Goal: Task Accomplishment & Management: Manage account settings

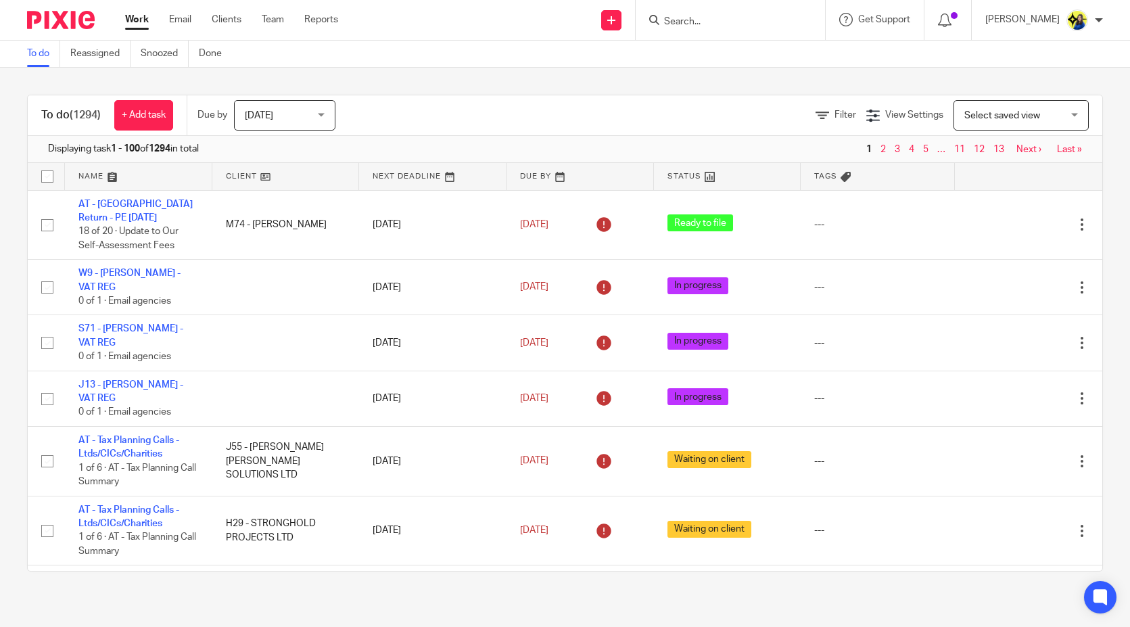
click at [784, 23] on input "Search" at bounding box center [724, 22] width 122 height 12
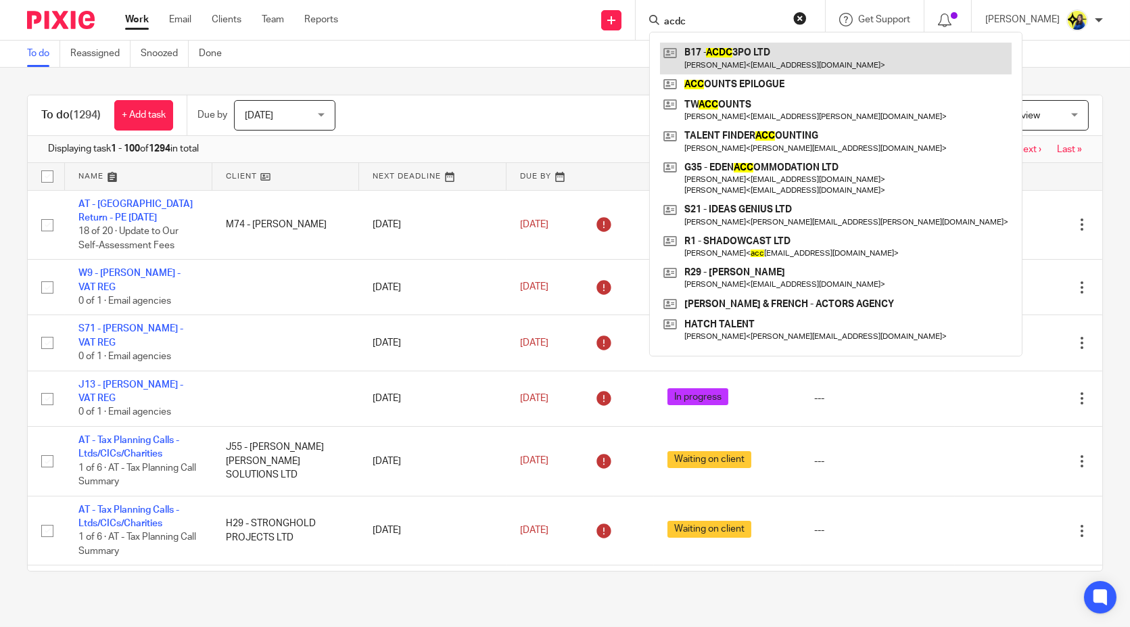
type input "acdc"
click at [798, 59] on link at bounding box center [836, 58] width 352 height 31
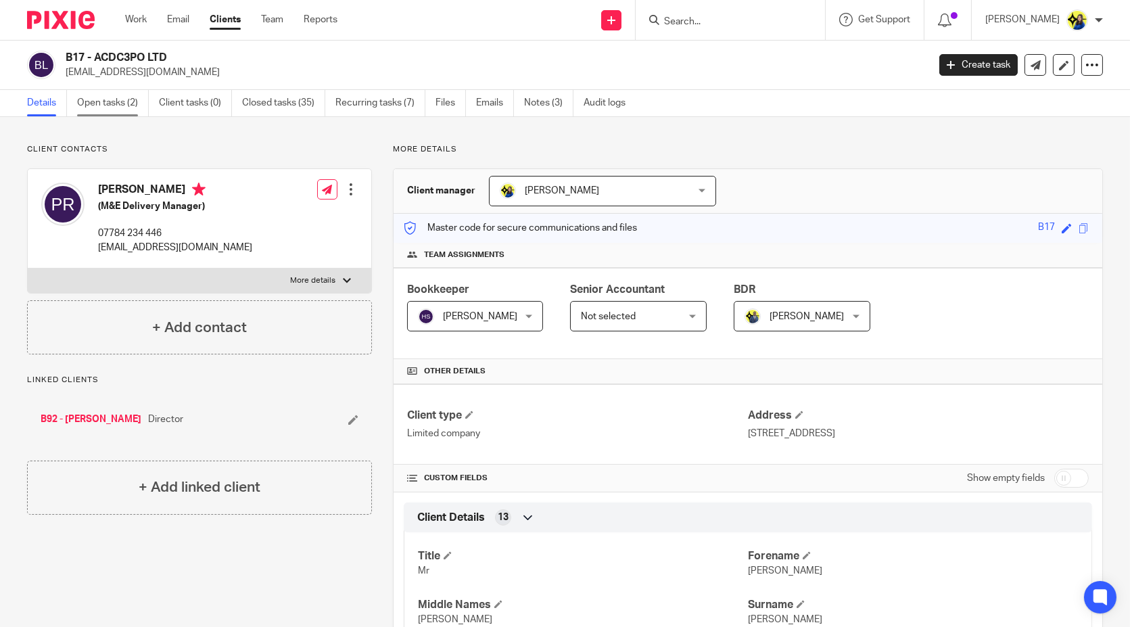
click at [107, 108] on link "Open tasks (2)" at bounding box center [113, 103] width 72 height 26
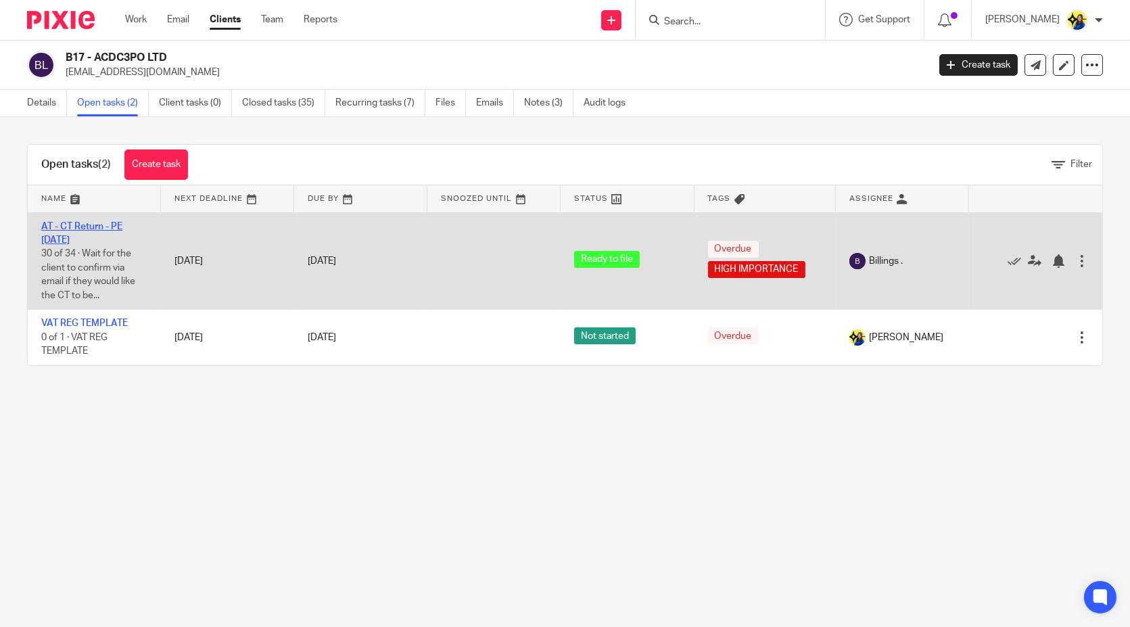
click at [105, 217] on td "AT - CT Return - PE [DATE] 30 of 34 · Wait for the client to confirm via email …" at bounding box center [94, 260] width 133 height 97
click at [106, 224] on link "AT - CT Return - PE 31-10-2024" at bounding box center [81, 233] width 81 height 23
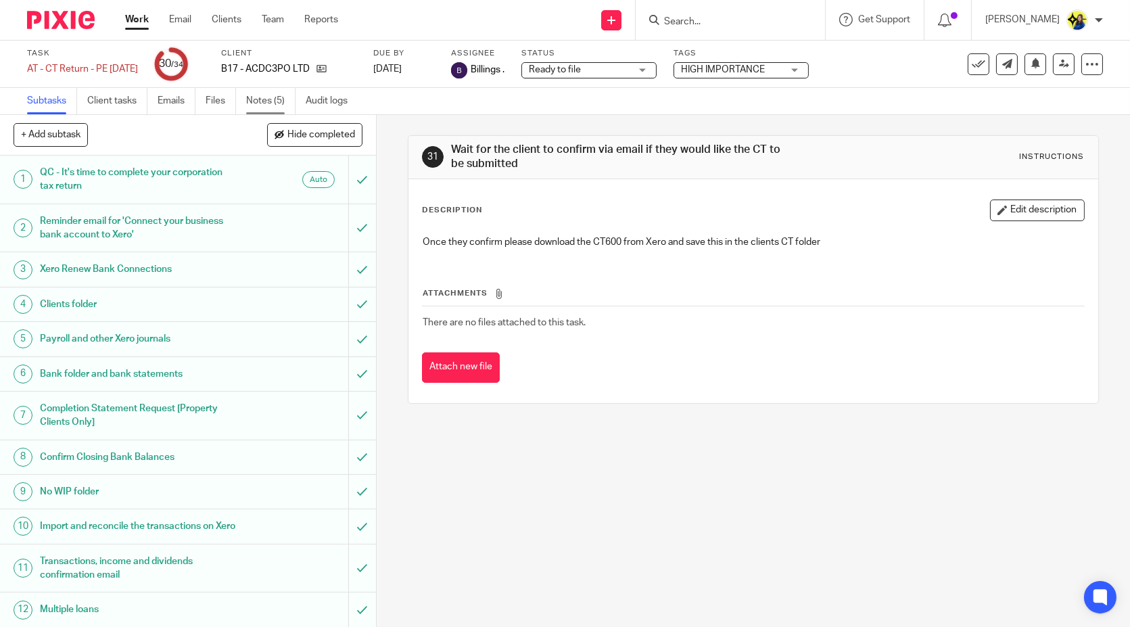
click at [270, 105] on link "Notes (5)" at bounding box center [270, 101] width 49 height 26
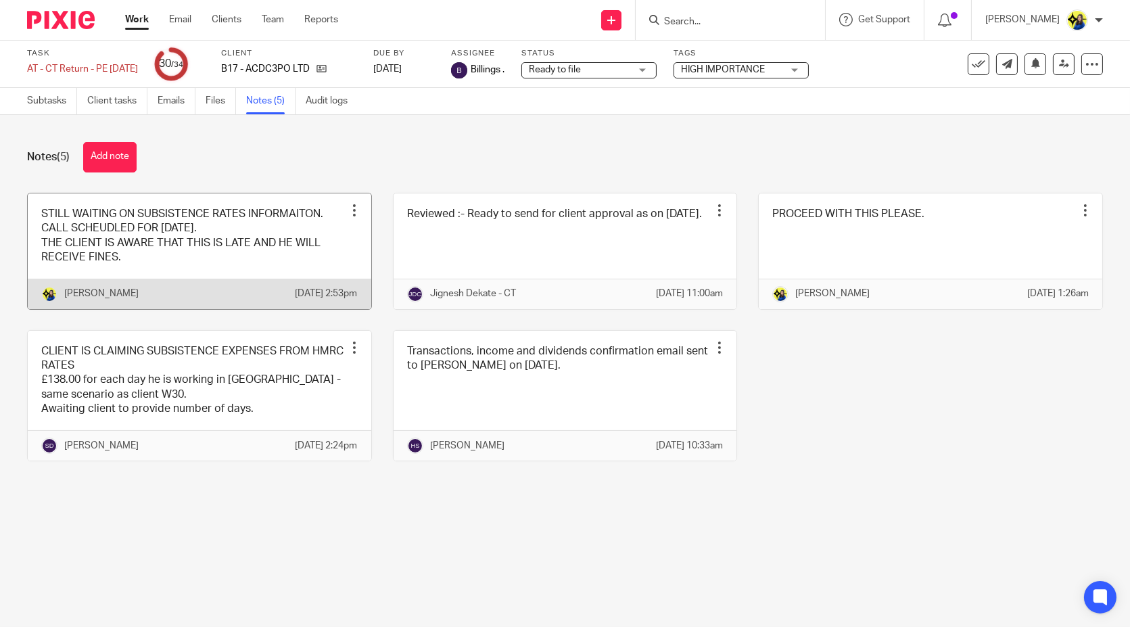
click at [110, 227] on link at bounding box center [200, 251] width 344 height 116
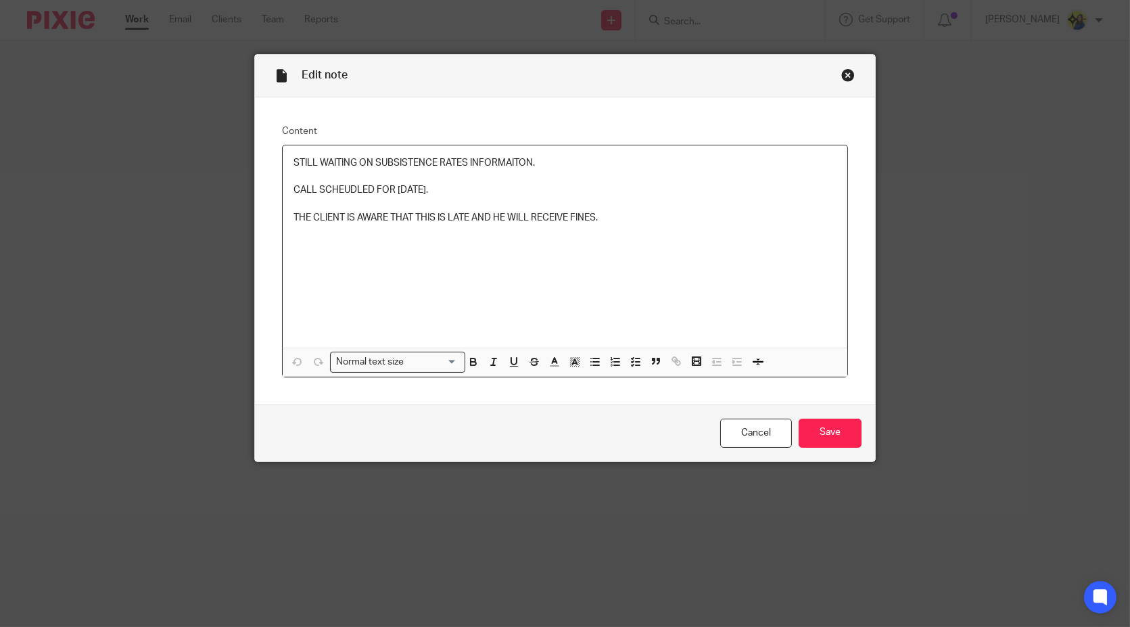
click at [283, 159] on div "STILL WAITING ON SUBSISTENCE RATES INFORMAITON. CALL SCHEUDLED FOR [DATE]. THE …" at bounding box center [565, 246] width 565 height 202
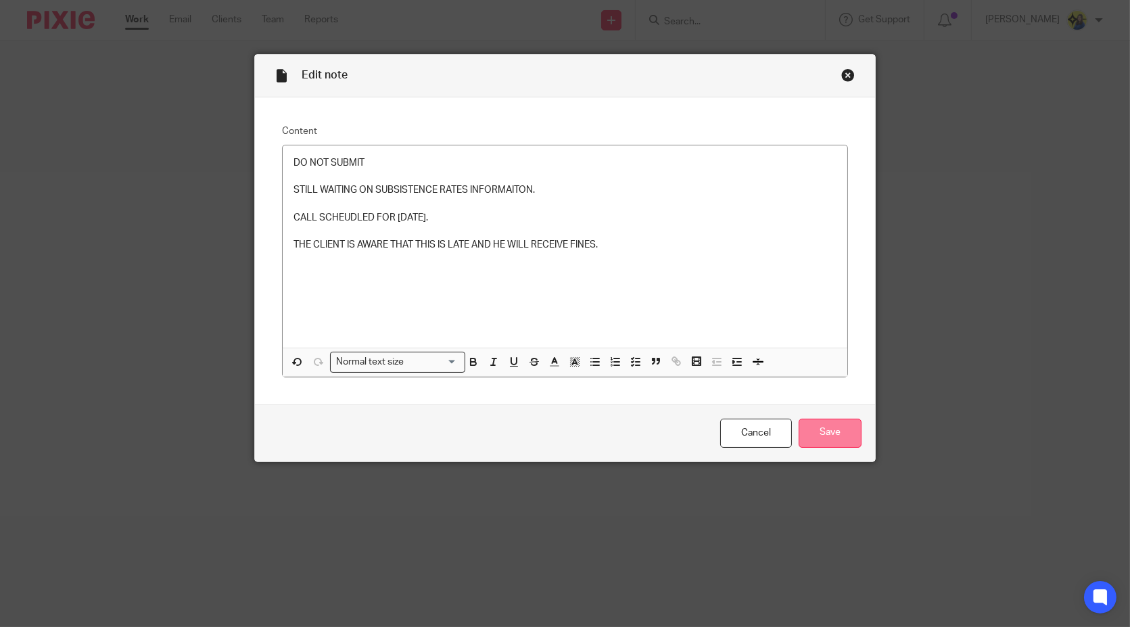
click at [826, 429] on input "Save" at bounding box center [830, 433] width 63 height 29
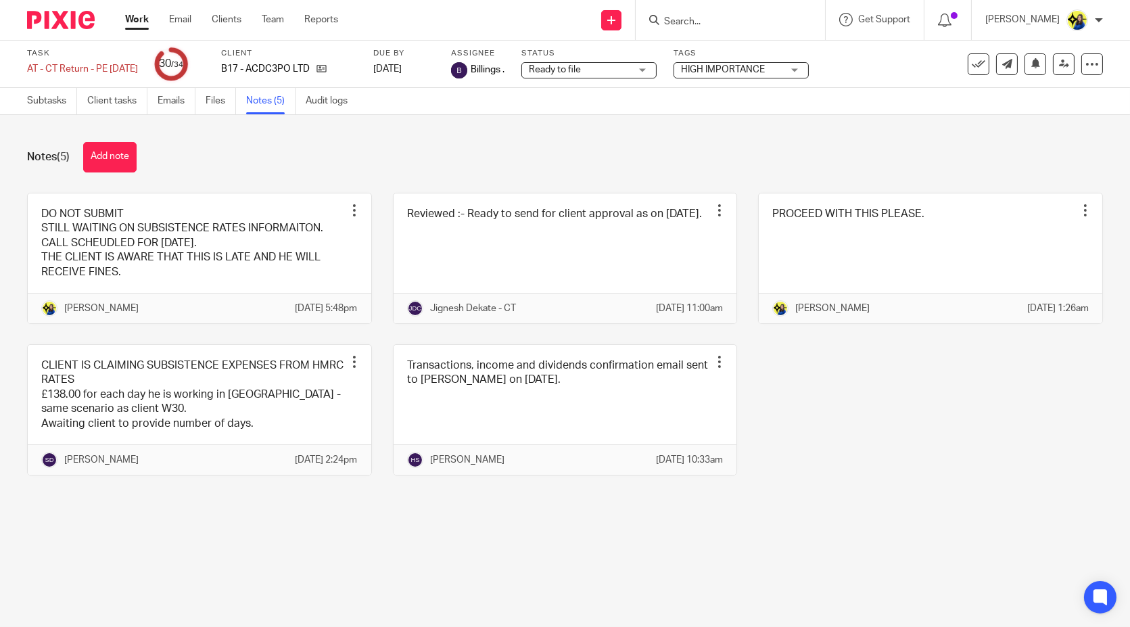
click at [759, 20] on input "Search" at bounding box center [724, 22] width 122 height 12
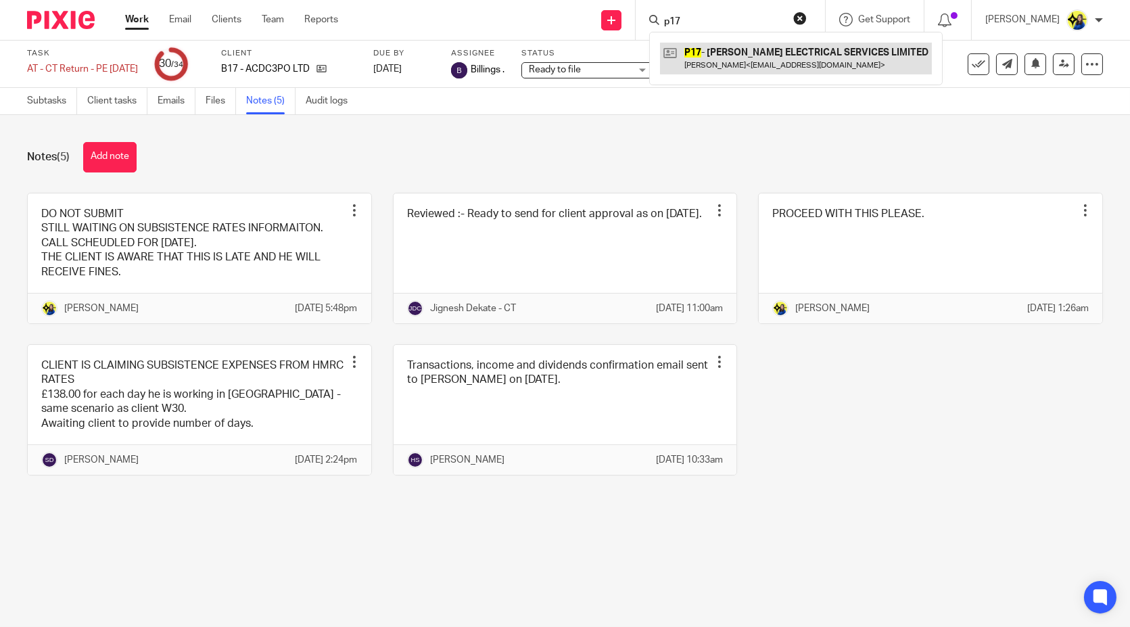
type input "p17"
click at [786, 49] on link at bounding box center [796, 58] width 272 height 31
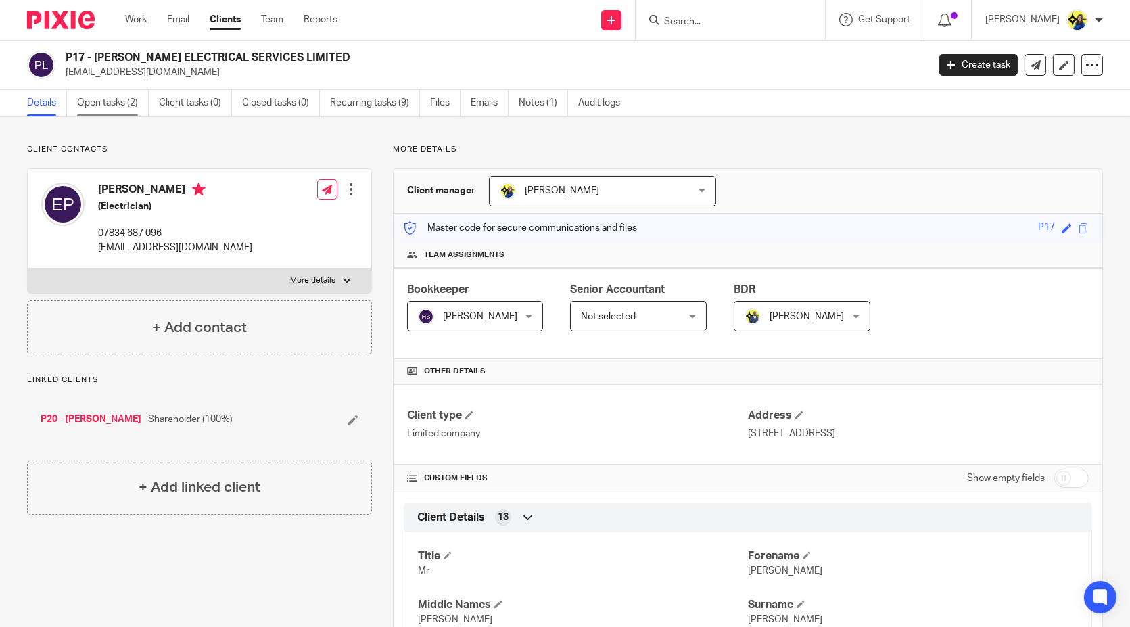
click at [131, 99] on link "Open tasks (2)" at bounding box center [113, 103] width 72 height 26
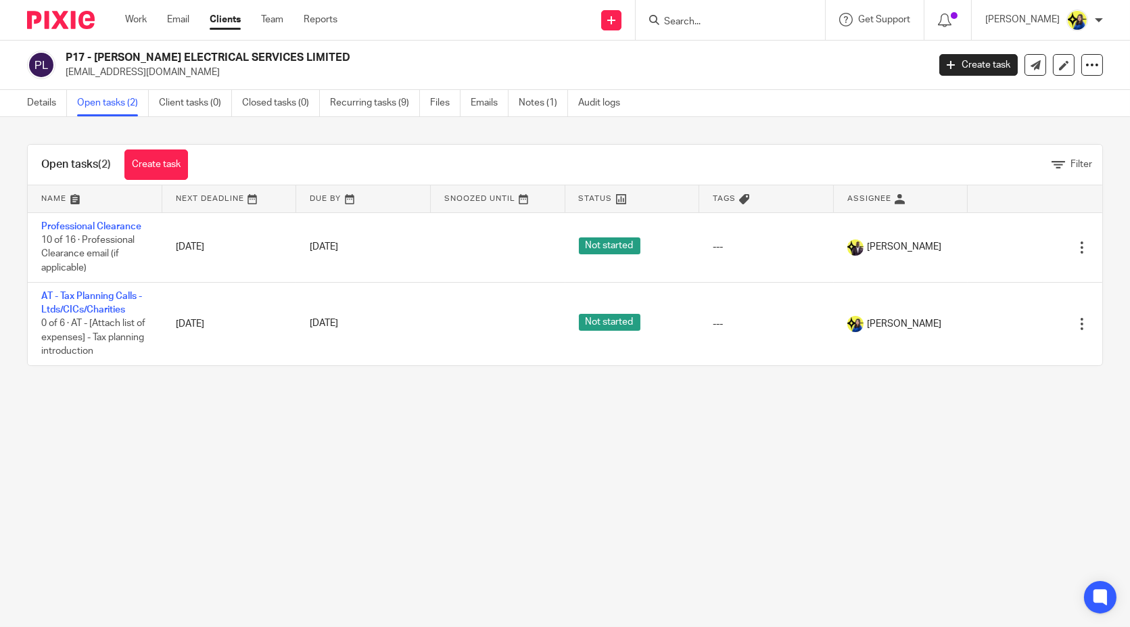
click at [137, 402] on main "P17 - [PERSON_NAME] ELECTRICAL SERVICES LIMITED [EMAIL_ADDRESS][DOMAIN_NAME] Cr…" at bounding box center [565, 313] width 1130 height 627
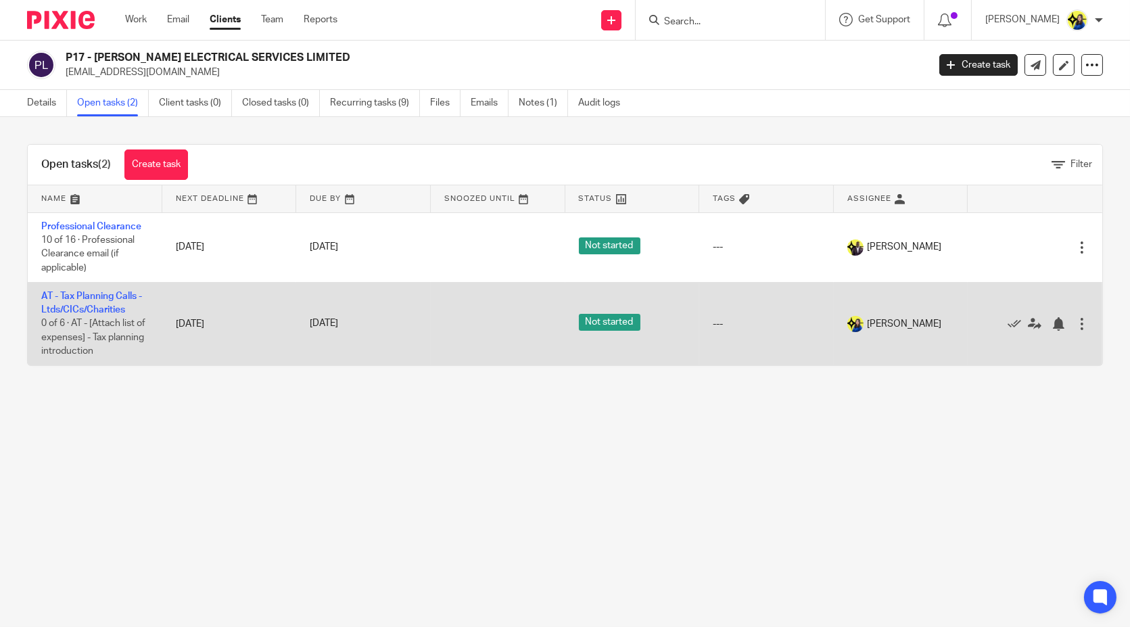
click at [87, 287] on td "AT - Tax Planning Calls - Ltds/CICs/Charities 0 of 6 · AT - [Attach list of exp…" at bounding box center [95, 323] width 135 height 83
click at [89, 294] on link "AT - Tax Planning Calls - Ltds/CICs/Charities" at bounding box center [91, 302] width 101 height 23
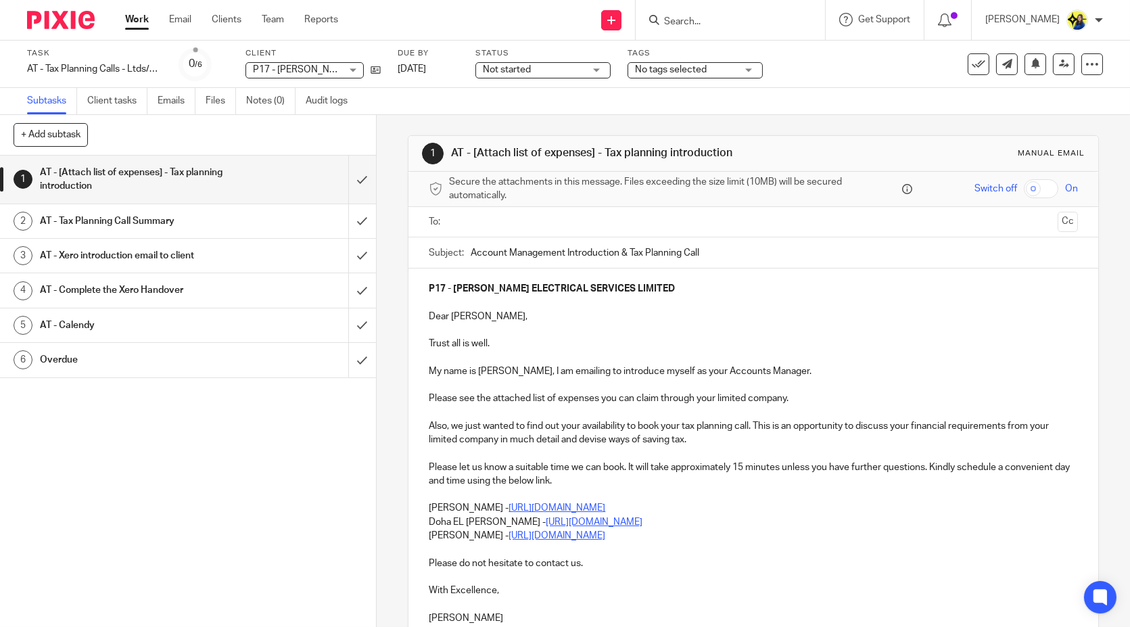
click at [510, 224] on input "text" at bounding box center [753, 222] width 598 height 16
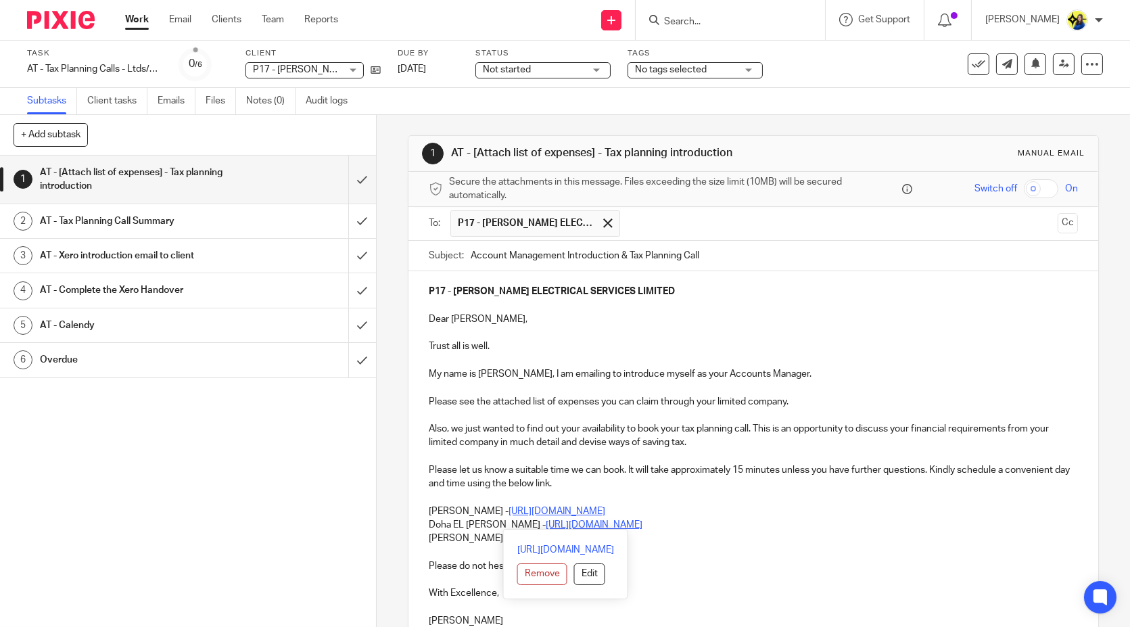
drag, startPoint x: 421, startPoint y: 507, endPoint x: 734, endPoint y: 530, distance: 313.9
click at [734, 530] on div "P17 - EDWARD PEARCE ELECTRICAL SERVICES LIMITED Dear Edward, Trust all is well.…" at bounding box center [752, 454] width 689 height 367
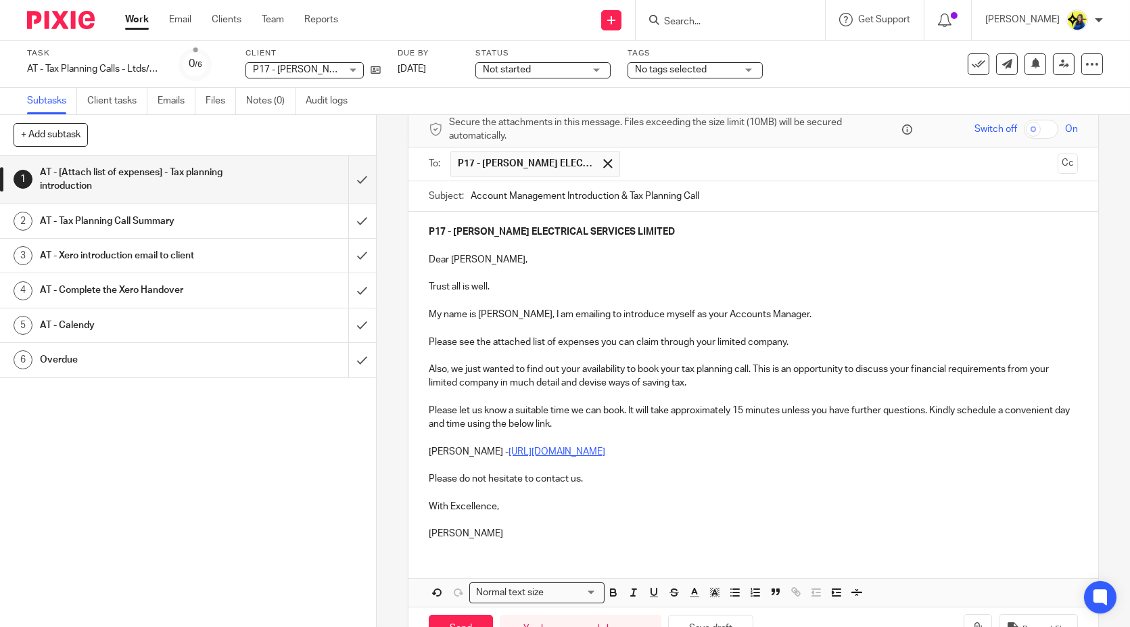
scroll to position [102, 0]
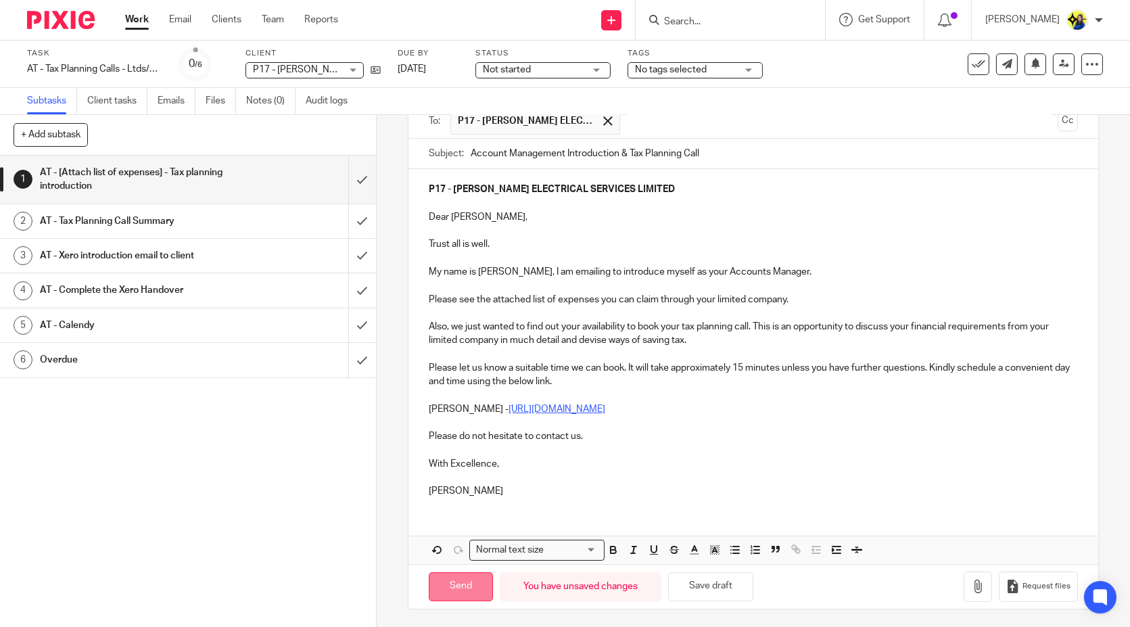
click at [461, 582] on input "Send" at bounding box center [461, 586] width 64 height 29
type input "Sent"
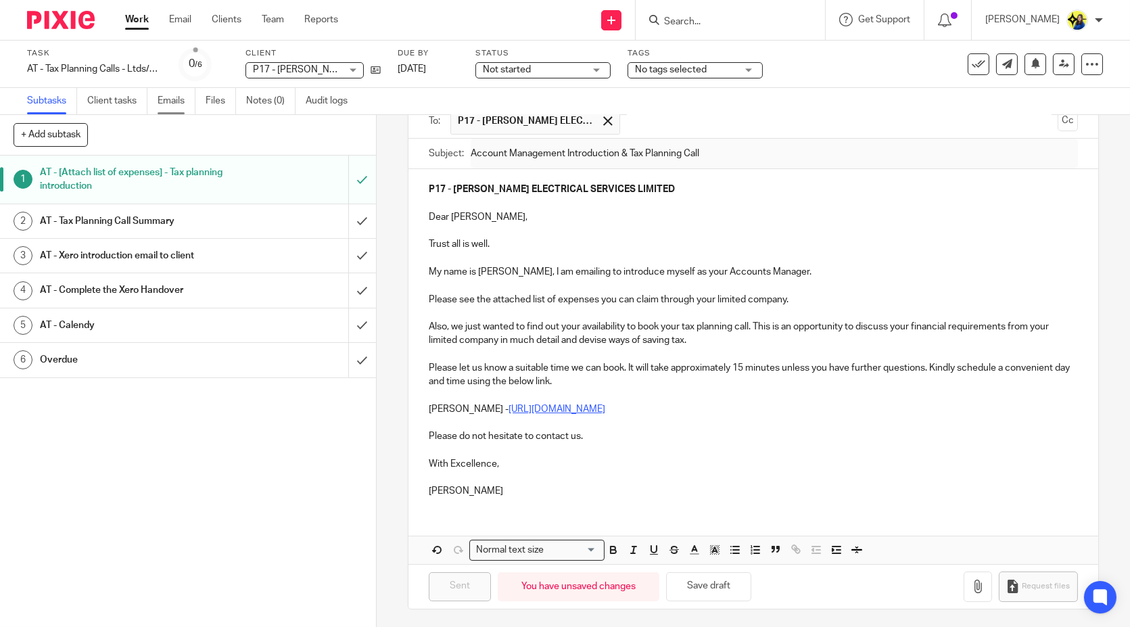
click at [174, 97] on link "Emails" at bounding box center [177, 101] width 38 height 26
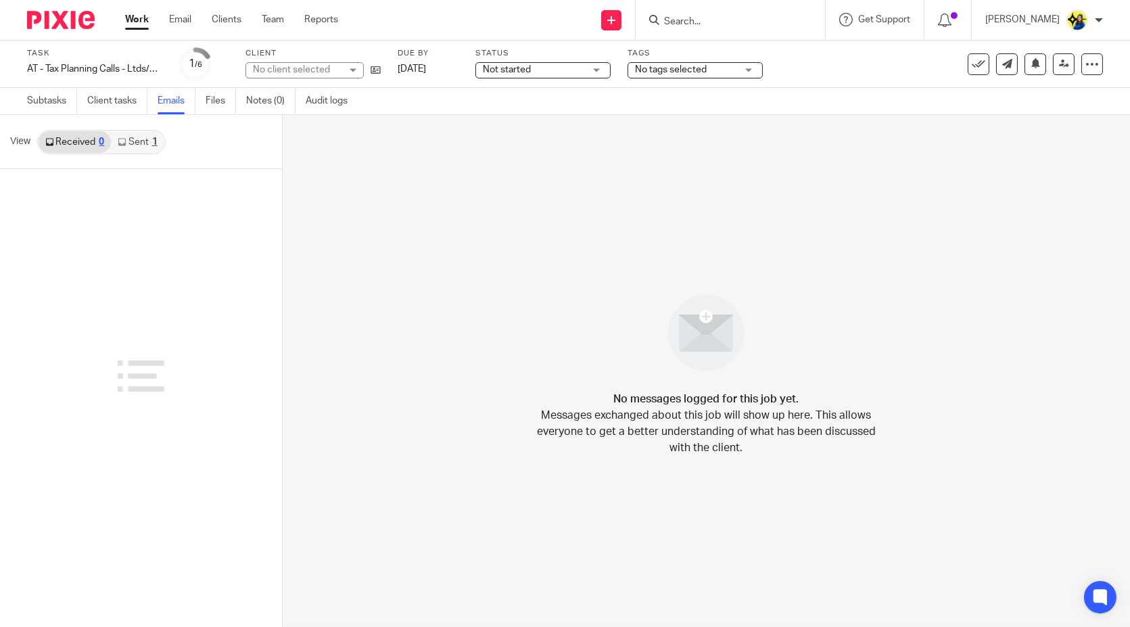
click at [142, 149] on link "Sent 1" at bounding box center [137, 142] width 53 height 22
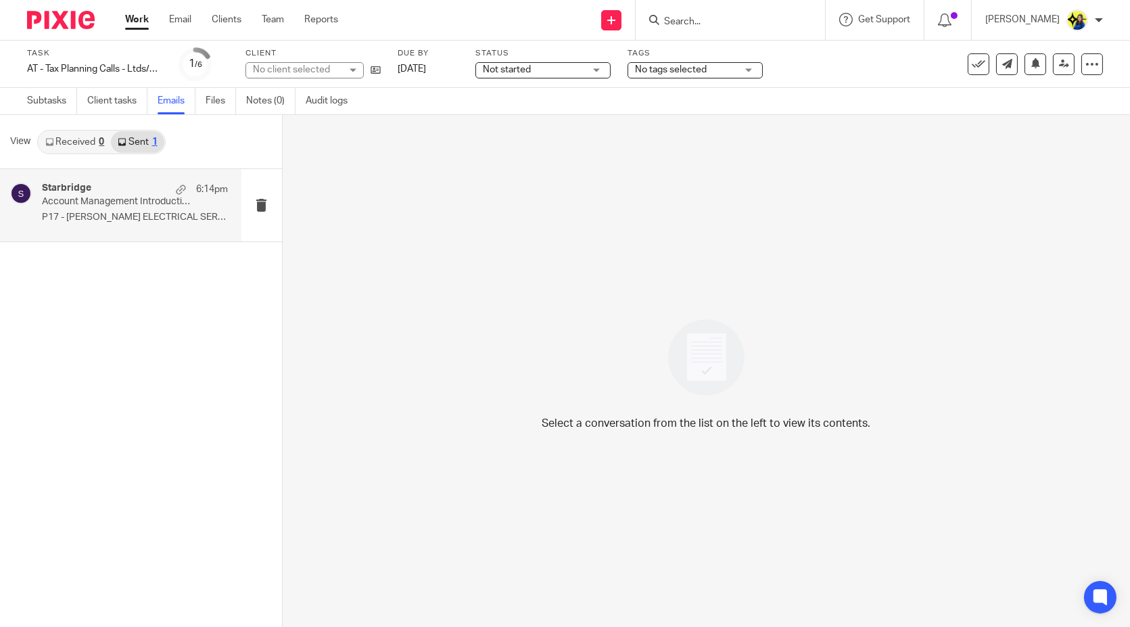
click at [132, 189] on div "Starbridge 6:14pm" at bounding box center [135, 190] width 186 height 14
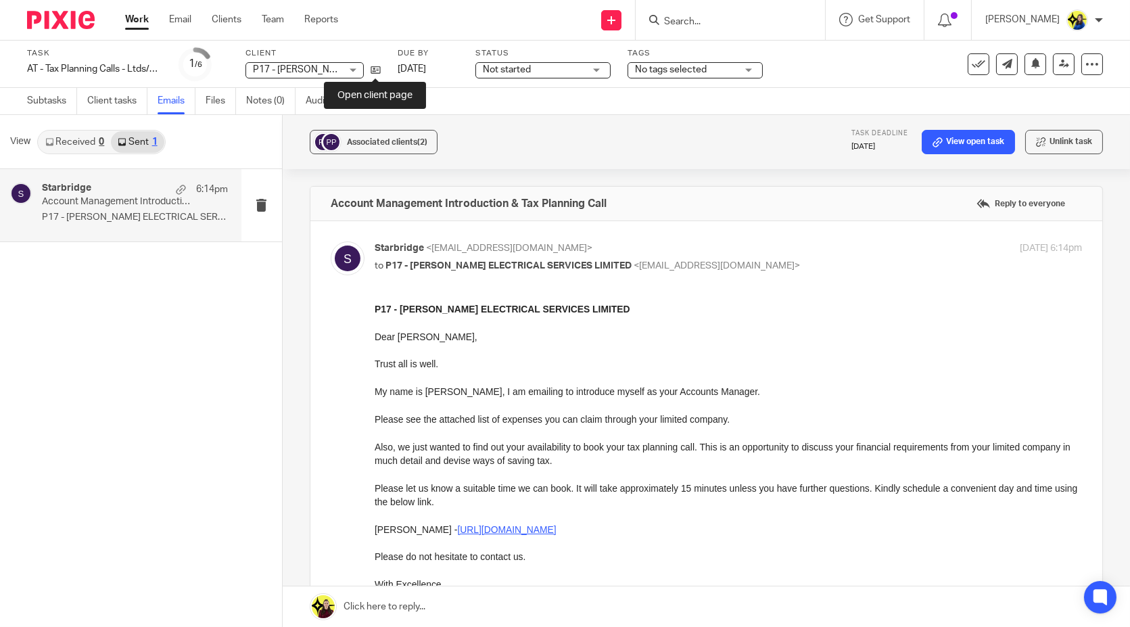
drag, startPoint x: 373, startPoint y: 69, endPoint x: 389, endPoint y: 40, distance: 33.3
click at [517, 63] on span "Not started" at bounding box center [533, 70] width 101 height 14
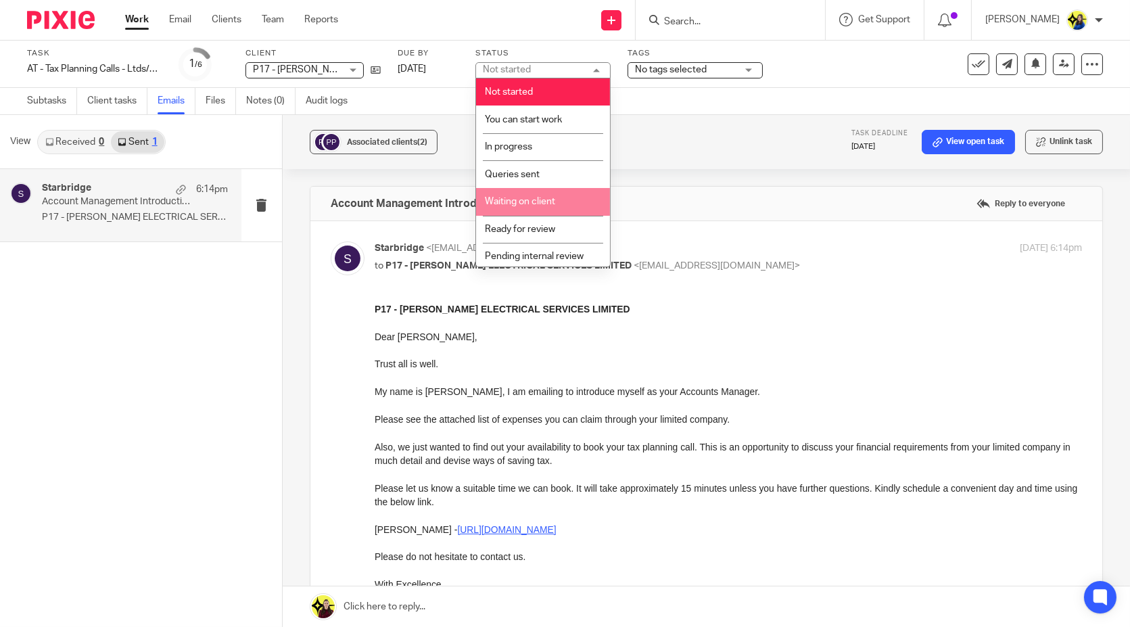
click at [542, 190] on li "Waiting on client" at bounding box center [543, 202] width 134 height 28
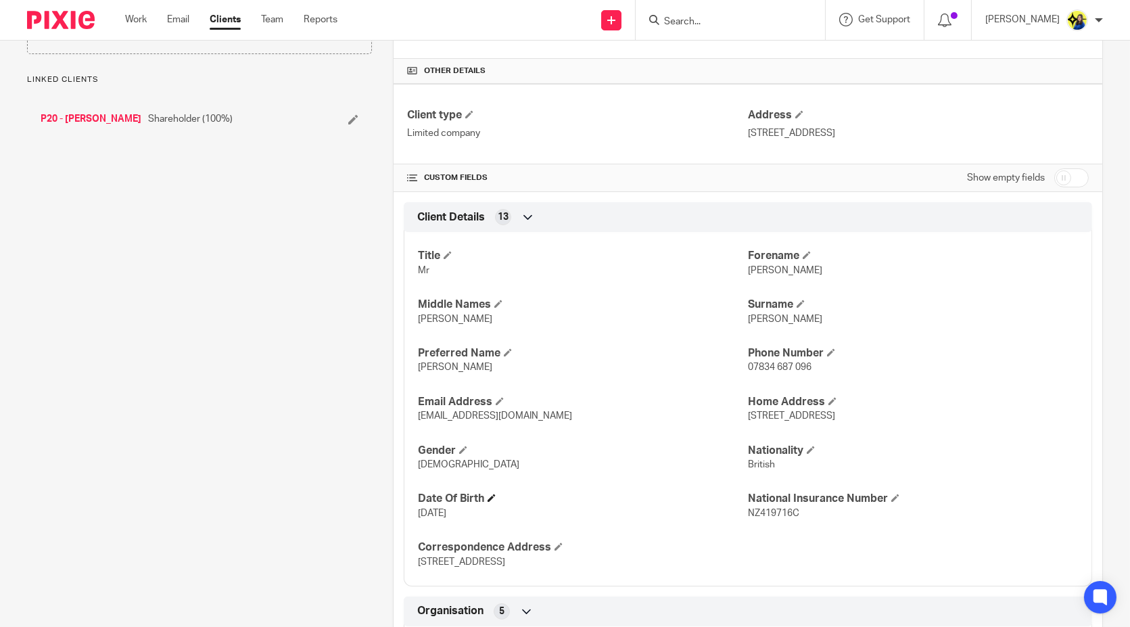
scroll to position [601, 0]
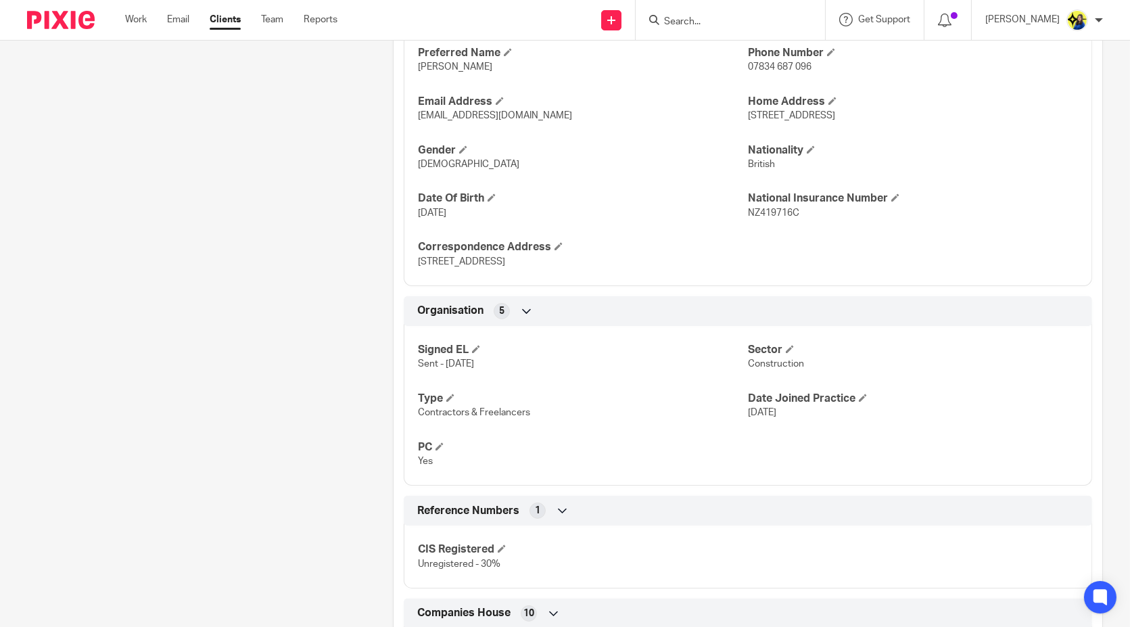
click at [339, 350] on div "Client contacts Edward Pearce (Electrician) 07834 687 096 epeservices1@gmail.co…" at bounding box center [189, 240] width 366 height 1392
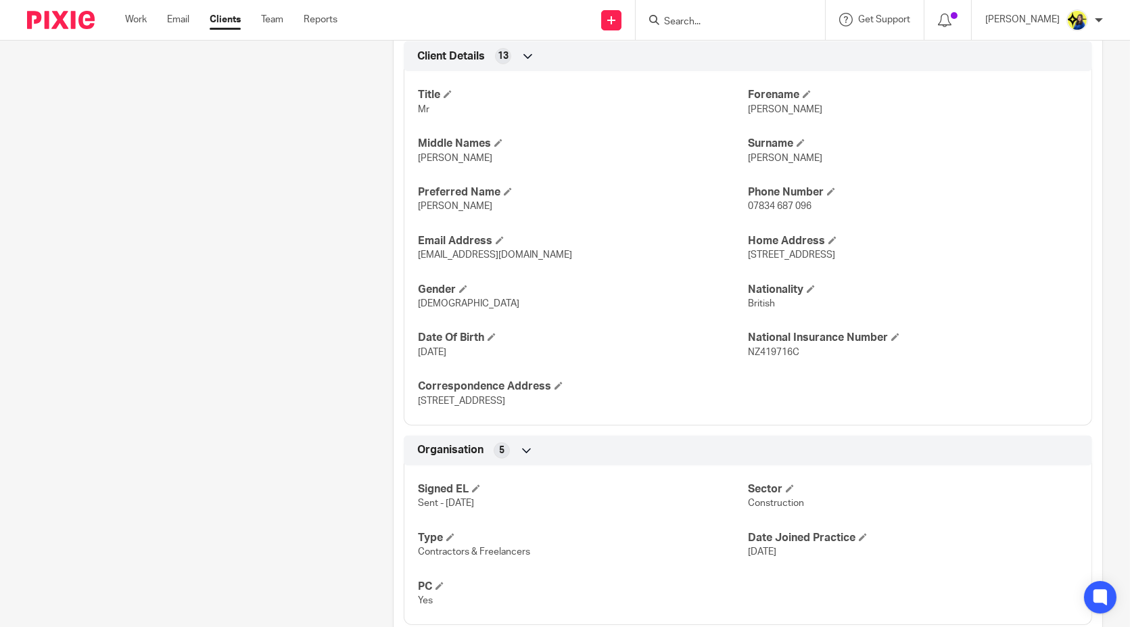
scroll to position [450, 0]
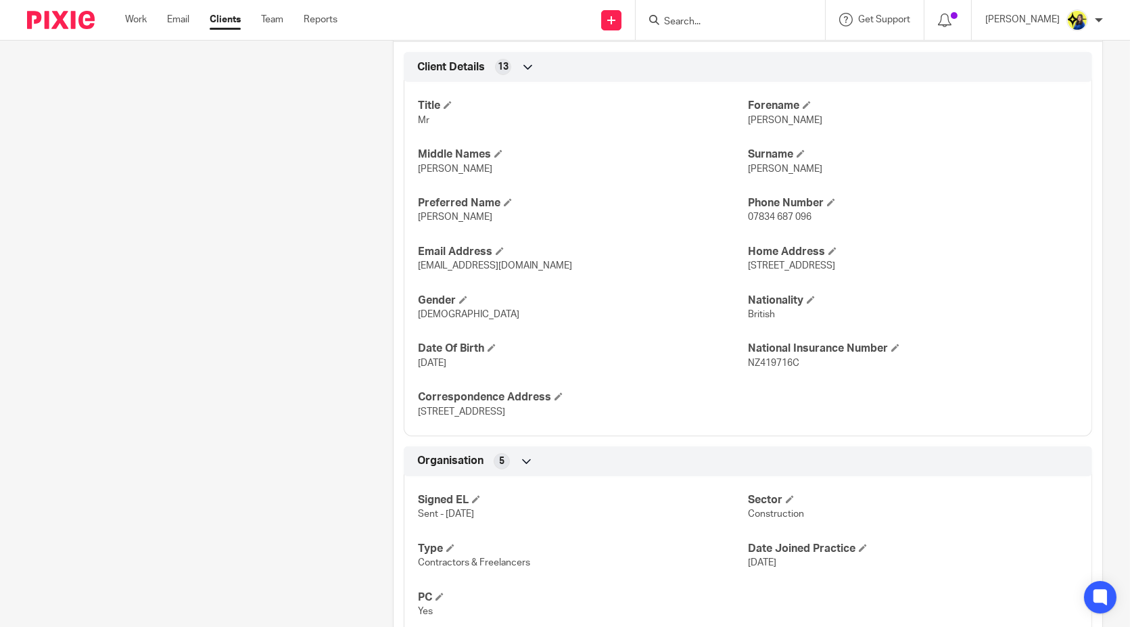
click at [309, 341] on div "Client contacts Edward Pearce (Electrician) 07834 687 096 epeservices1@gmail.co…" at bounding box center [189, 390] width 366 height 1392
drag, startPoint x: 160, startPoint y: 211, endPoint x: 123, endPoint y: 226, distance: 40.1
click at [161, 211] on div "Client contacts Edward Pearce (Electrician) 07834 687 096 epeservices1@gmail.co…" at bounding box center [189, 390] width 366 height 1392
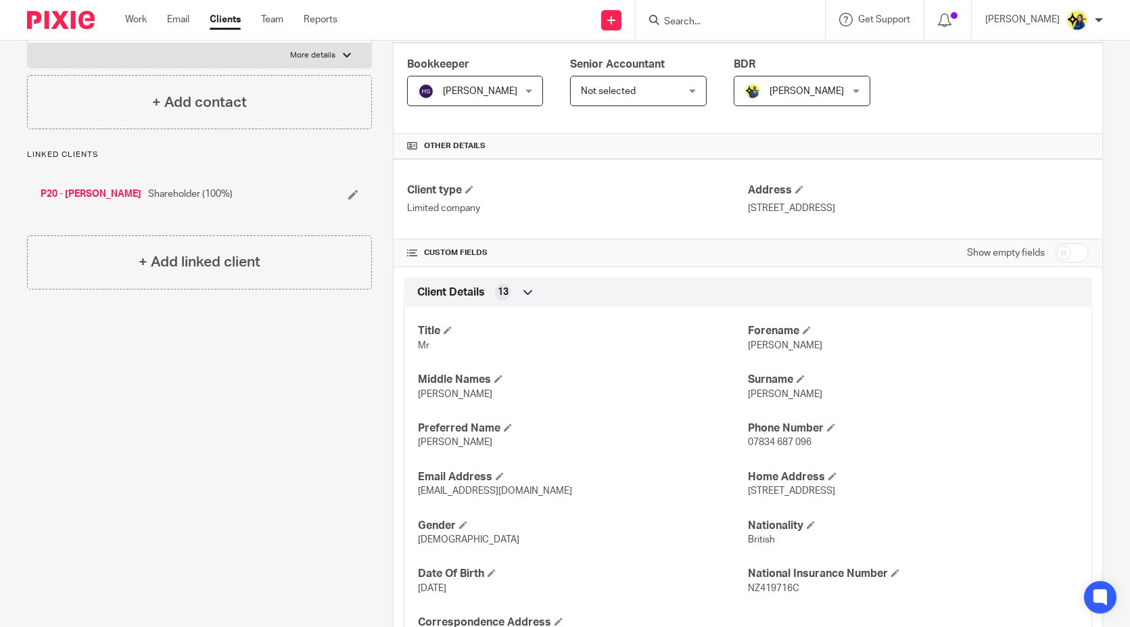
scroll to position [0, 0]
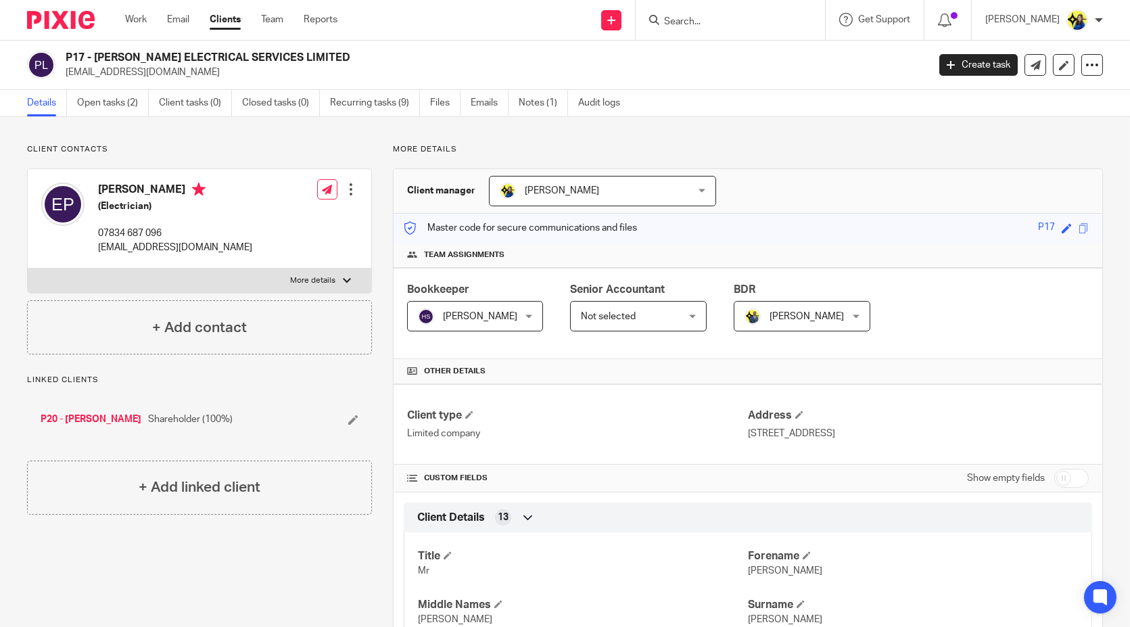
click at [106, 105] on link "Open tasks (2)" at bounding box center [113, 103] width 72 height 26
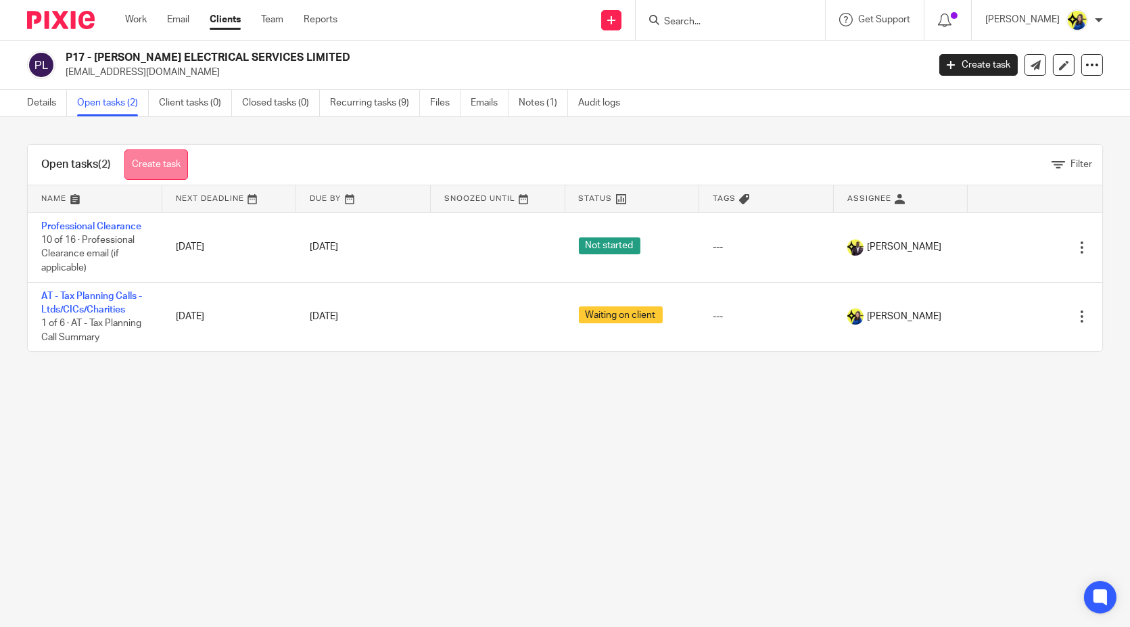
click at [165, 168] on link "Create task" at bounding box center [156, 164] width 64 height 30
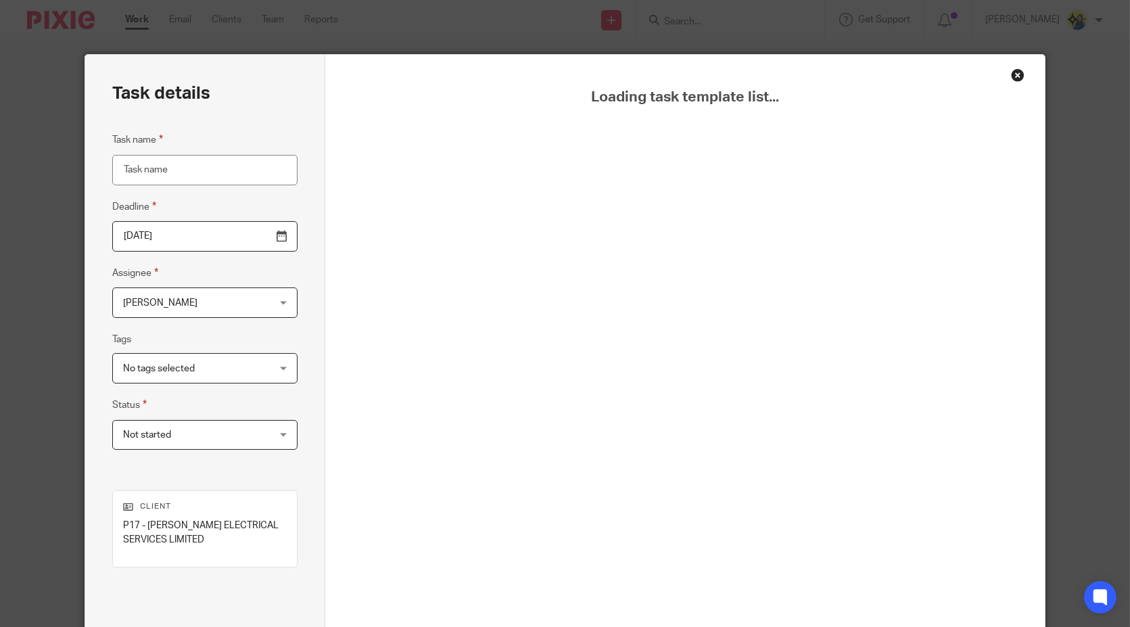
drag, startPoint x: 0, startPoint y: 0, endPoint x: 165, endPoint y: 168, distance: 235.3
click at [165, 168] on input "Task name" at bounding box center [204, 170] width 185 height 30
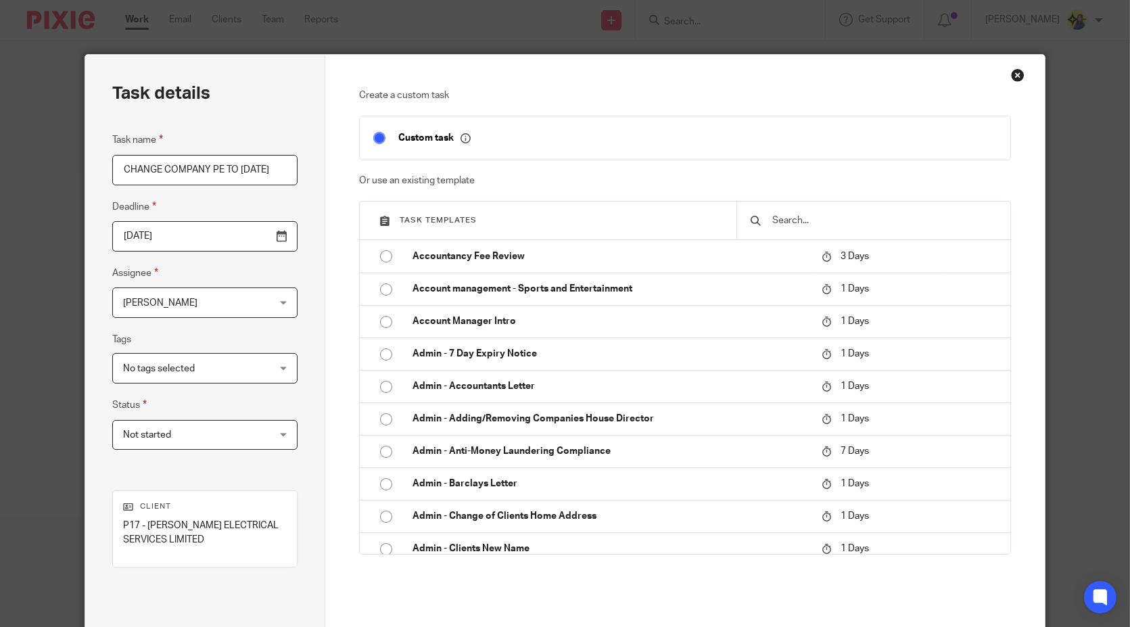
scroll to position [0, 7]
type input "CHANGE COMPANY PE TO [DATE]"
click at [262, 199] on fieldset "Deadline [DATE]" at bounding box center [204, 225] width 185 height 53
click at [245, 350] on fieldset "Tags No tags selected HIGH IMPORTANCE" at bounding box center [204, 357] width 185 height 52
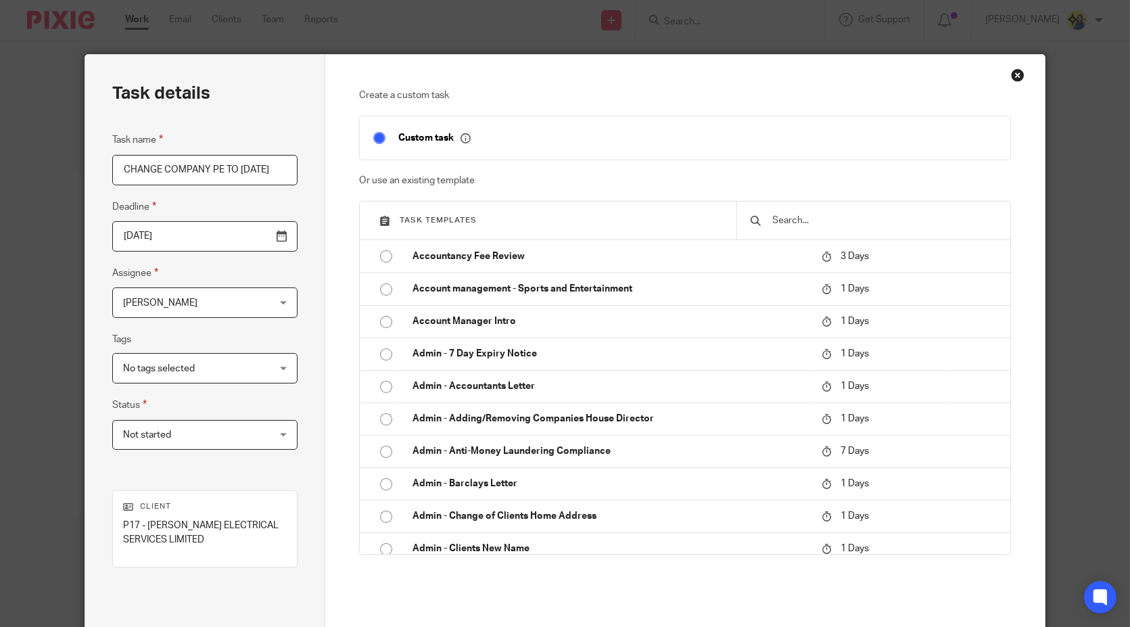
click at [243, 362] on span "No tags selected" at bounding box center [192, 368] width 139 height 28
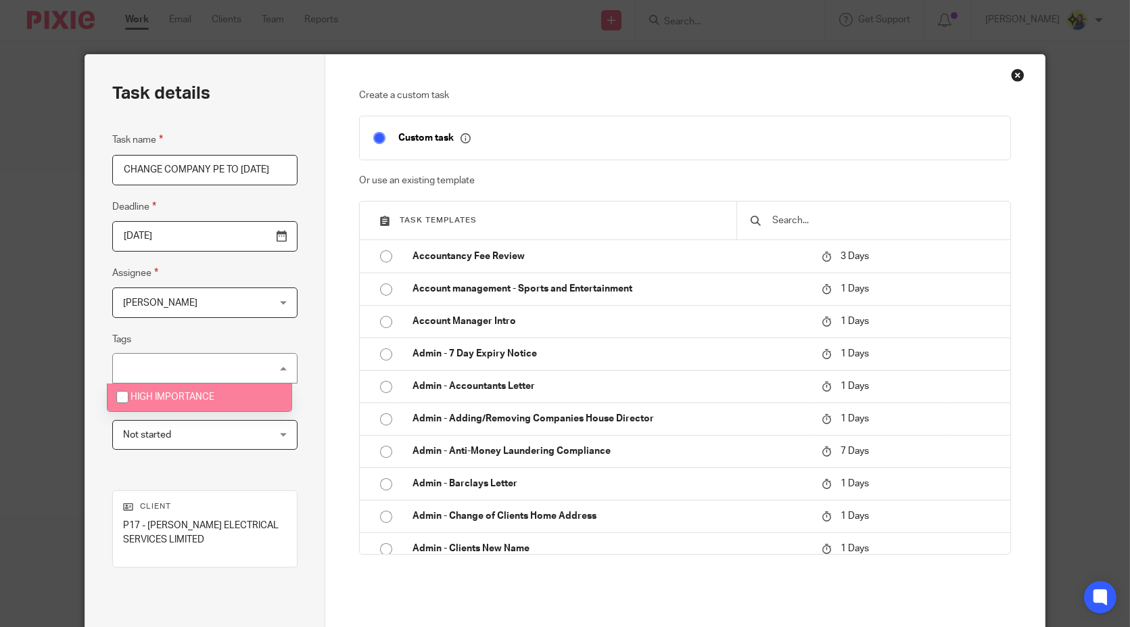
click at [243, 393] on li "HIGH IMPORTANCE" at bounding box center [200, 397] width 184 height 28
checkbox input "true"
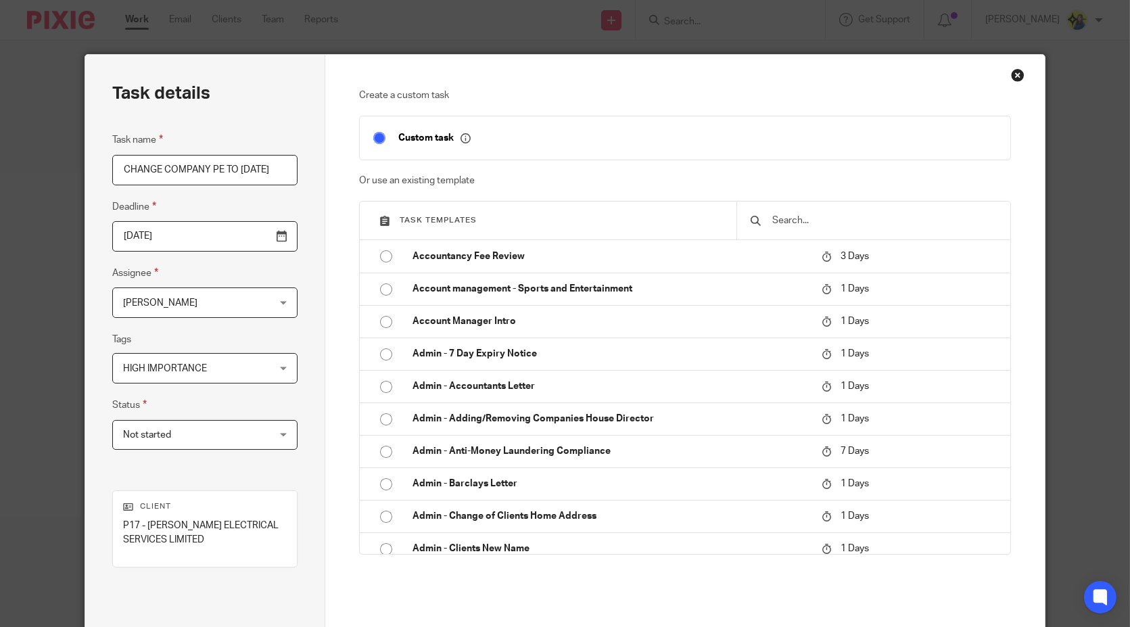
click at [224, 475] on div "Task details Task name CHANGE COMPANY PE TO [DATE] Deadline [DATE] Assignee [PE…" at bounding box center [205, 384] width 240 height 659
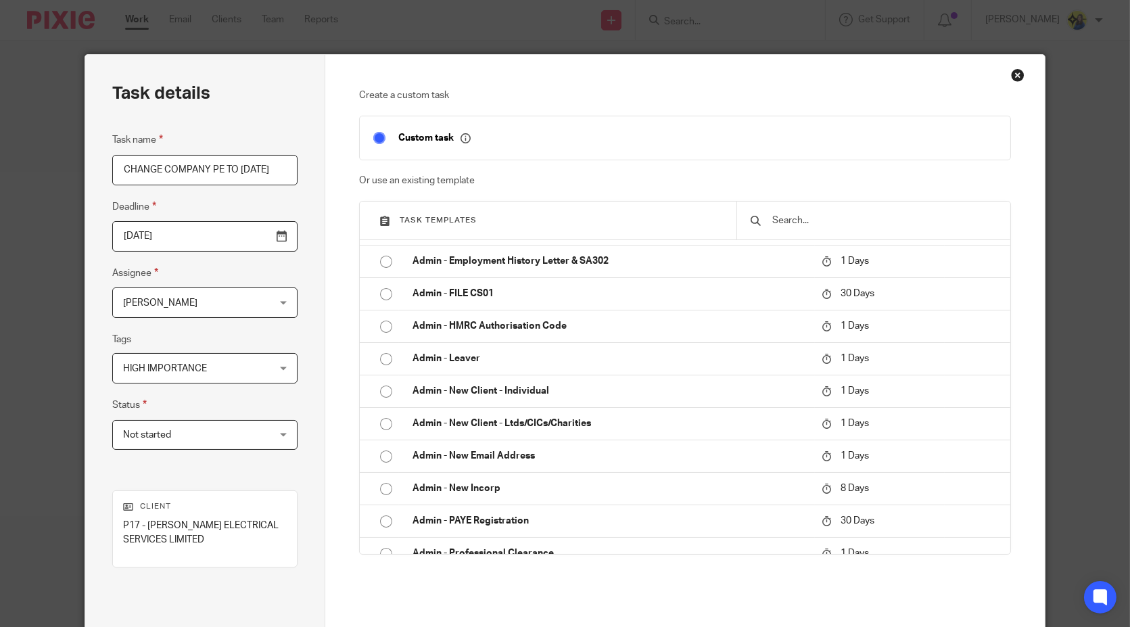
scroll to position [601, 0]
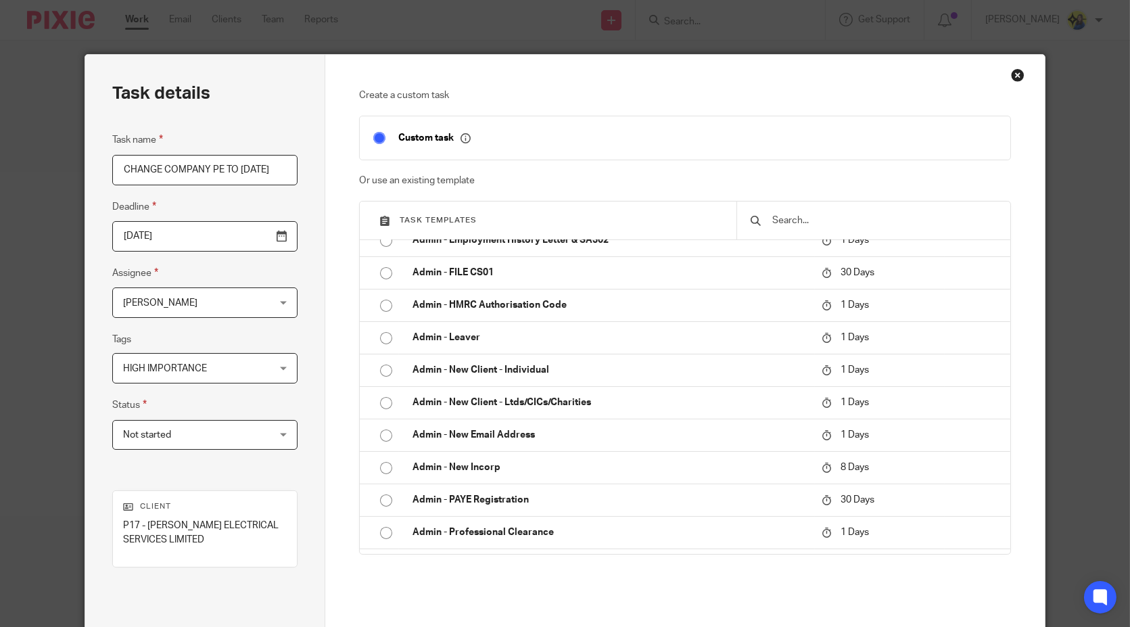
click at [550, 89] on p "Create a custom task" at bounding box center [685, 96] width 652 height 14
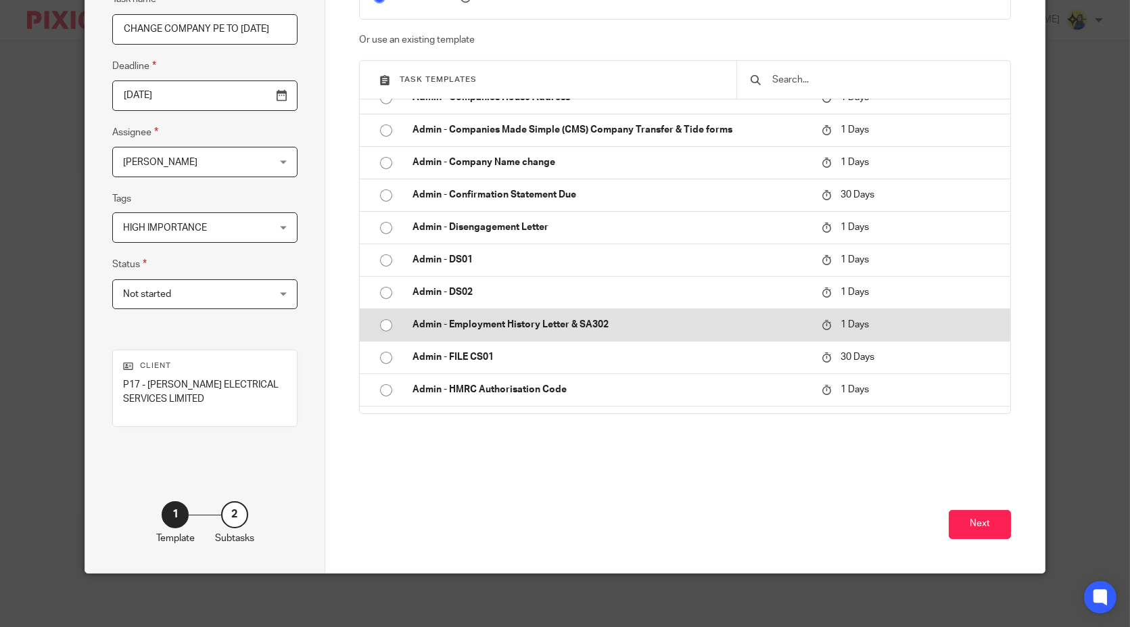
scroll to position [300, 0]
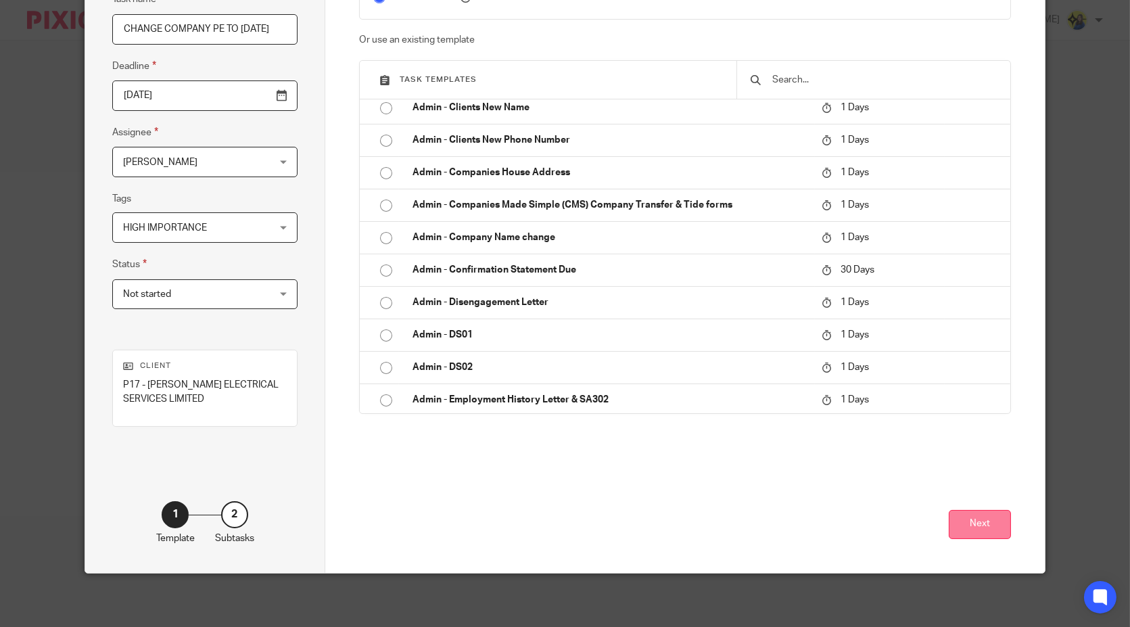
click at [988, 524] on button "Next" at bounding box center [980, 524] width 62 height 29
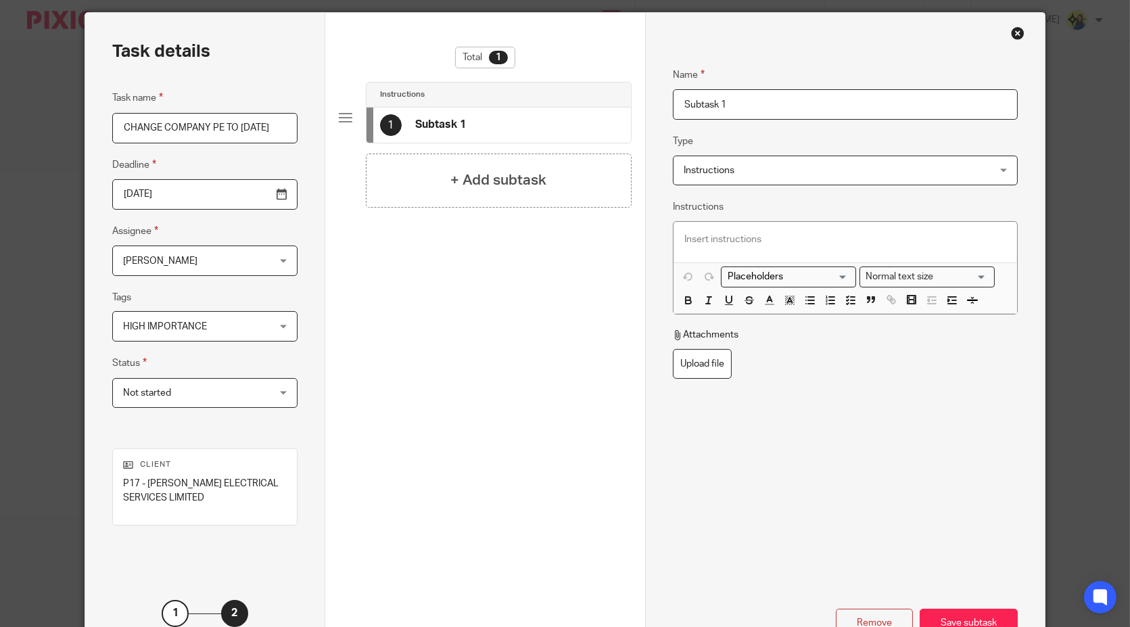
scroll to position [0, 0]
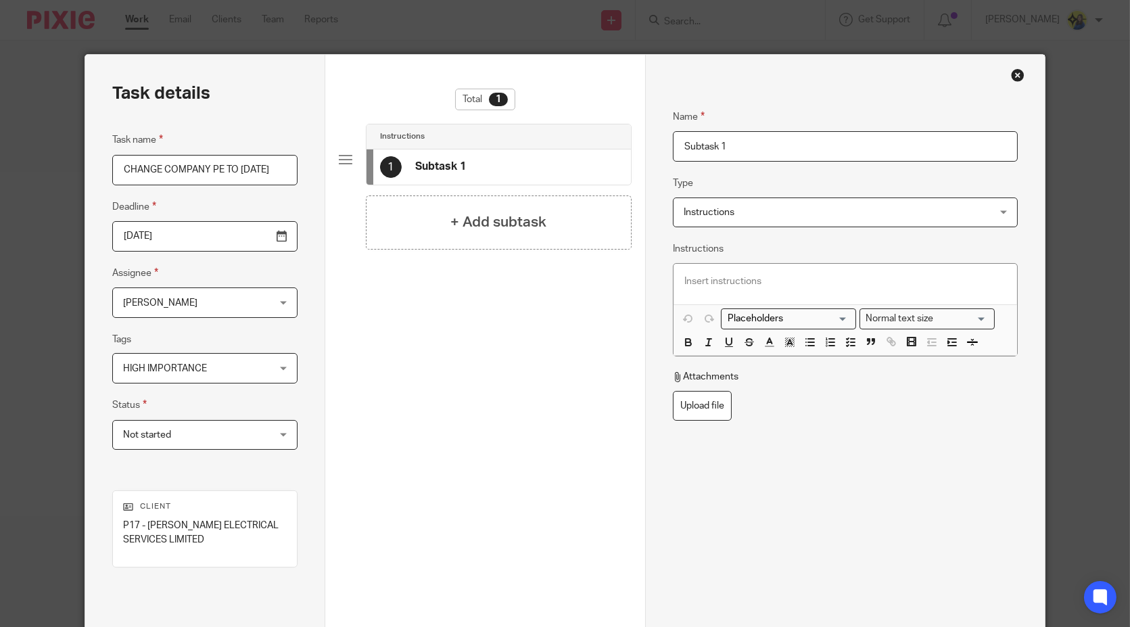
click at [724, 151] on input "Subtask 1" at bounding box center [845, 146] width 345 height 30
drag, startPoint x: 730, startPoint y: 148, endPoint x: 578, endPoint y: 133, distance: 153.0
click at [578, 133] on div "Task details Task name CHANGE COMPANY PE TO 31-07-2026 Deadline 2025-09-26 Assi…" at bounding box center [564, 384] width 959 height 659
type input "Companies House"
click at [519, 231] on h4 "+ Add subtask" at bounding box center [498, 222] width 96 height 21
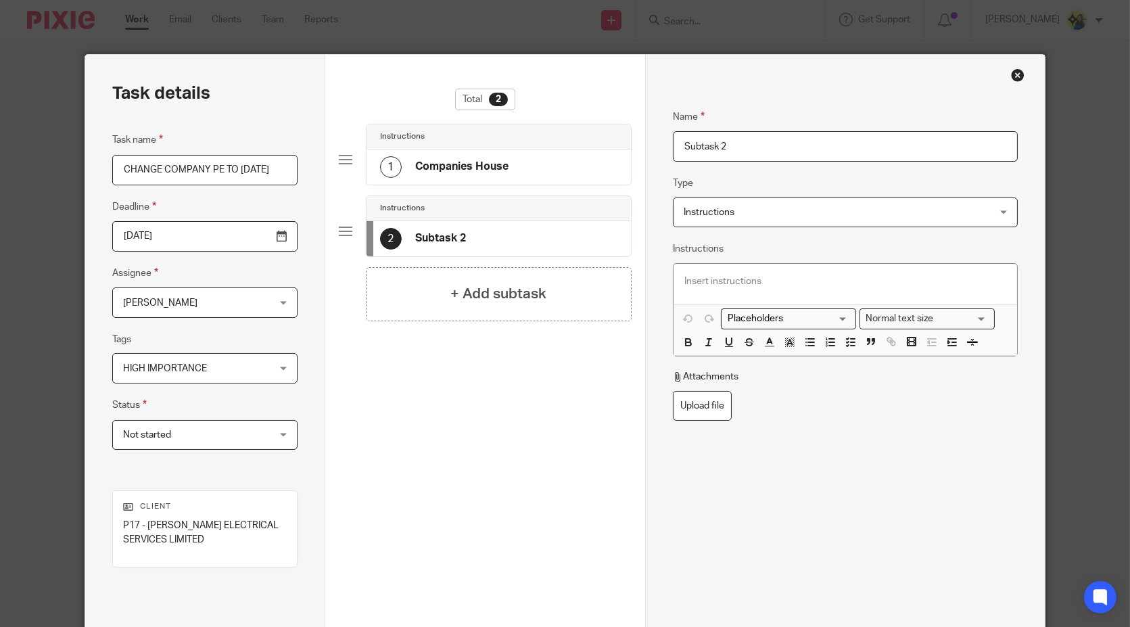
click at [761, 276] on p at bounding box center [845, 282] width 322 height 14
drag, startPoint x: 496, startPoint y: 461, endPoint x: 719, endPoint y: 548, distance: 239.2
click at [496, 461] on div "Total 2 Instructions 1 Companies House Instructions 2 Subtask 2 + Add subtask" at bounding box center [485, 296] width 293 height 415
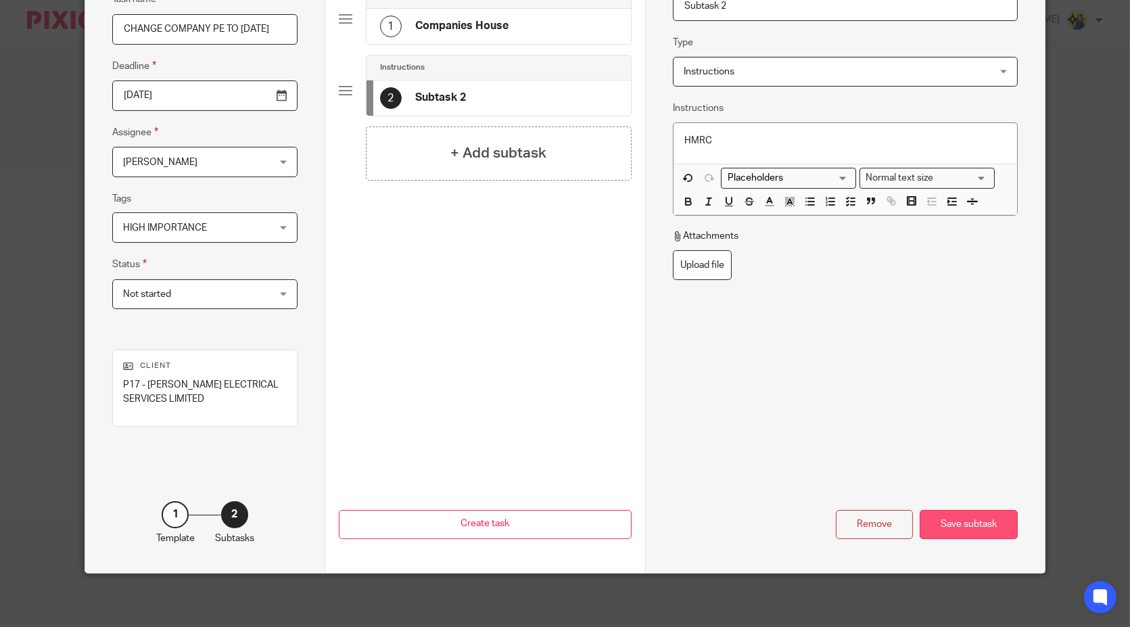
click at [964, 523] on div "Save subtask" at bounding box center [969, 524] width 98 height 29
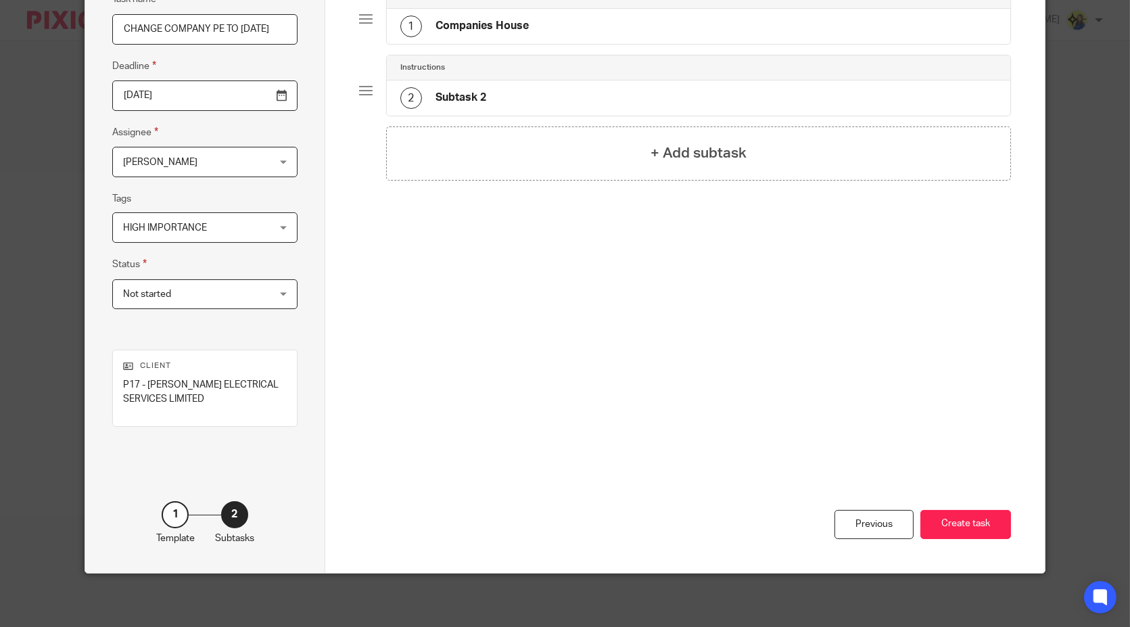
scroll to position [66, 0]
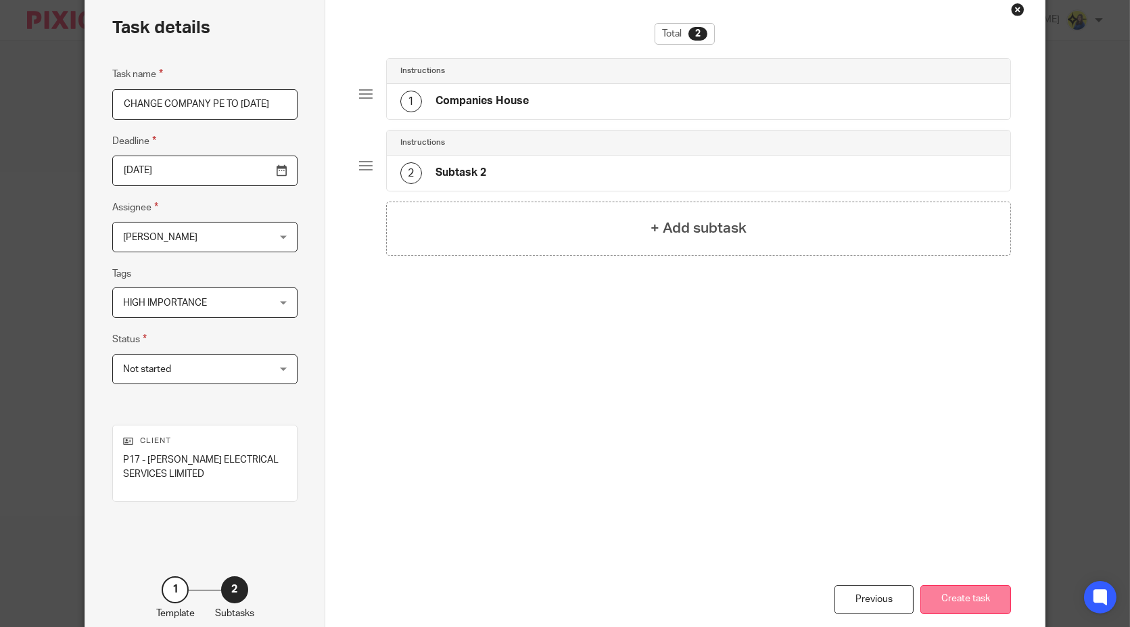
click at [946, 604] on button "Create task" at bounding box center [965, 599] width 91 height 29
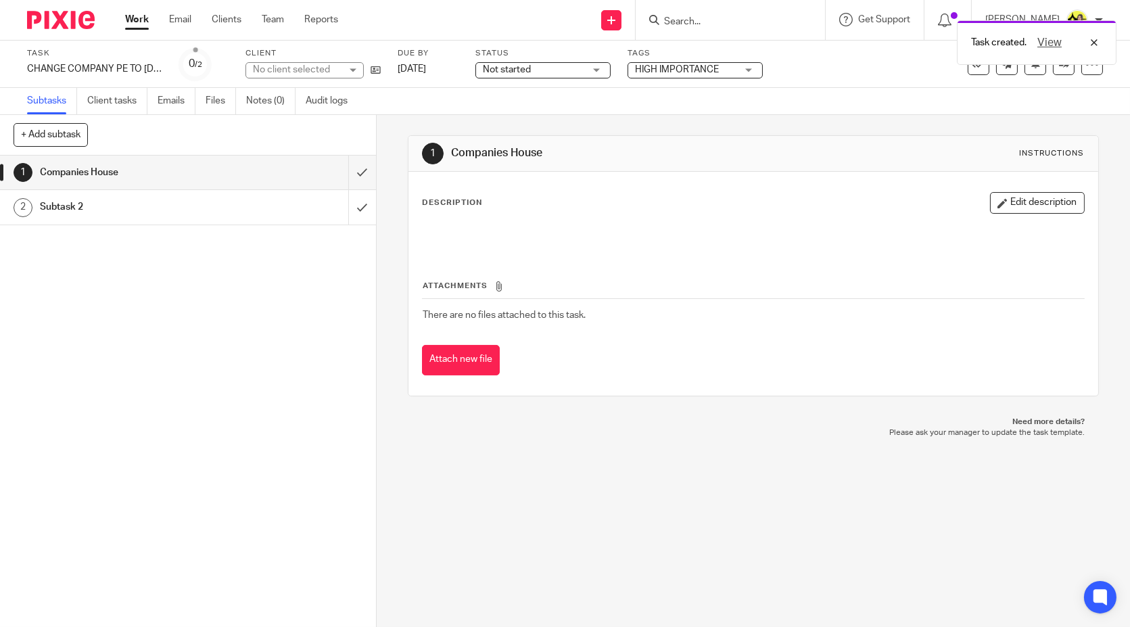
click at [87, 209] on h1 "Subtask 2" at bounding box center [138, 207] width 197 height 20
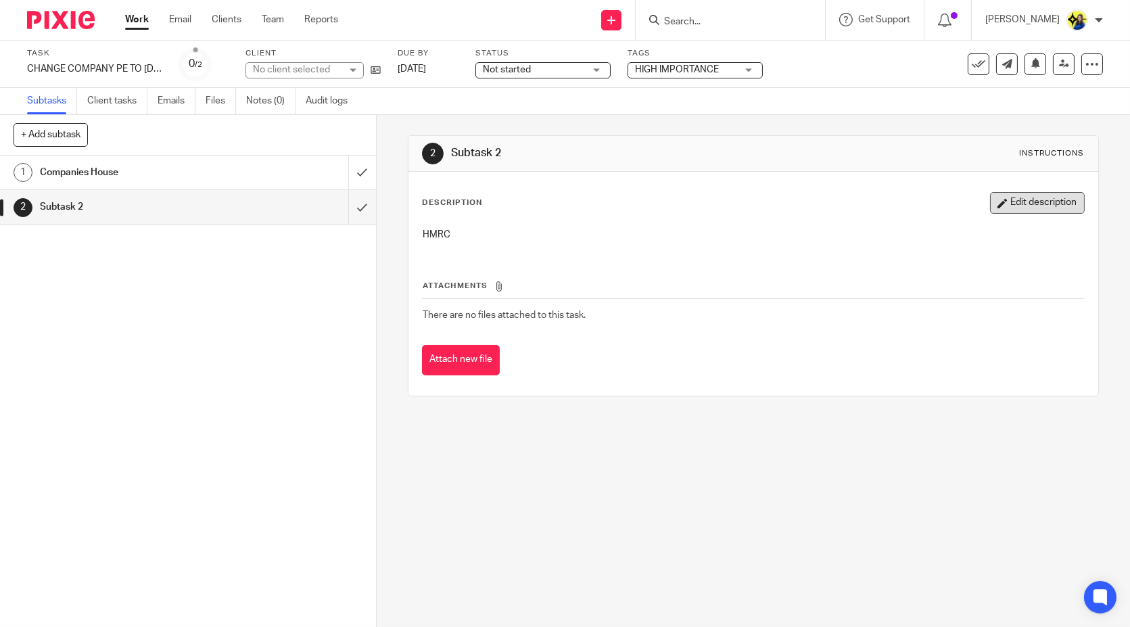
click at [992, 211] on button "Edit description" at bounding box center [1037, 203] width 95 height 22
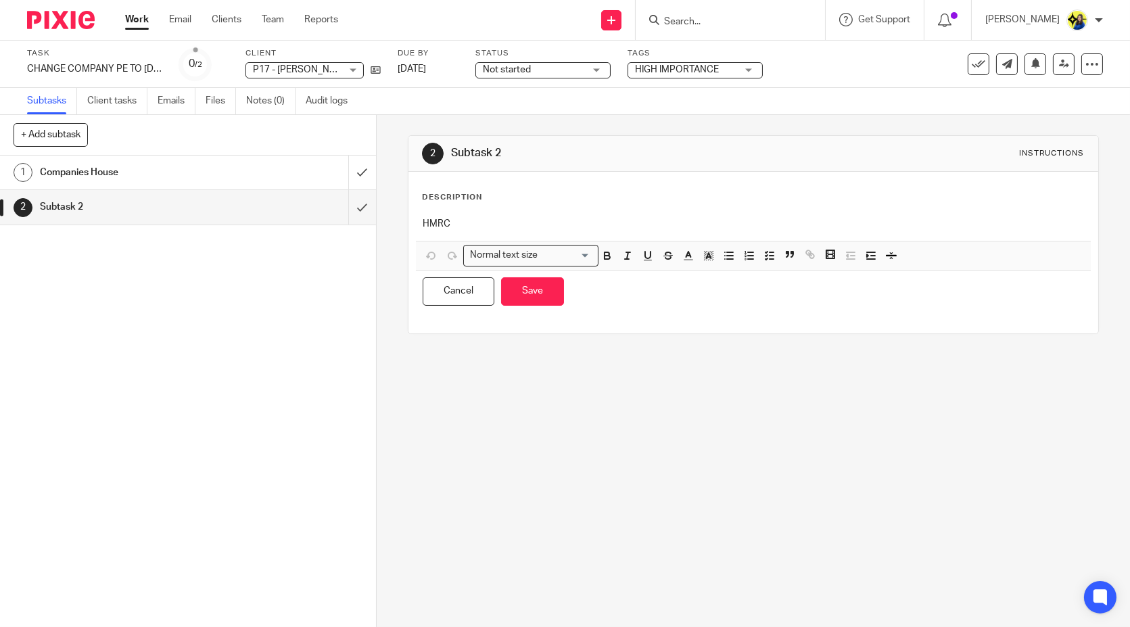
click at [488, 149] on h1 "Subtask 2" at bounding box center [616, 153] width 331 height 14
click at [486, 150] on h1 "Subtask 2" at bounding box center [616, 153] width 331 height 14
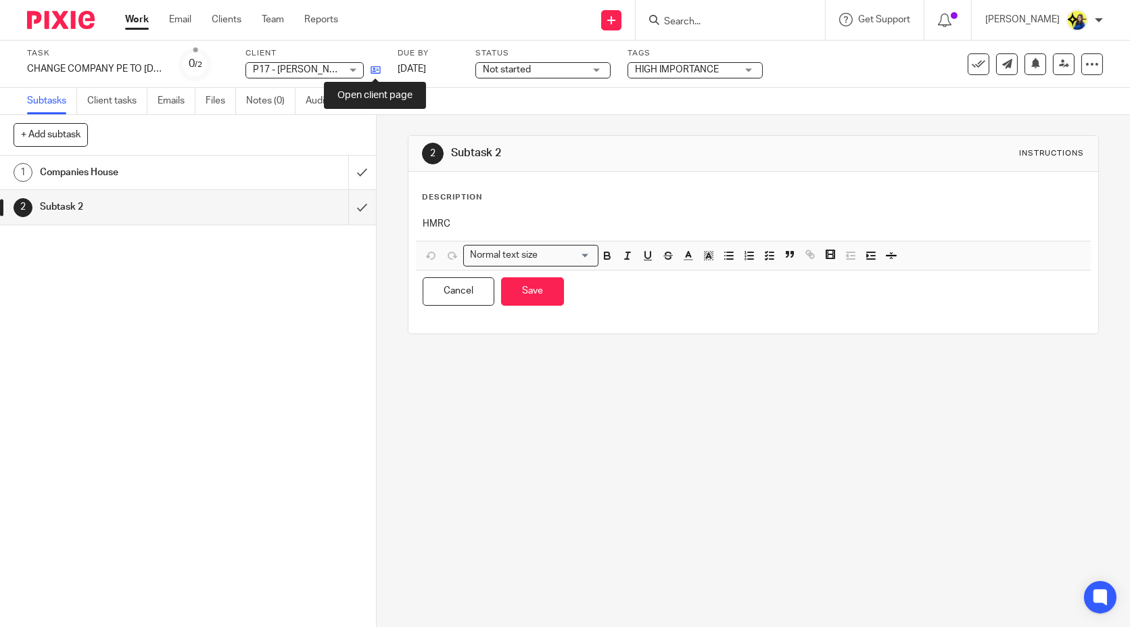
click at [379, 68] on icon at bounding box center [376, 70] width 10 height 10
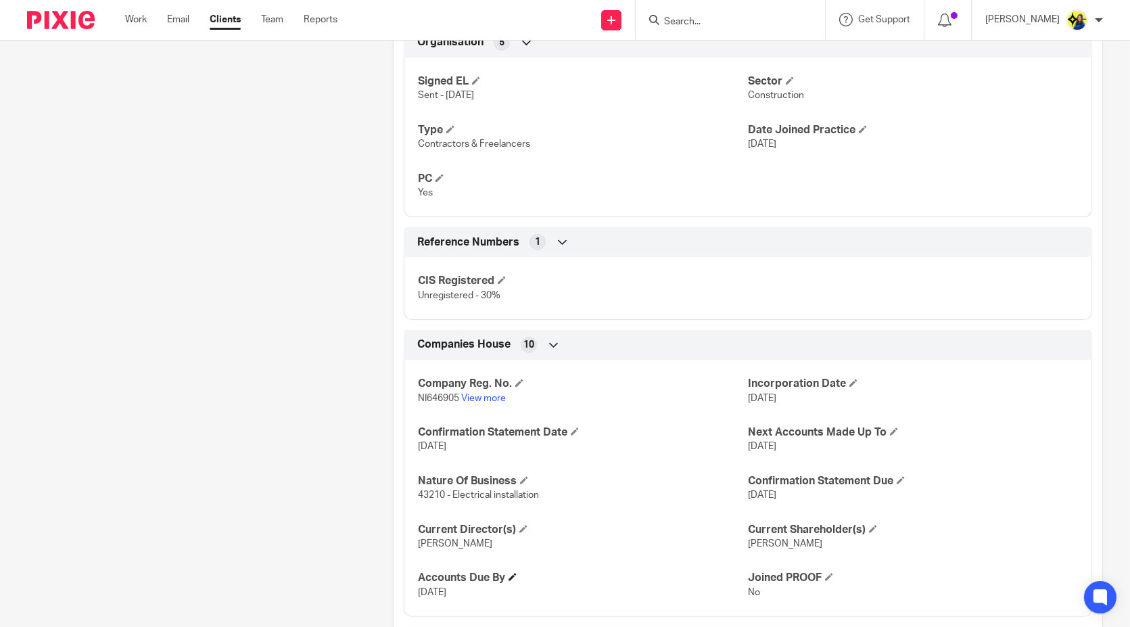
scroll to position [933, 0]
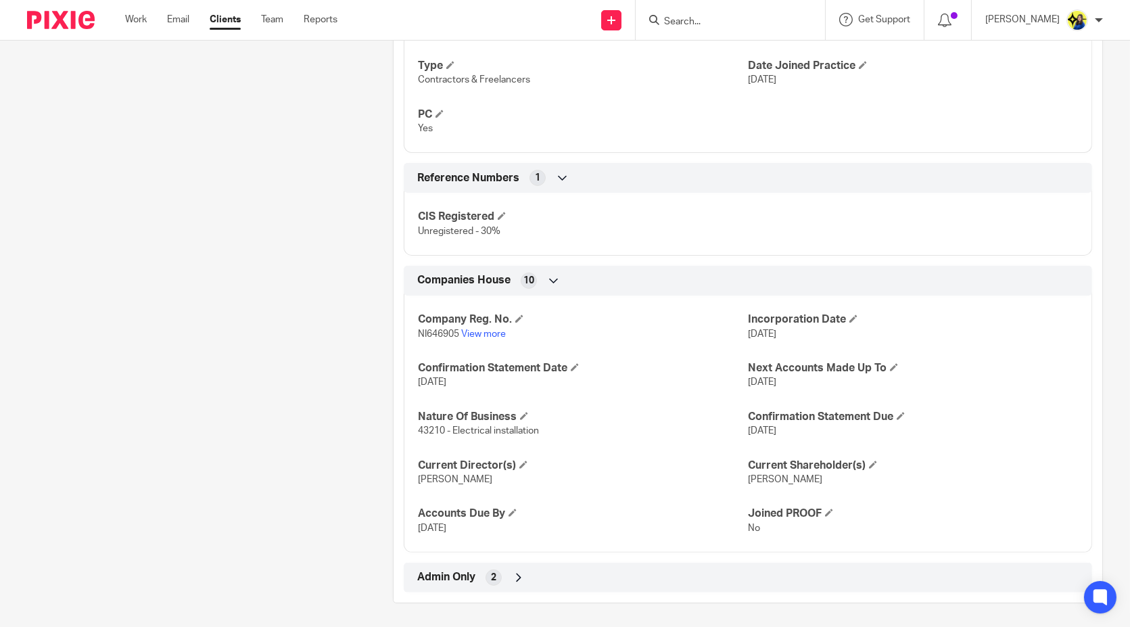
click at [459, 570] on span "Admin Only" at bounding box center [446, 577] width 58 height 14
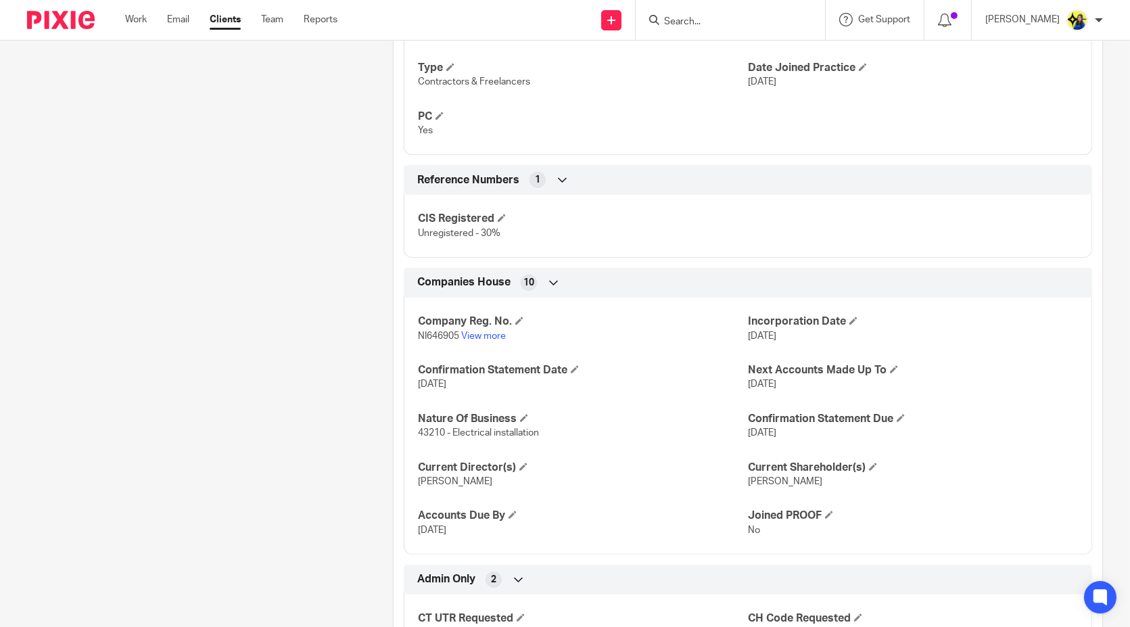
scroll to position [771, 0]
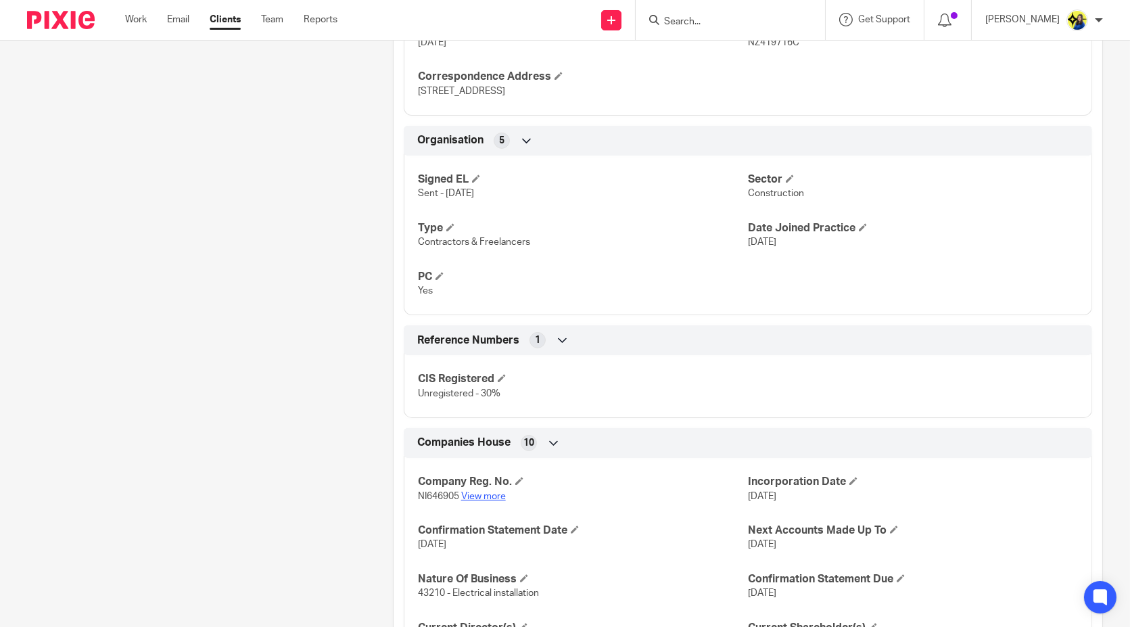
click at [490, 494] on link "View more" at bounding box center [483, 496] width 45 height 9
click input "Search"
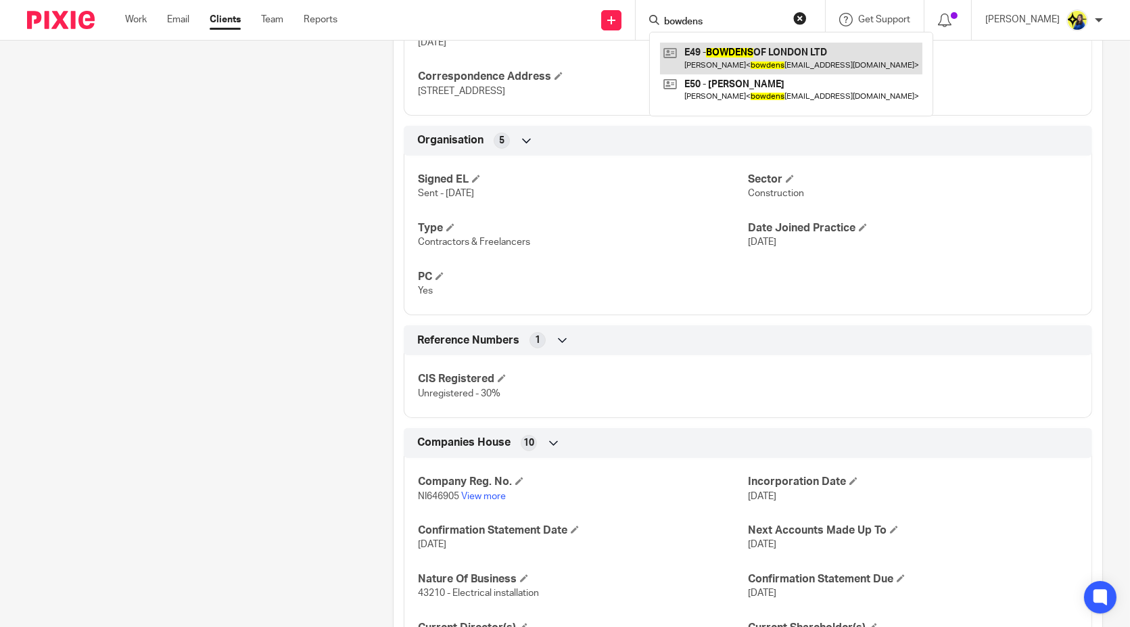
type input "bowdens"
click link
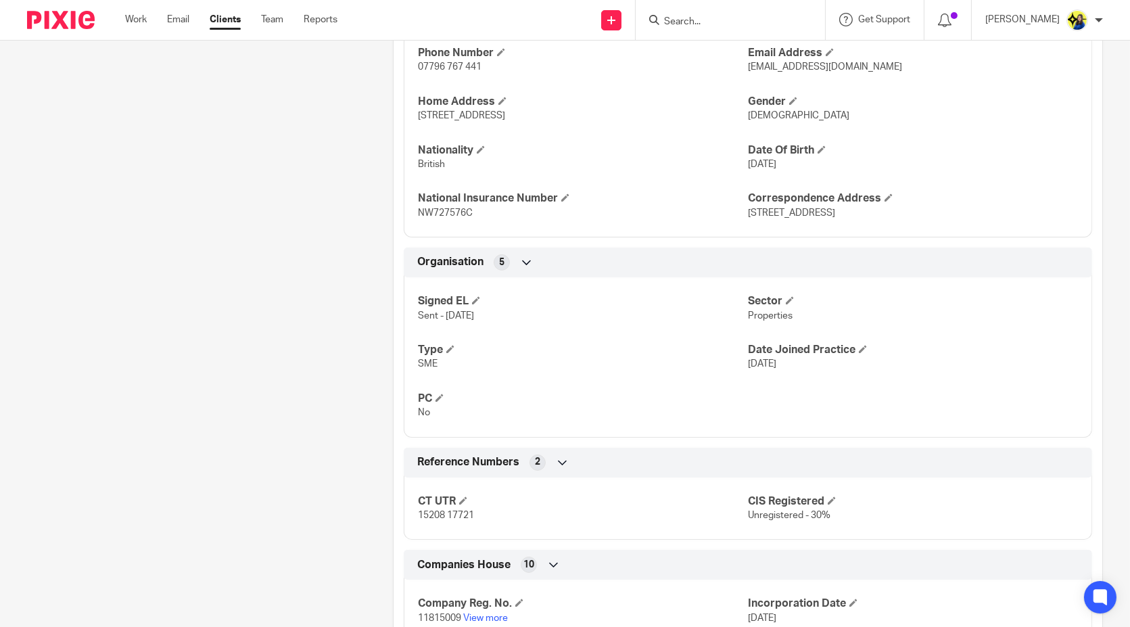
scroll to position [826, 0]
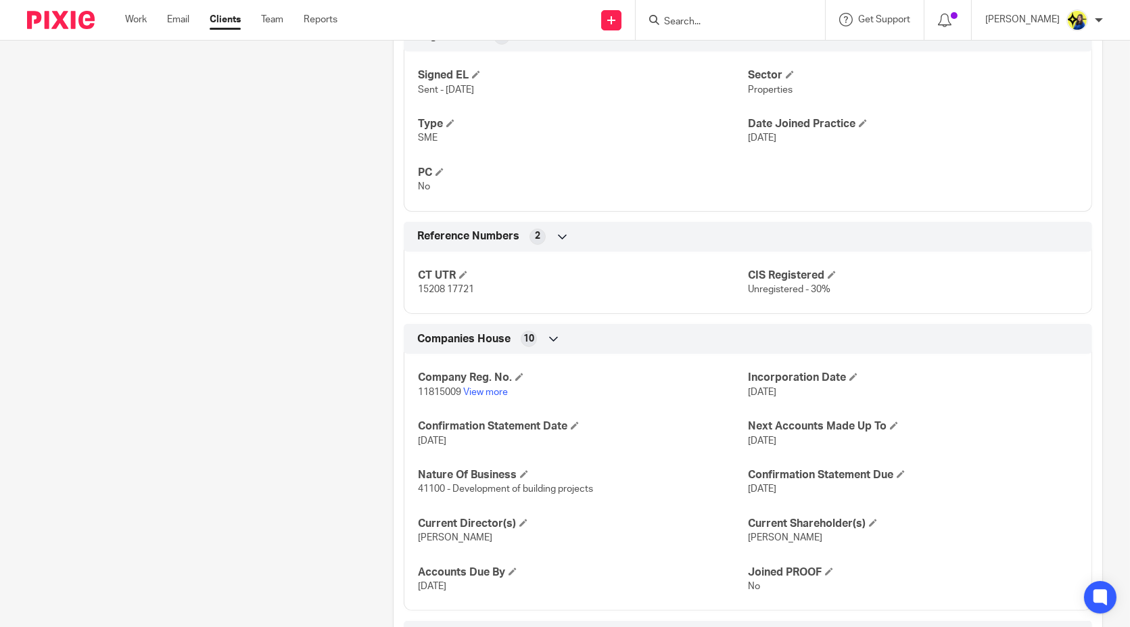
click at [332, 292] on div "Client contacts [PERSON_NAME] (Builder) 07796 767 441 [EMAIL_ADDRESS][DOMAIN_NA…" at bounding box center [189, 41] width 366 height 1447
click at [475, 387] on link "View more" at bounding box center [485, 391] width 45 height 9
click at [752, 24] on input "Search" at bounding box center [724, 22] width 122 height 12
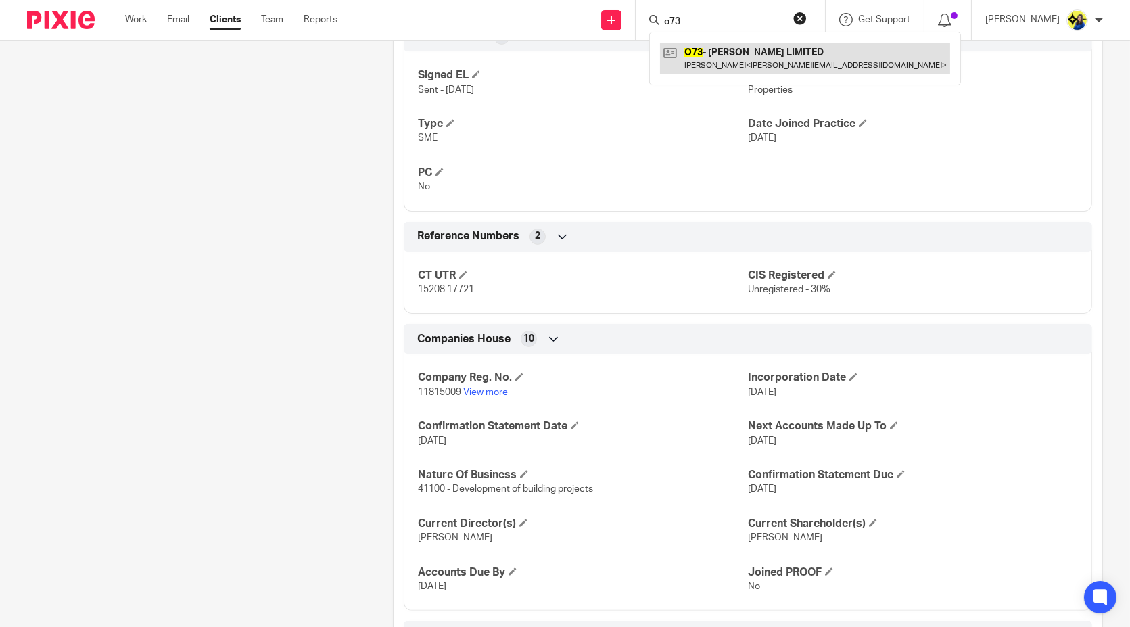
type input "o73"
click at [765, 49] on link at bounding box center [805, 58] width 290 height 31
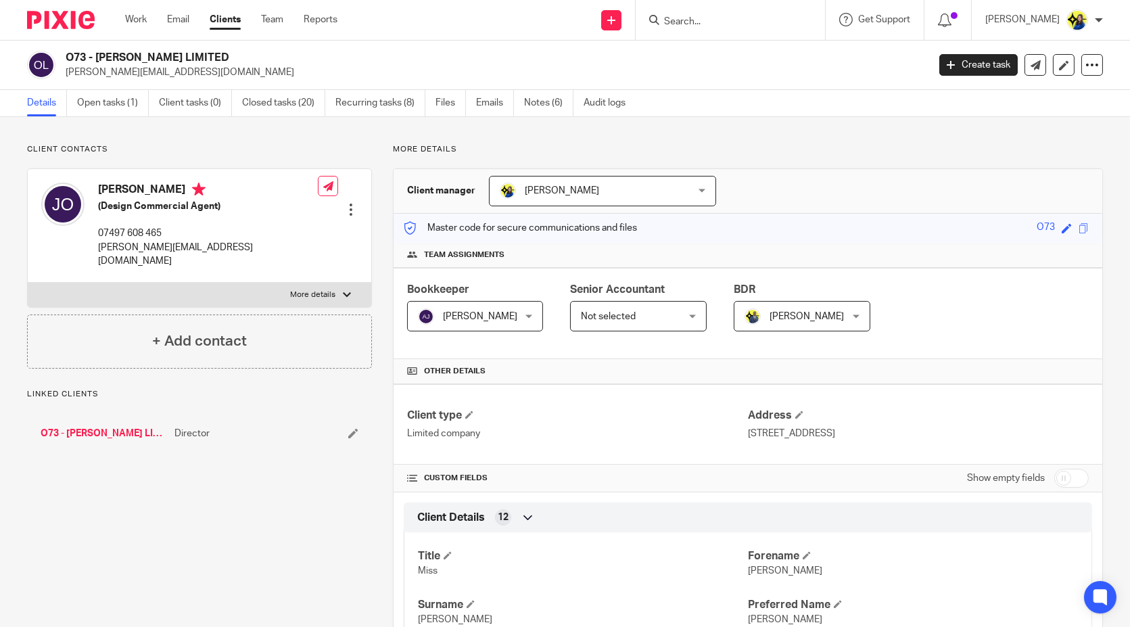
drag, startPoint x: 68, startPoint y: 55, endPoint x: 284, endPoint y: 57, distance: 216.4
click at [284, 57] on h2 "O73 - [PERSON_NAME] LIMITED" at bounding box center [407, 58] width 683 height 14
copy h2 "O73 - [PERSON_NAME] LIMITED"
click at [312, 99] on link "Closed tasks (20)" at bounding box center [283, 103] width 83 height 26
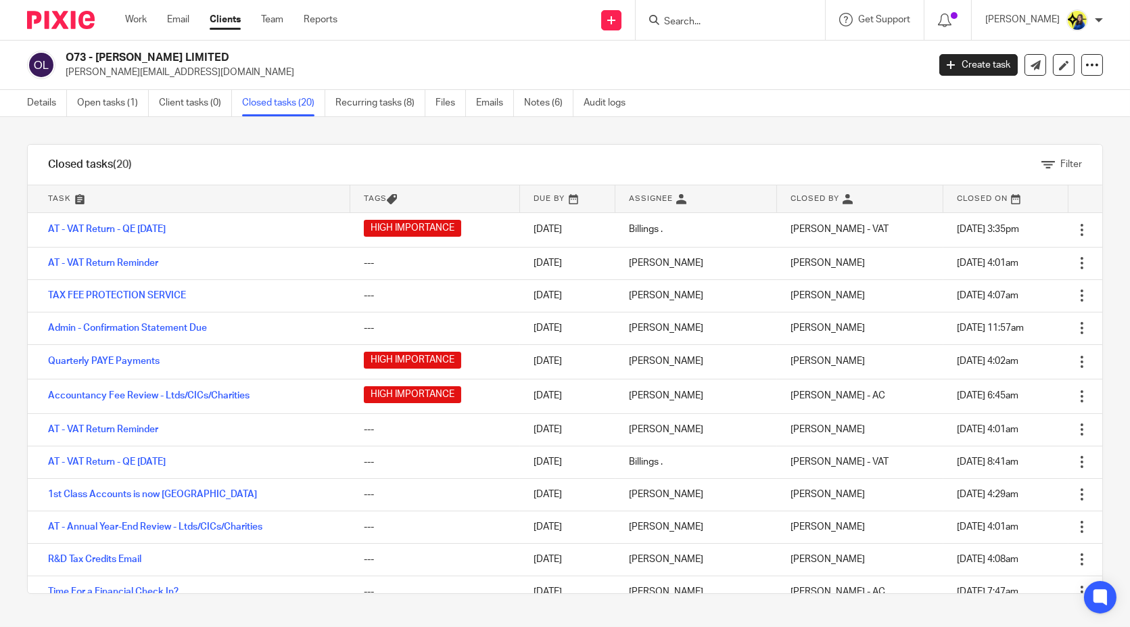
click at [757, 27] on input "Search" at bounding box center [724, 22] width 122 height 12
click at [770, 23] on input "Search" at bounding box center [724, 22] width 122 height 12
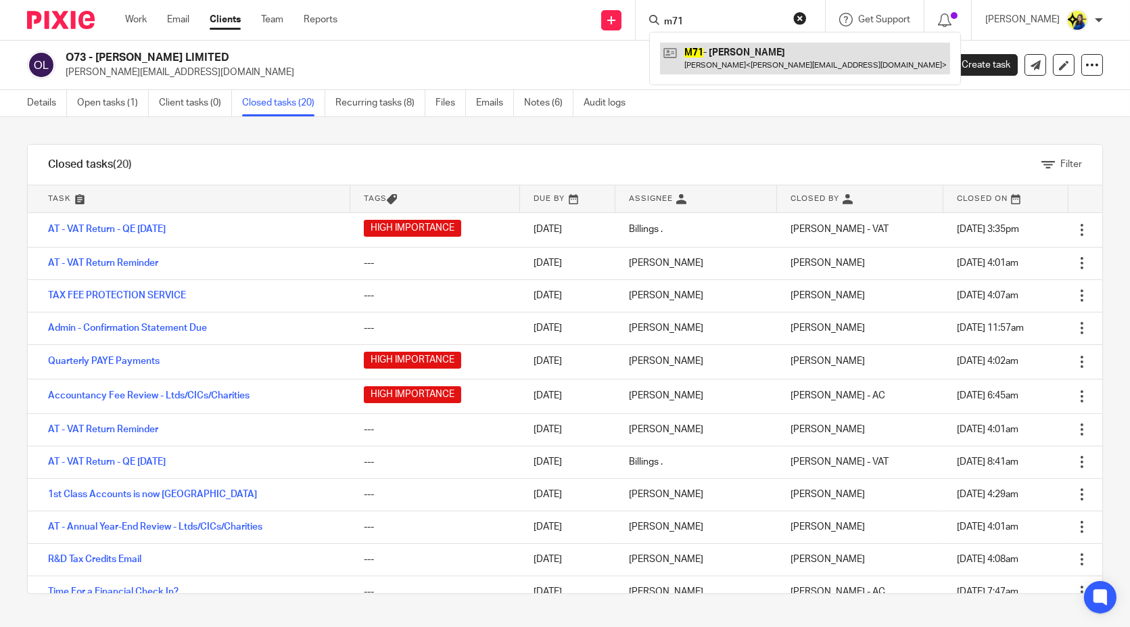
type input "m71"
click at [820, 55] on link at bounding box center [805, 58] width 290 height 31
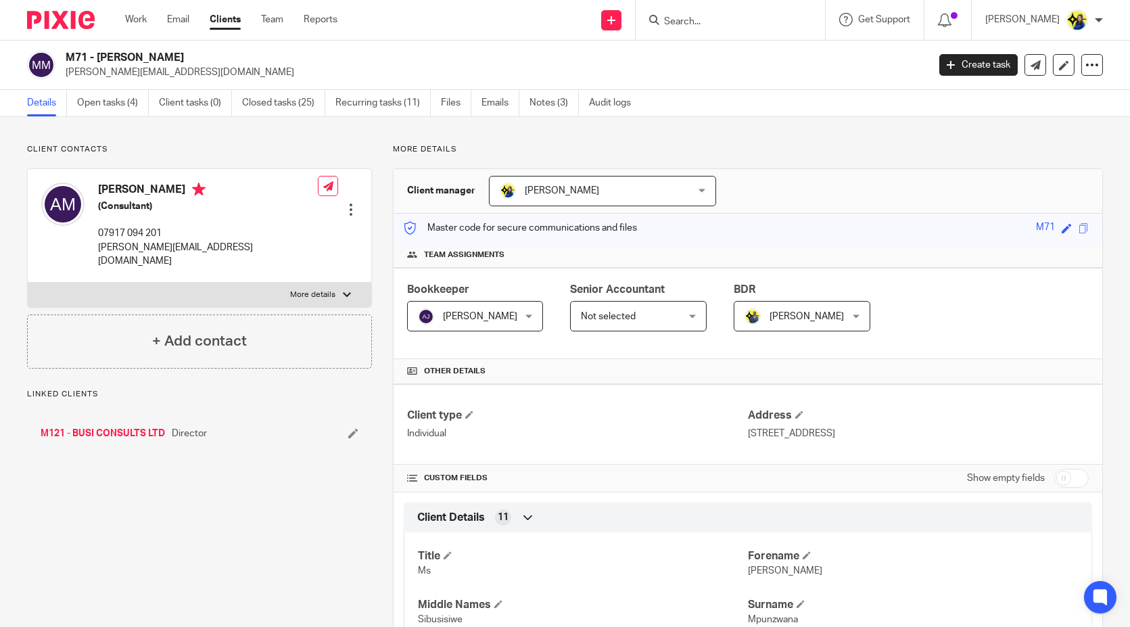
drag, startPoint x: 69, startPoint y: 52, endPoint x: 253, endPoint y: 52, distance: 183.9
click at [253, 52] on h2 "M71 - AUDREY MPUNZWANA" at bounding box center [407, 58] width 683 height 14
drag, startPoint x: 206, startPoint y: 78, endPoint x: 66, endPoint y: 85, distance: 140.1
click at [66, 85] on div "M71 - AUDREY MPUNZWANA audrey.mpunzwana@gmail.com Create task Update from Compa…" at bounding box center [565, 65] width 1130 height 49
copy p "audrey.mpunzwana@gmail.com"
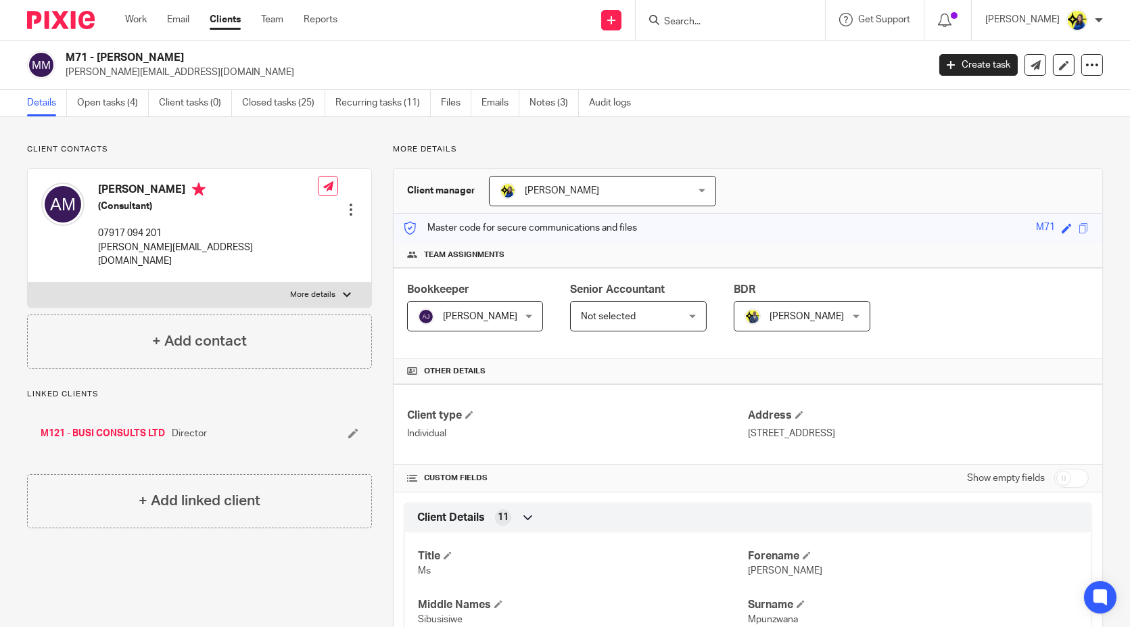
click at [747, 26] on input "Search" at bounding box center [724, 22] width 122 height 12
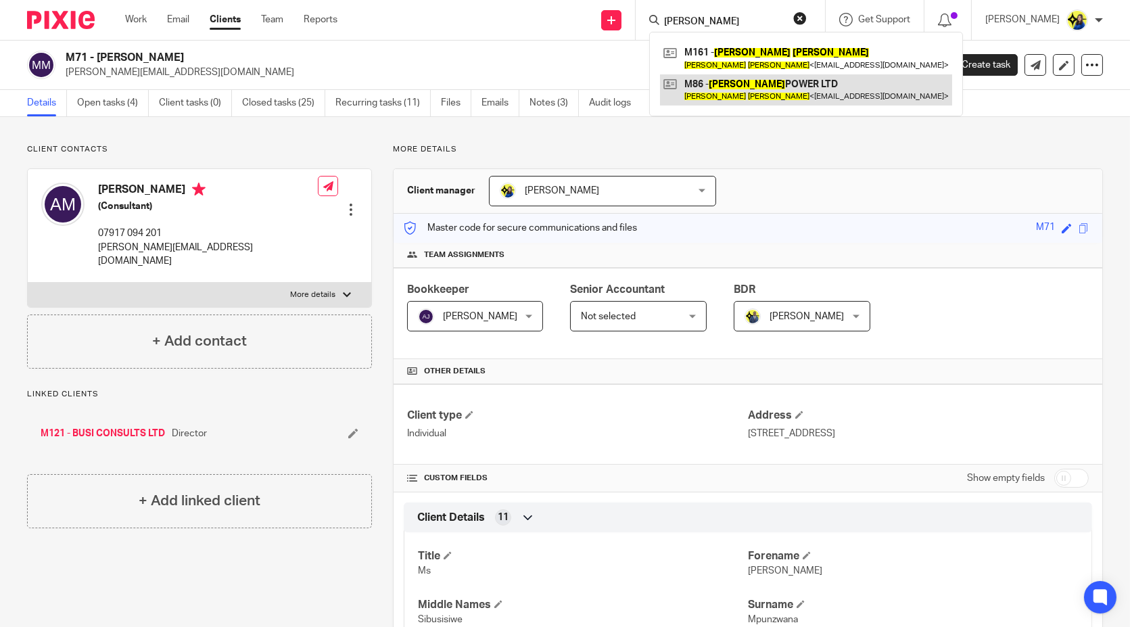
type input "robert mcmillan"
click at [828, 96] on link at bounding box center [806, 89] width 292 height 31
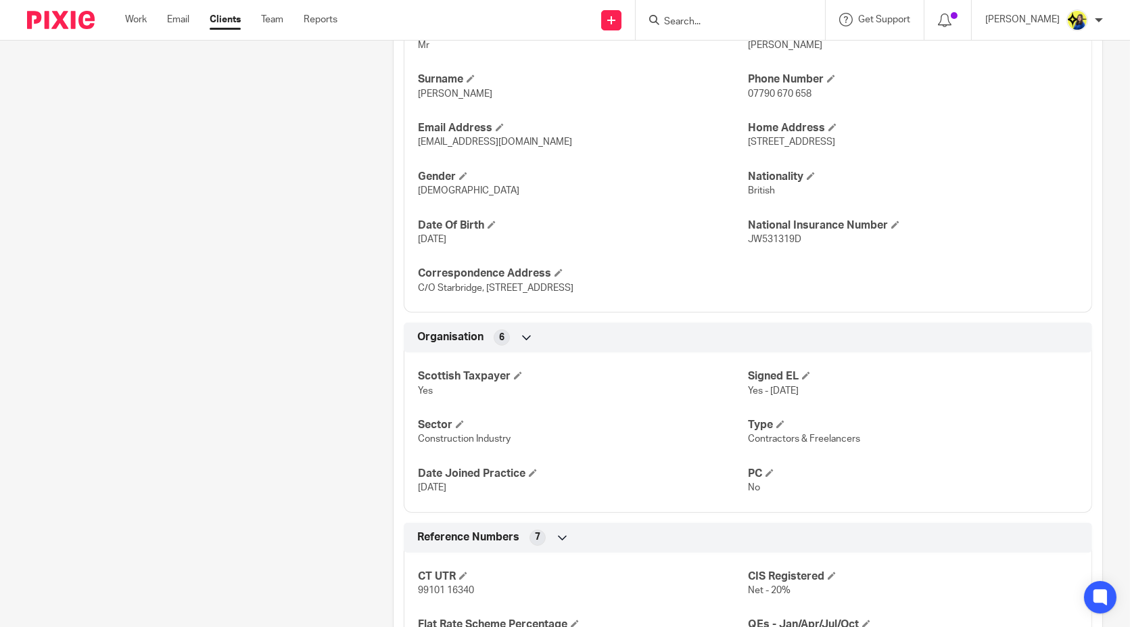
scroll to position [676, 0]
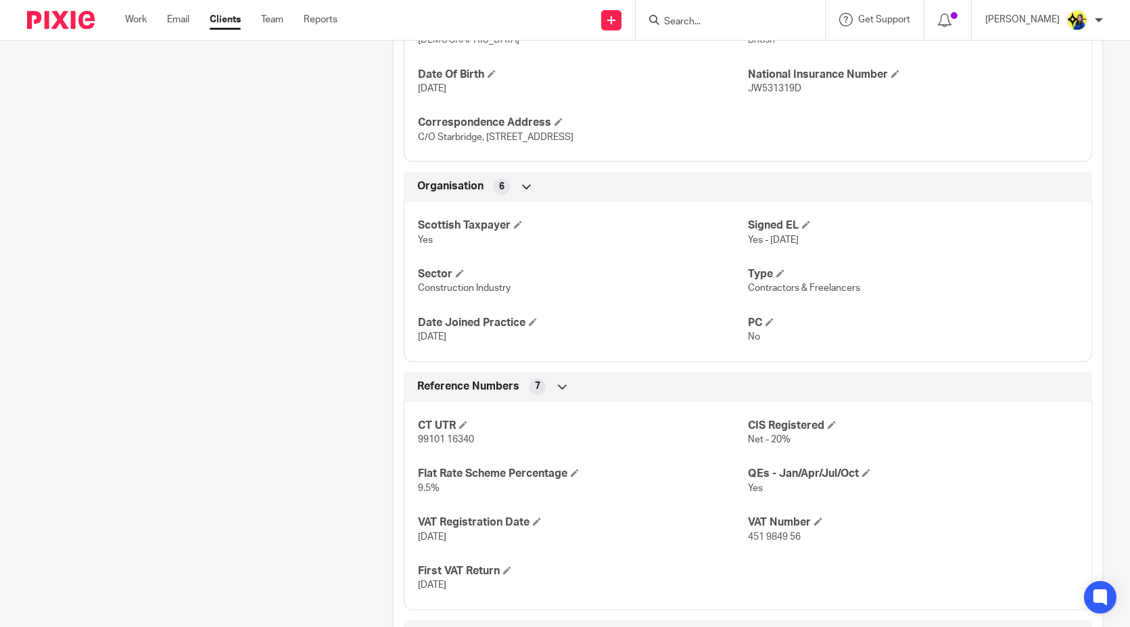
click at [172, 321] on div "Client contacts Robert McMillan (High Voltage Technician) 07790 670 658 boab198…" at bounding box center [189, 277] width 366 height 1618
click at [726, 16] on input "Search" at bounding box center [724, 22] width 122 height 12
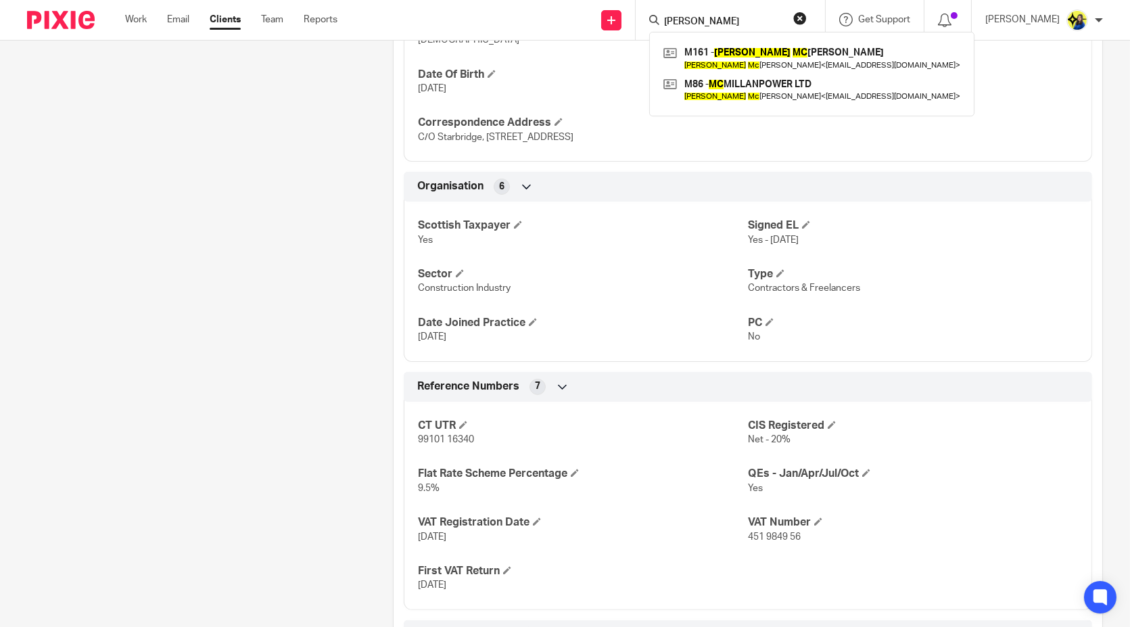
type input "robert mc"
drag, startPoint x: 775, startPoint y: 23, endPoint x: 479, endPoint y: 21, distance: 295.5
click at [479, 21] on div "Send new email Create task Add client Request signature robert mc M161 - ROBERT…" at bounding box center [744, 20] width 772 height 40
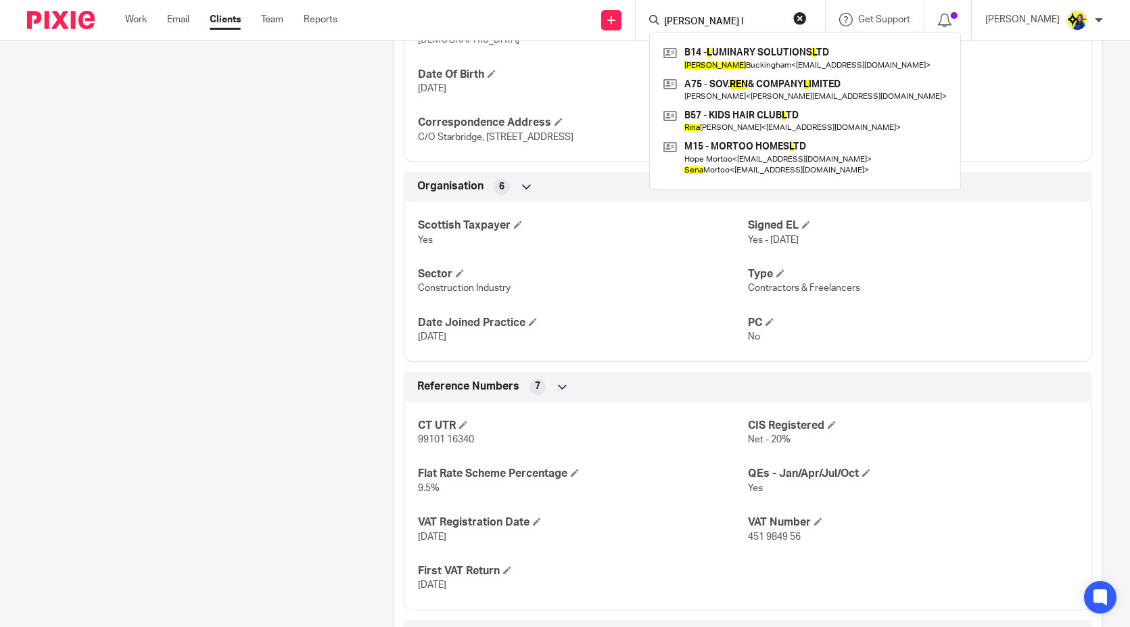
type input "rena l"
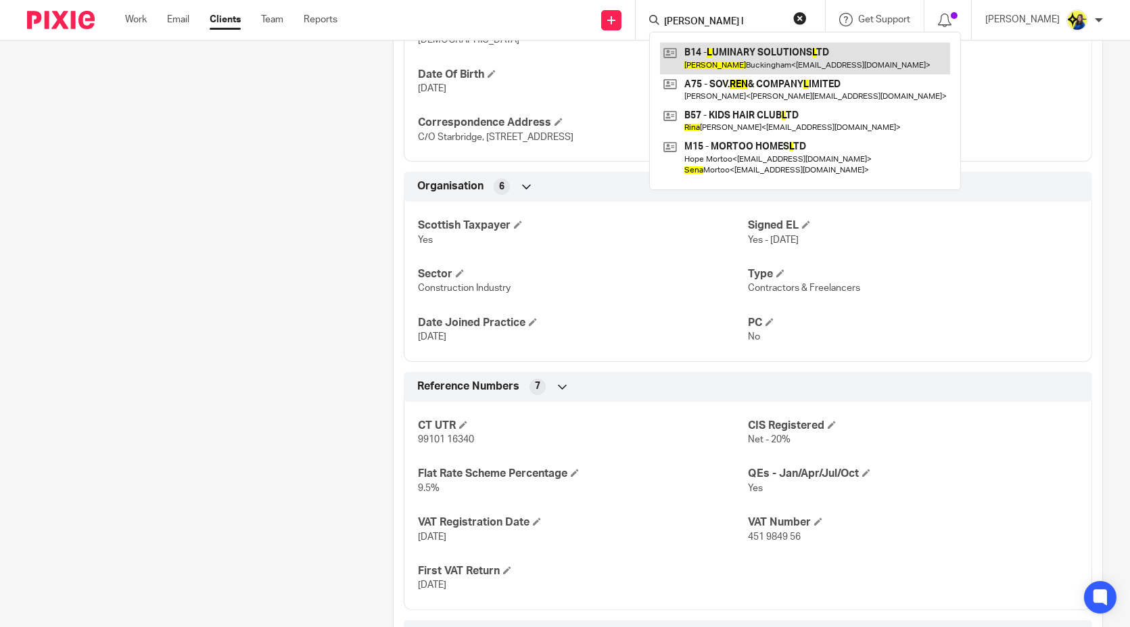
click at [788, 53] on link at bounding box center [805, 58] width 290 height 31
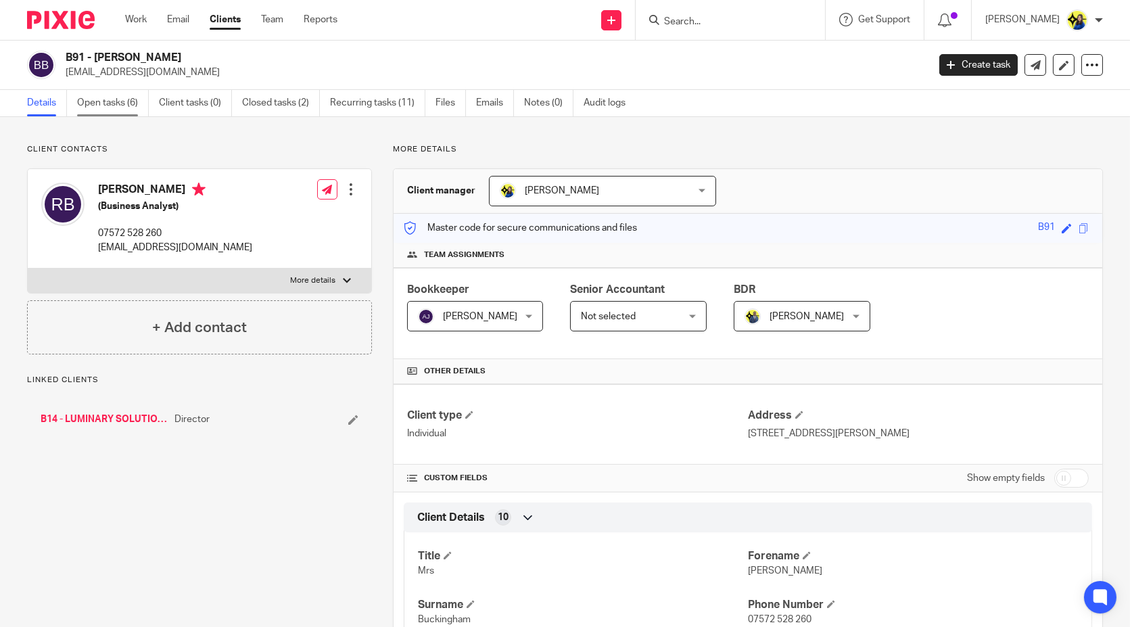
click at [121, 97] on link "Open tasks (6)" at bounding box center [113, 103] width 72 height 26
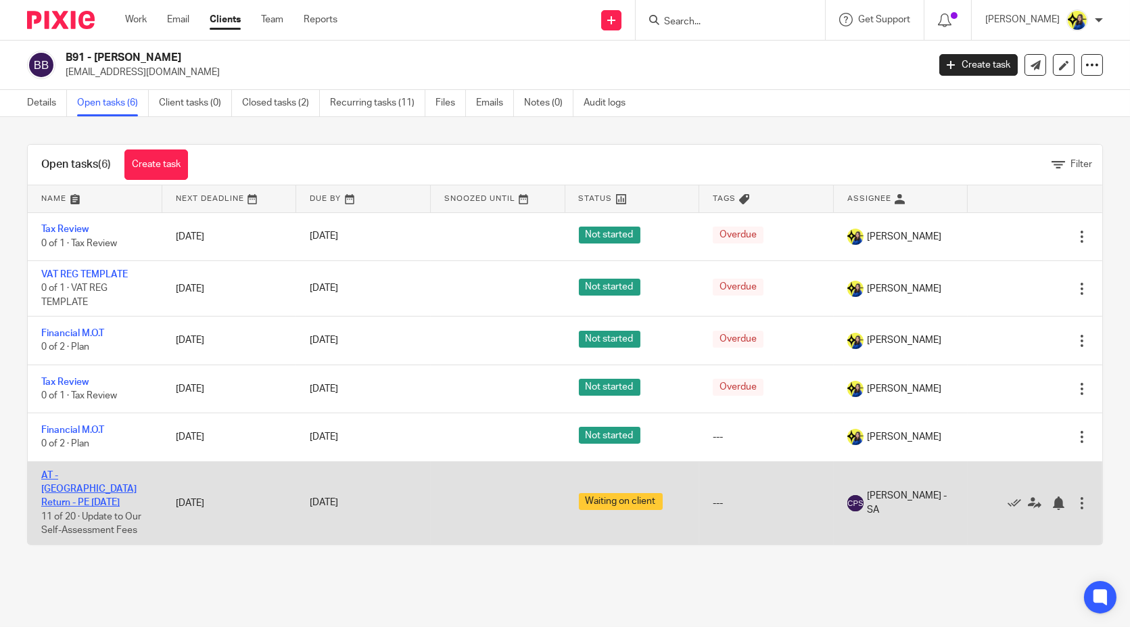
click at [88, 476] on link "AT - [GEOGRAPHIC_DATA] Return - PE [DATE]" at bounding box center [88, 489] width 95 height 37
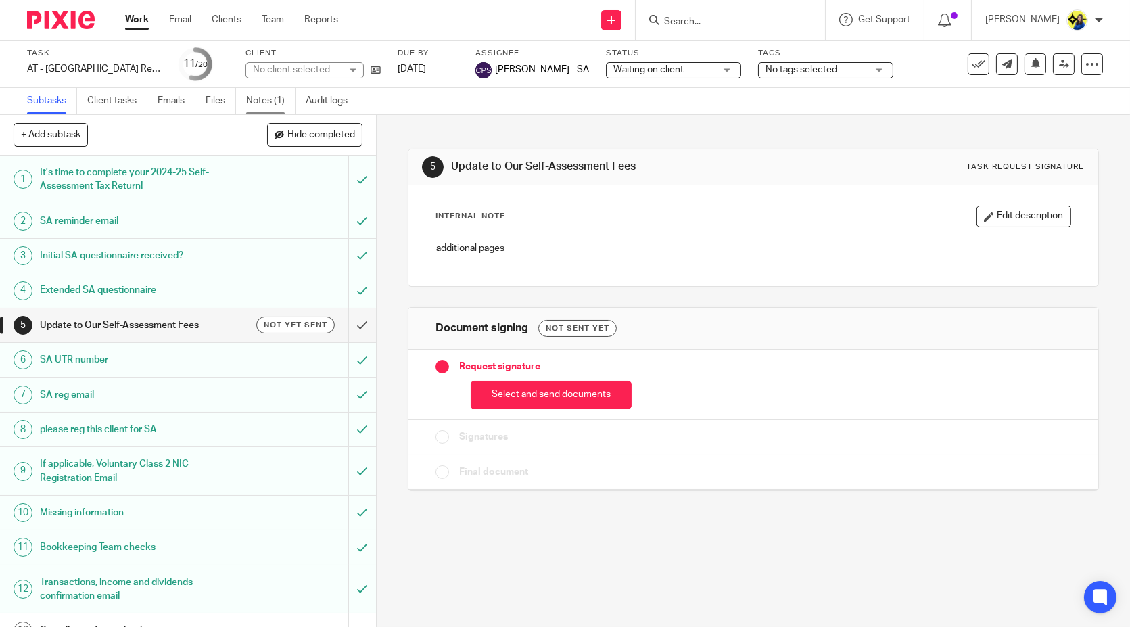
click at [259, 98] on link "Notes (1)" at bounding box center [270, 101] width 49 height 26
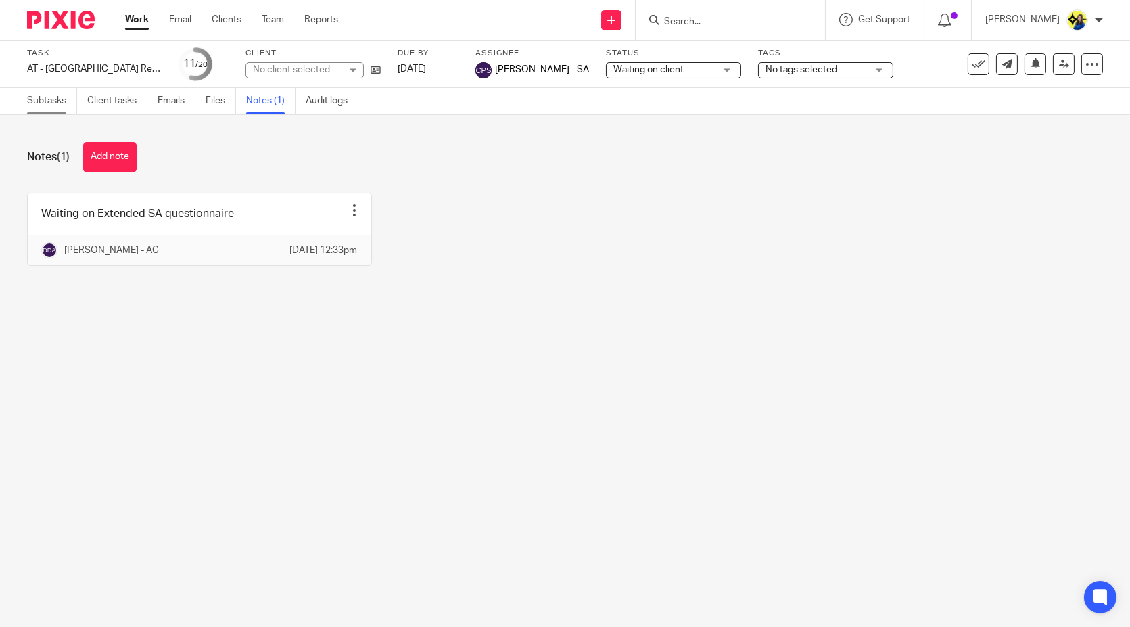
click at [55, 107] on link "Subtasks" at bounding box center [52, 101] width 50 height 26
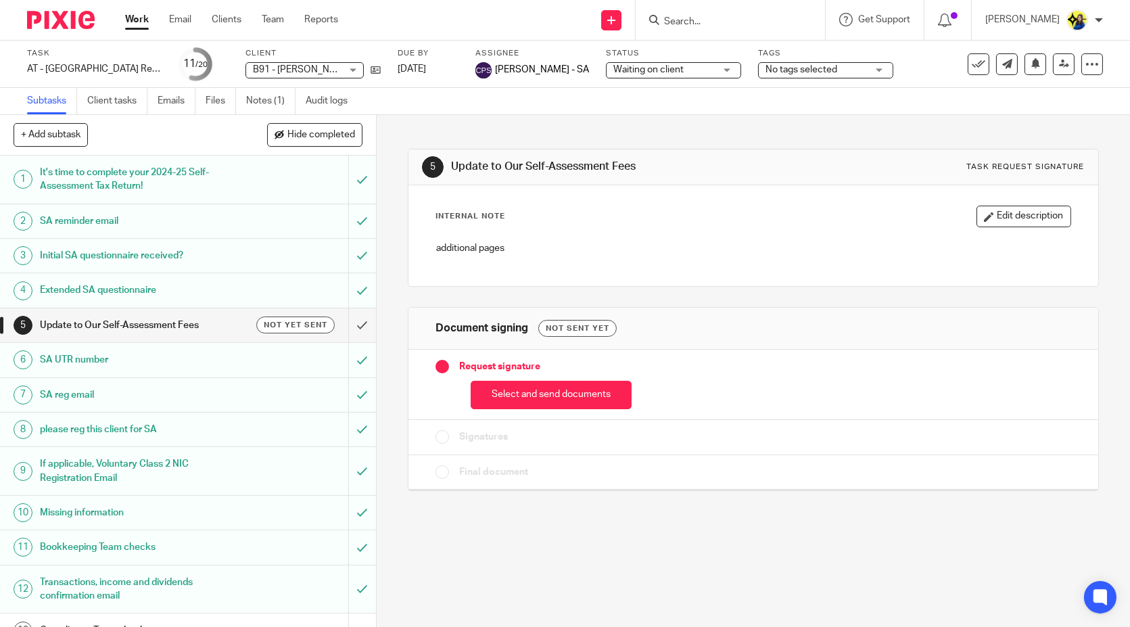
click at [761, 19] on input "Search" at bounding box center [724, 22] width 122 height 12
type input "bmg"
click at [794, 62] on link at bounding box center [774, 58] width 229 height 31
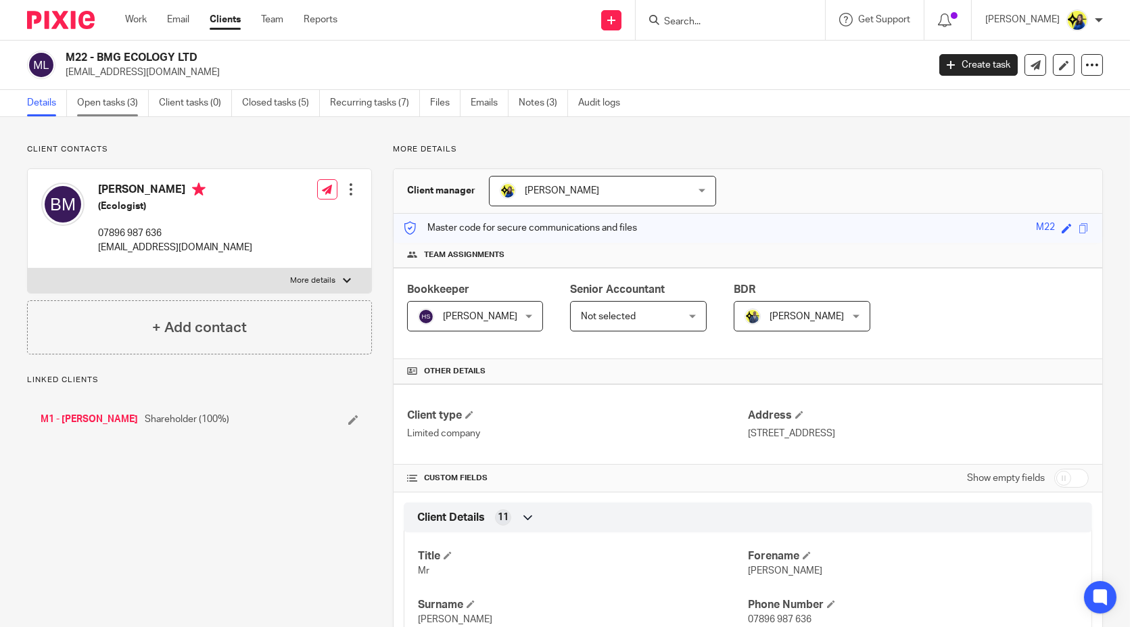
click at [111, 114] on link "Open tasks (3)" at bounding box center [113, 103] width 72 height 26
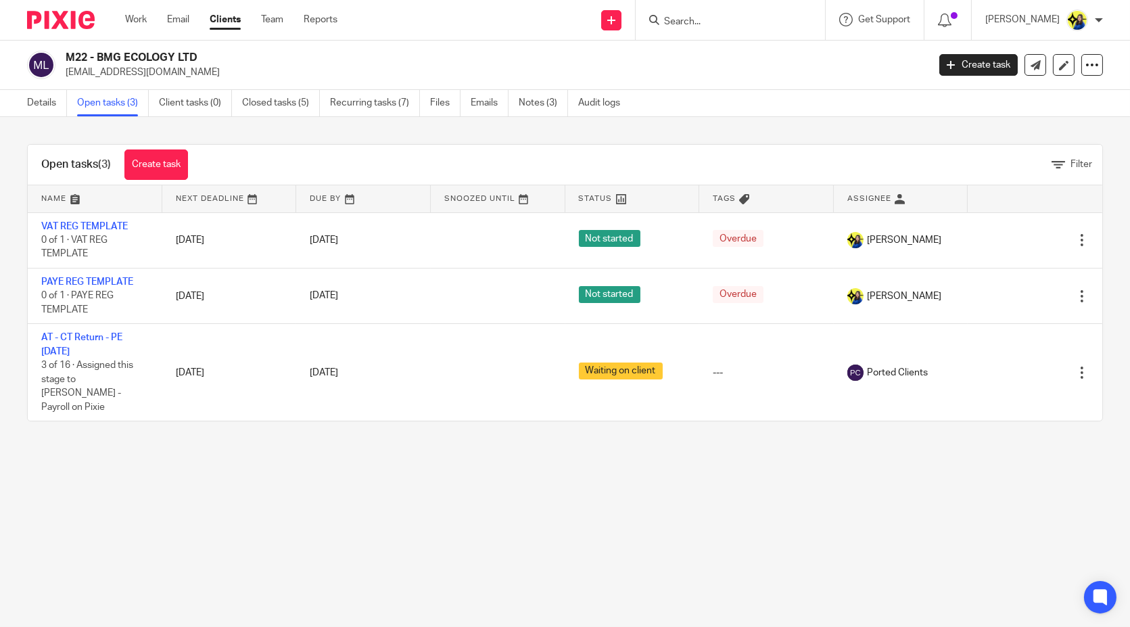
drag, startPoint x: 65, startPoint y: 53, endPoint x: 295, endPoint y: 53, distance: 229.9
click at [295, 53] on h2 "M22 - BMG ECOLOGY LTD" at bounding box center [407, 58] width 683 height 14
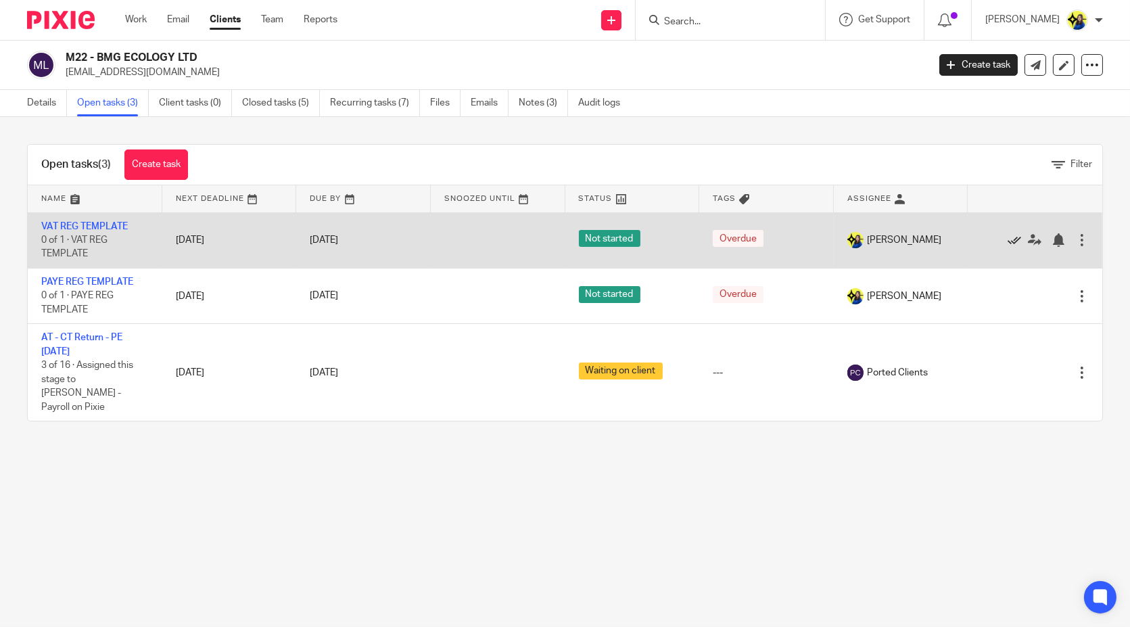
click at [1008, 238] on icon at bounding box center [1015, 240] width 14 height 14
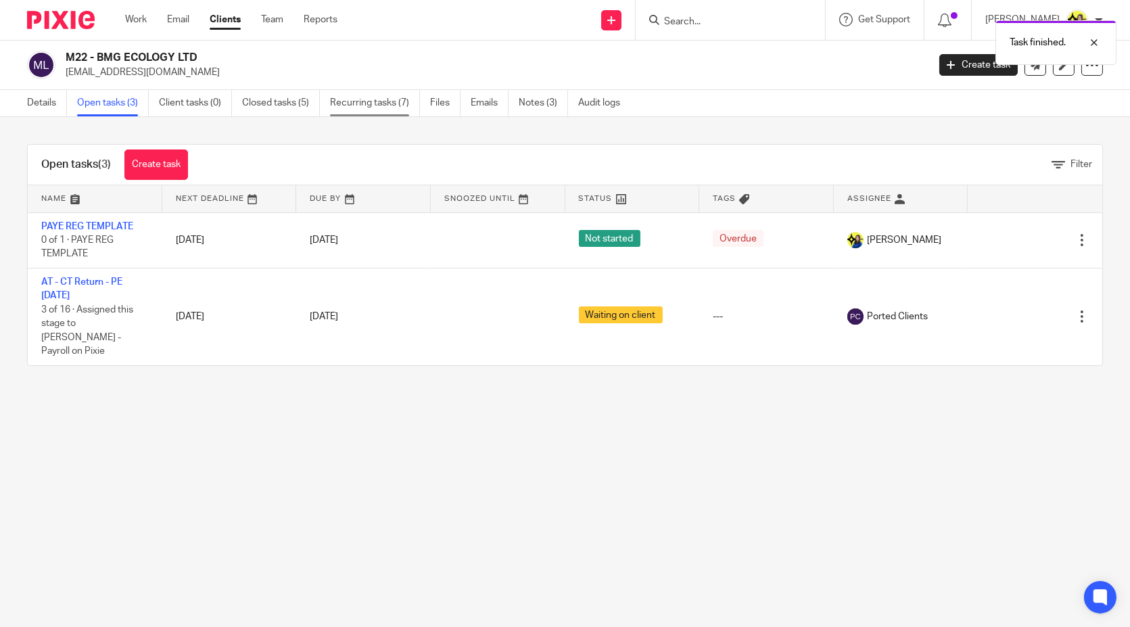
click at [360, 101] on link "Recurring tasks (7)" at bounding box center [375, 103] width 90 height 26
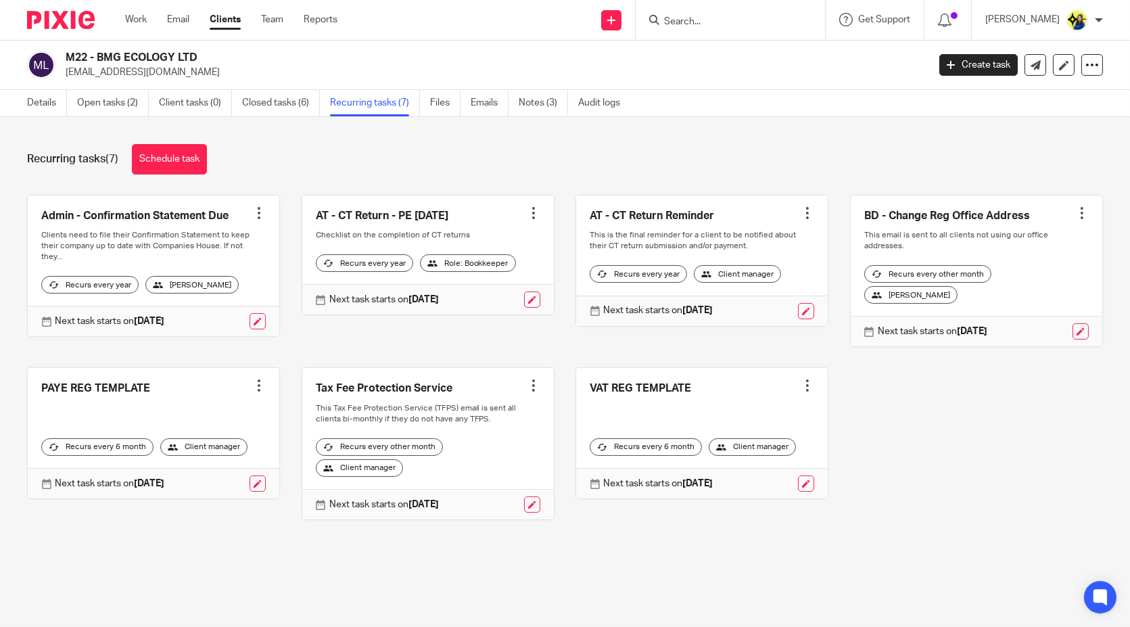
click at [387, 150] on div "Recurring tasks (7) Schedule task" at bounding box center [565, 159] width 1076 height 30
drag, startPoint x: 288, startPoint y: 143, endPoint x: 246, endPoint y: 115, distance: 50.3
click at [289, 143] on div "Recurring tasks (7) Schedule task Admin - Confirmation Statement Due Create tas…" at bounding box center [565, 342] width 1130 height 450
click at [250, 108] on link "Closed tasks (6)" at bounding box center [281, 103] width 78 height 26
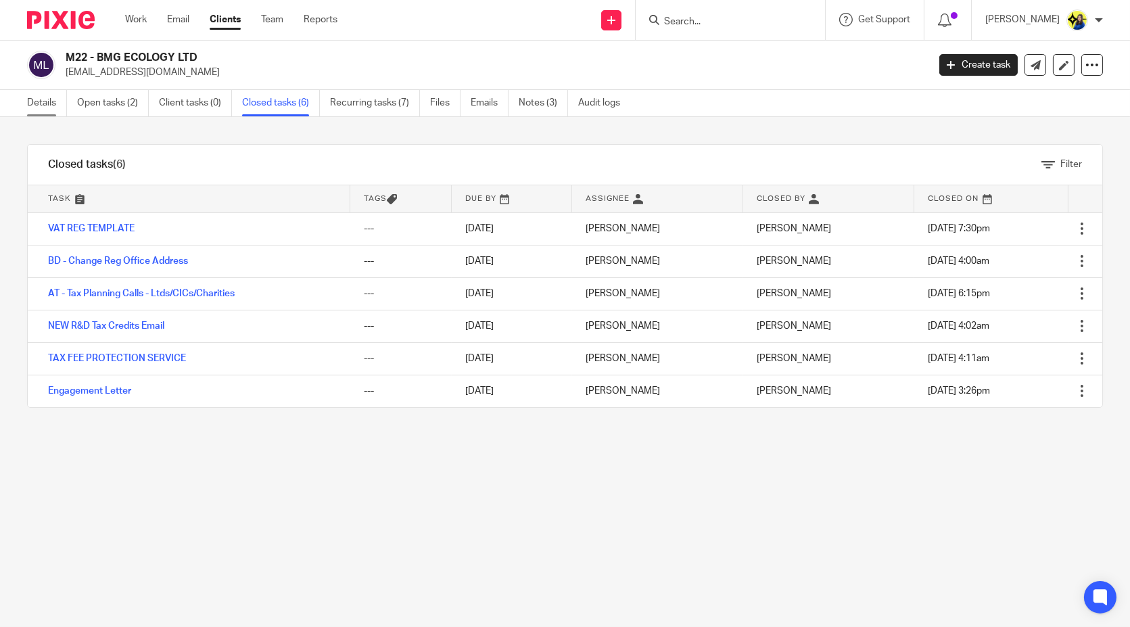
click at [48, 99] on link "Details" at bounding box center [47, 103] width 40 height 26
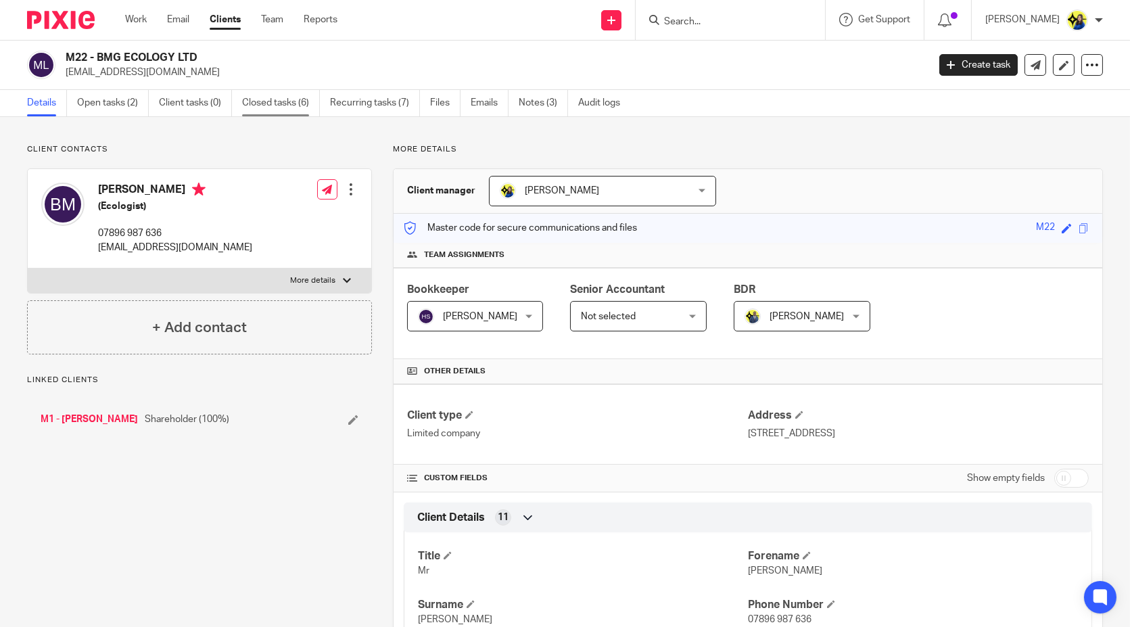
click at [279, 97] on link "Closed tasks (6)" at bounding box center [281, 103] width 78 height 26
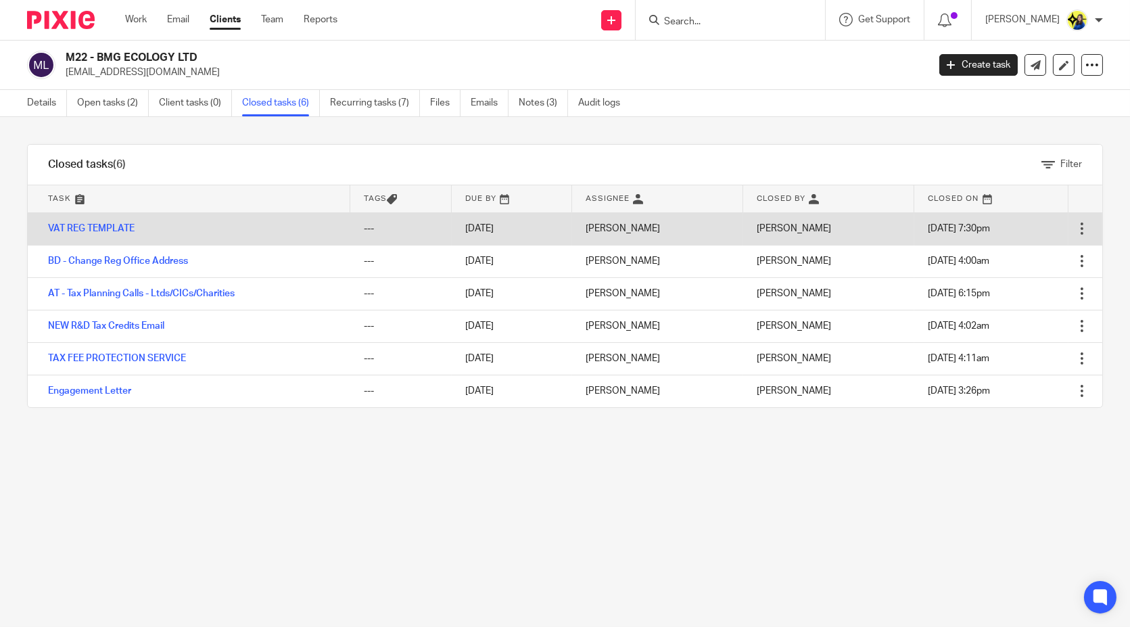
click at [1075, 229] on div at bounding box center [1082, 229] width 14 height 14
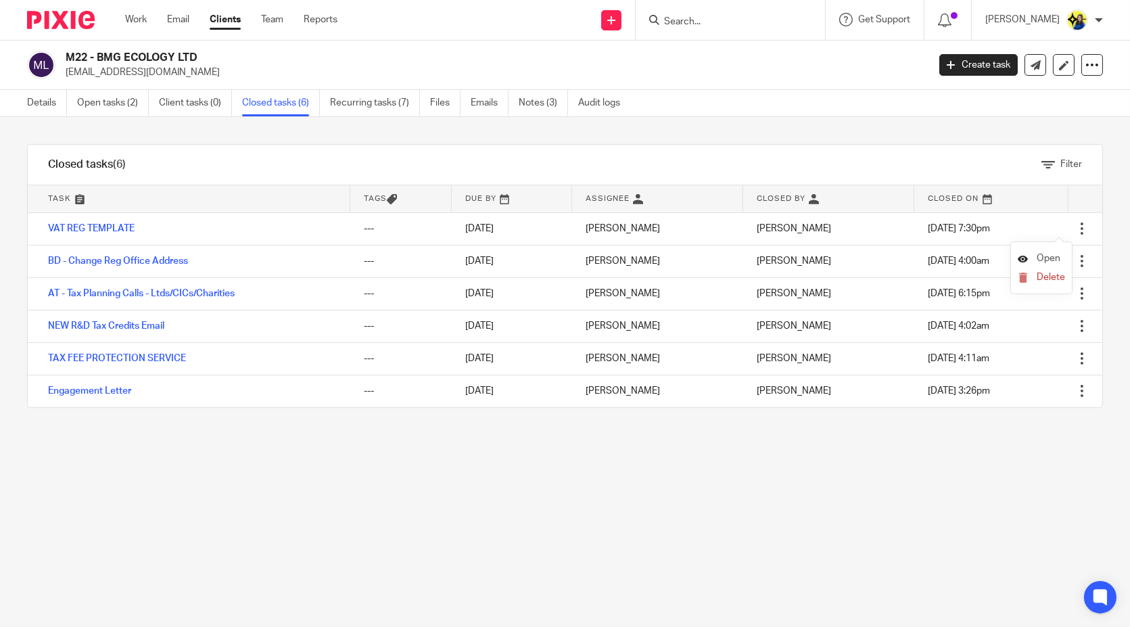
click at [1045, 258] on span "Open" at bounding box center [1049, 258] width 24 height 9
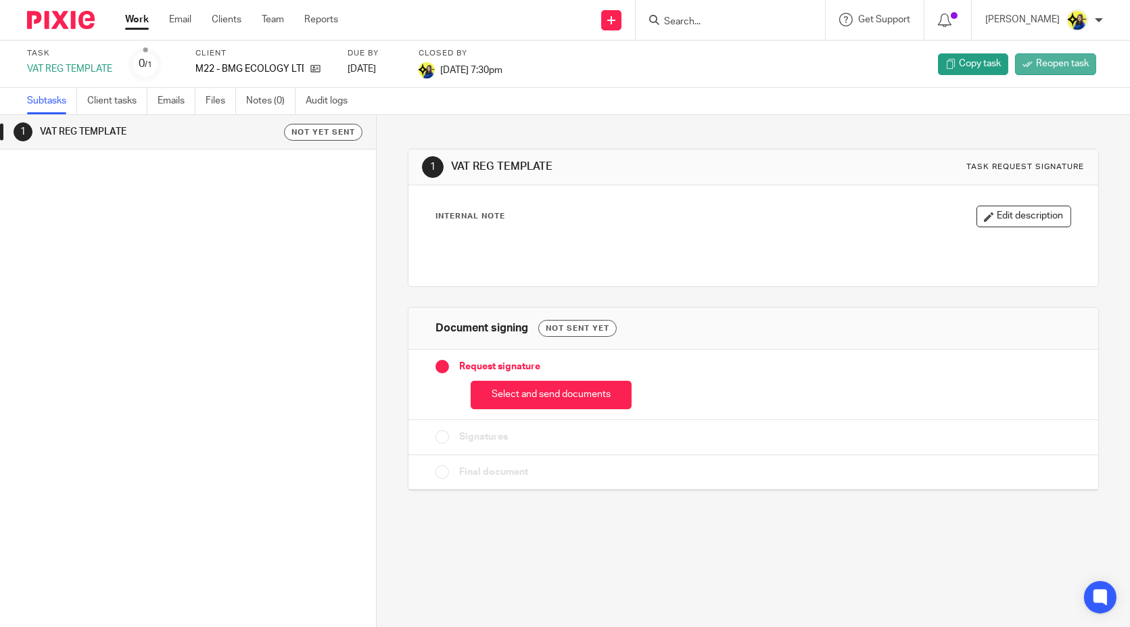
click at [1060, 57] on span "Reopen task" at bounding box center [1062, 64] width 53 height 14
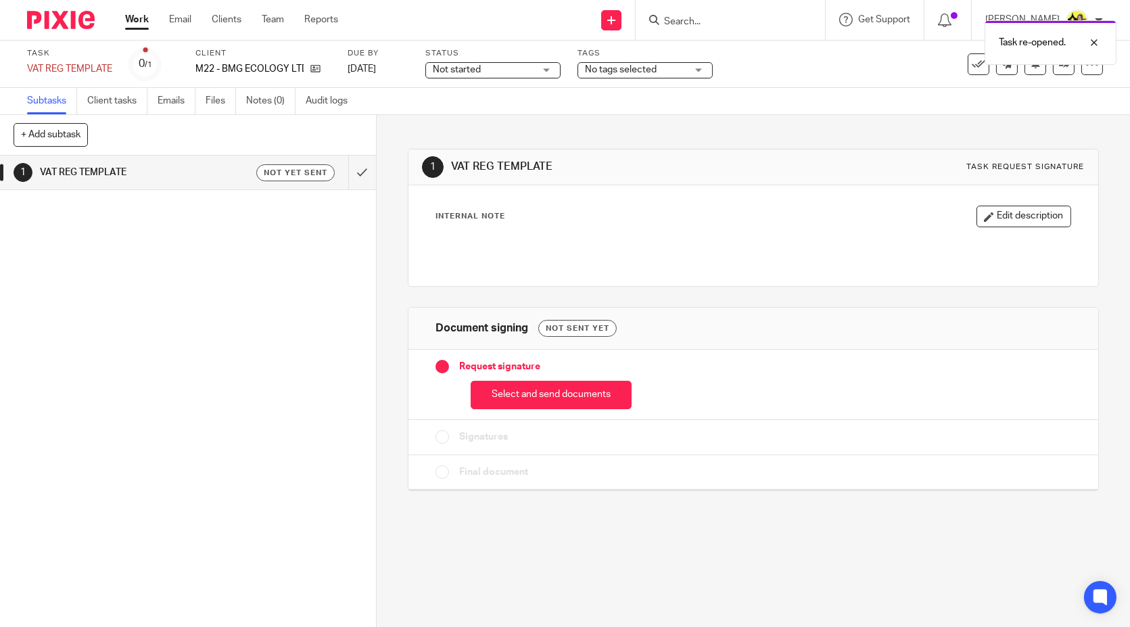
click at [391, 183] on div "1 VAT REG TEMPLATE Task request signature Internal Note Edit description Docume…" at bounding box center [753, 371] width 753 height 512
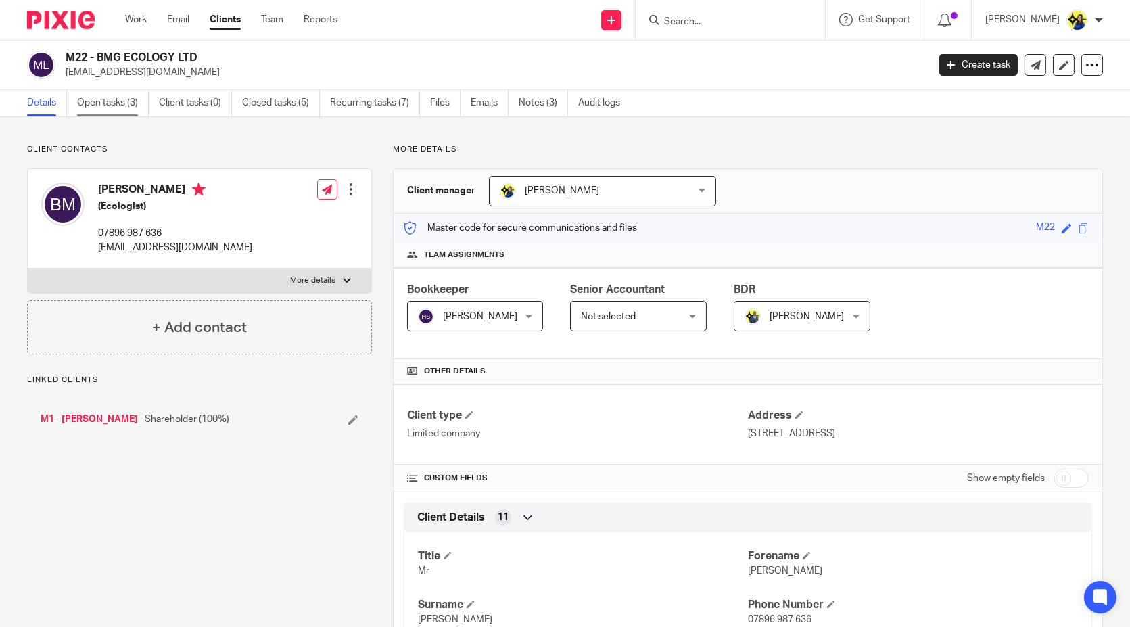
click at [125, 111] on link "Open tasks (3)" at bounding box center [113, 103] width 72 height 26
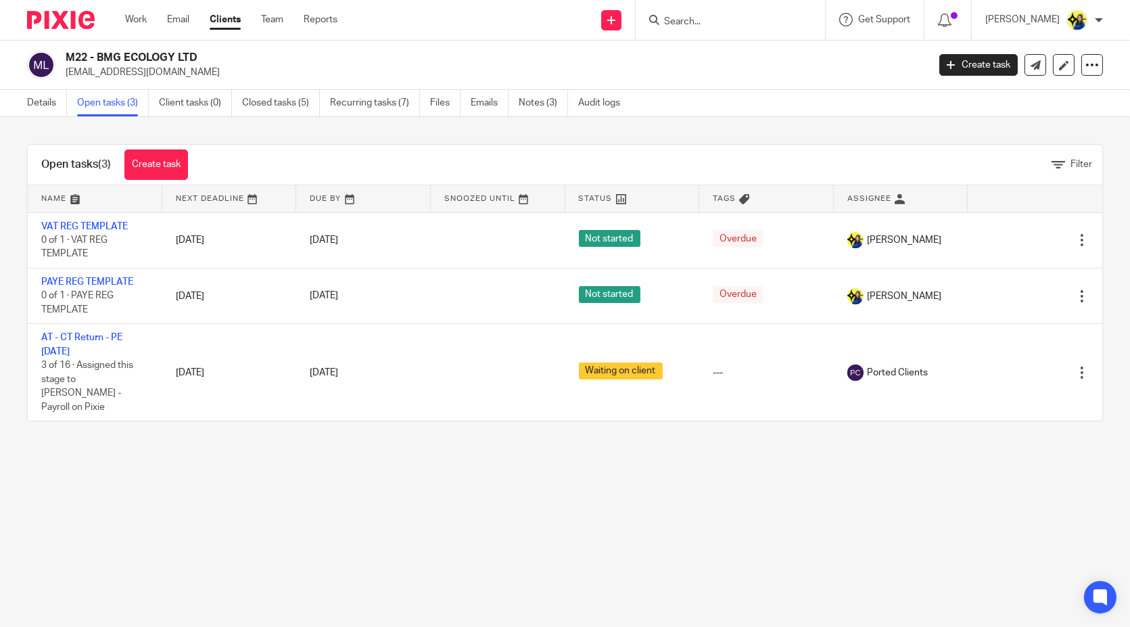
click at [395, 480] on main "M22 - BMG ECOLOGY LTD [EMAIL_ADDRESS][DOMAIN_NAME] Create task Update from Comp…" at bounding box center [565, 313] width 1130 height 627
click at [534, 98] on link "Notes (3)" at bounding box center [543, 103] width 49 height 26
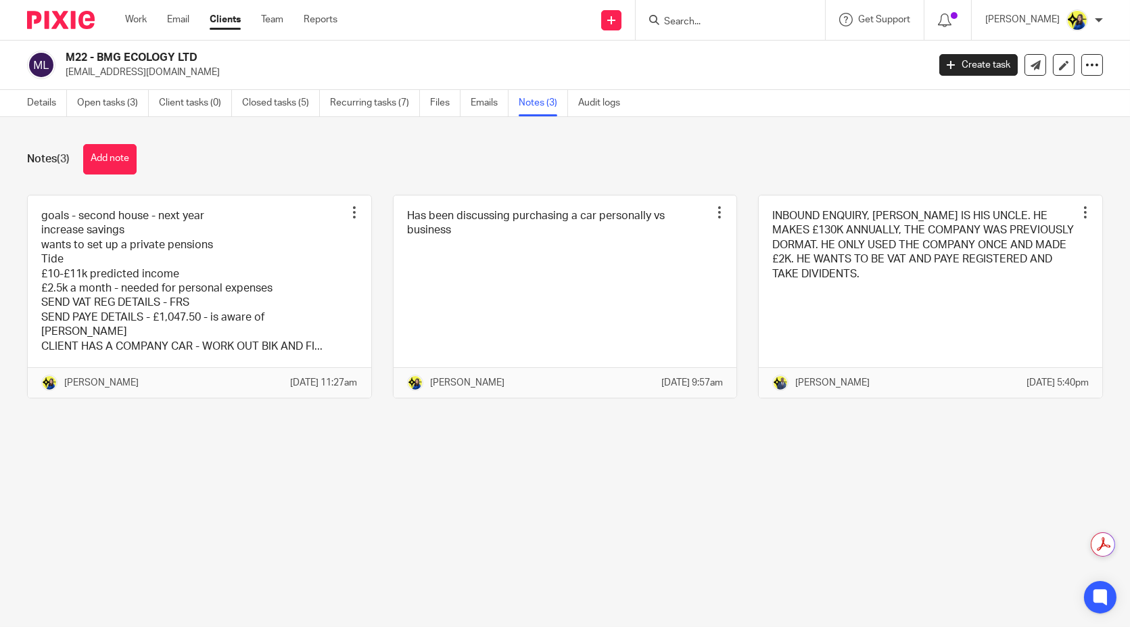
drag, startPoint x: 176, startPoint y: 79, endPoint x: 65, endPoint y: 81, distance: 110.9
click at [65, 81] on div "M22 - BMG ECOLOGY LTD [EMAIL_ADDRESS][DOMAIN_NAME] Create task Update from Comp…" at bounding box center [565, 65] width 1130 height 49
copy p "[EMAIL_ADDRESS][DOMAIN_NAME]"
drag, startPoint x: 66, startPoint y: 52, endPoint x: 248, endPoint y: 39, distance: 183.0
click at [248, 39] on body "Work Email Clients Team Reports Work Email Clients Team Reports Settings Send n…" at bounding box center [565, 313] width 1130 height 627
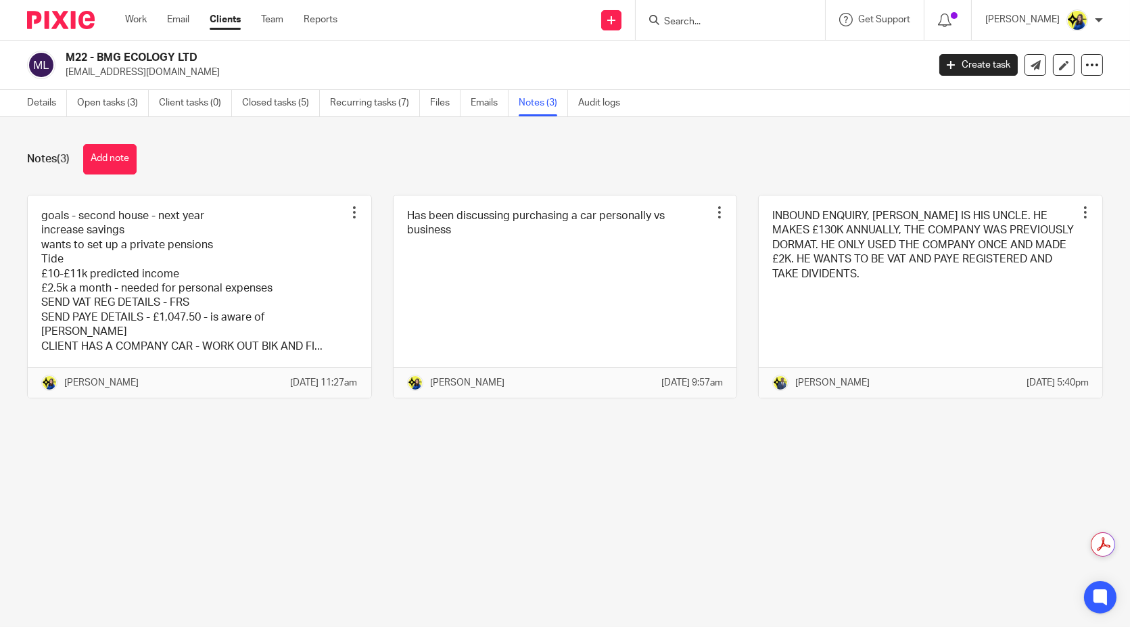
drag, startPoint x: 239, startPoint y: 51, endPoint x: 206, endPoint y: 51, distance: 33.1
click at [237, 51] on h2 "M22 - BMG ECOLOGY LTD" at bounding box center [407, 58] width 683 height 14
drag, startPoint x: 206, startPoint y: 51, endPoint x: 71, endPoint y: 55, distance: 135.3
click at [71, 55] on h2 "M22 - BMG ECOLOGY LTD" at bounding box center [407, 58] width 683 height 14
drag, startPoint x: 66, startPoint y: 55, endPoint x: 209, endPoint y: 47, distance: 143.6
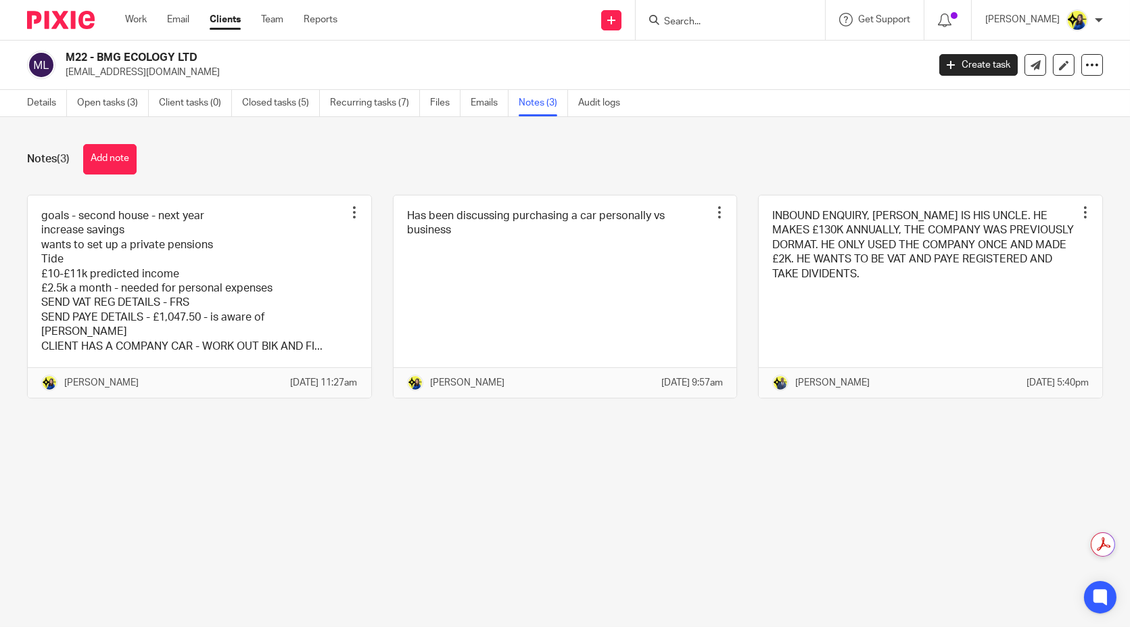
click at [209, 47] on div "M22 - BMG ECOLOGY LTD [EMAIL_ADDRESS][DOMAIN_NAME] Create task Update from Comp…" at bounding box center [565, 65] width 1130 height 49
copy h2 "M22 - BMG ECOLOGY LTD"
click at [744, 22] on input "Search" at bounding box center [724, 22] width 122 height 12
type input "s73"
click at [137, 16] on link "Work" at bounding box center [136, 20] width 22 height 14
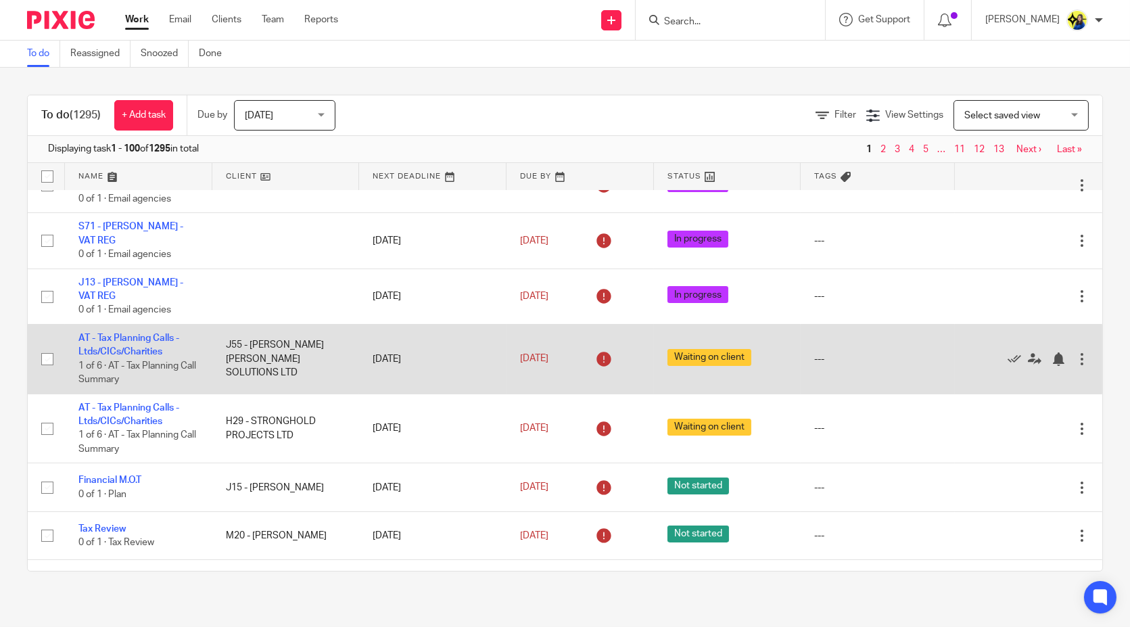
scroll to position [225, 0]
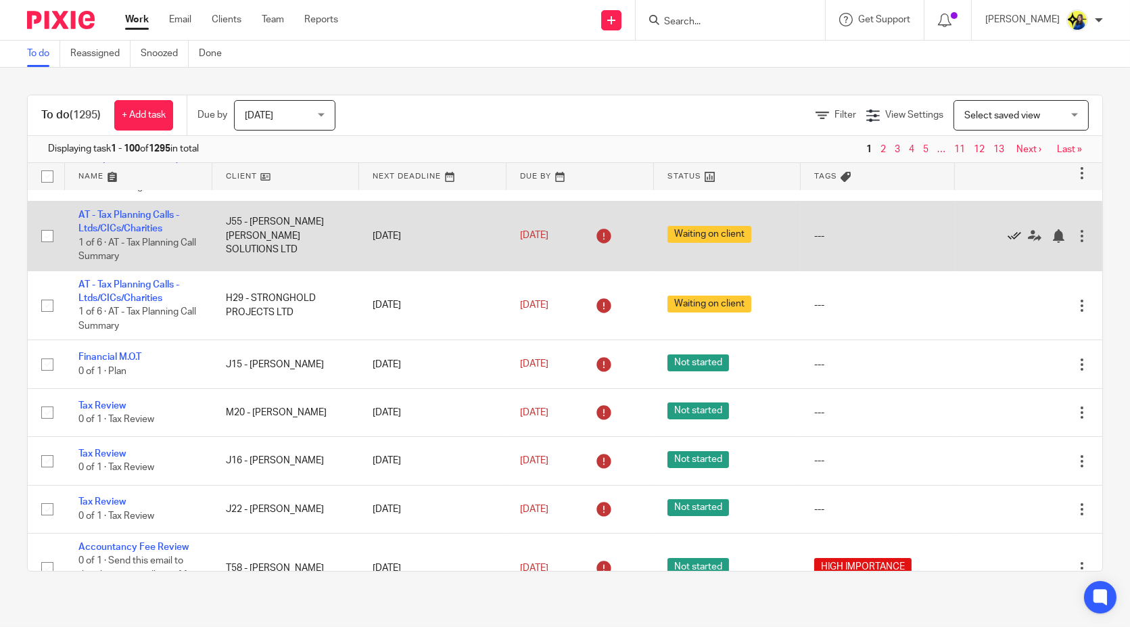
click at [1008, 231] on icon at bounding box center [1015, 236] width 14 height 14
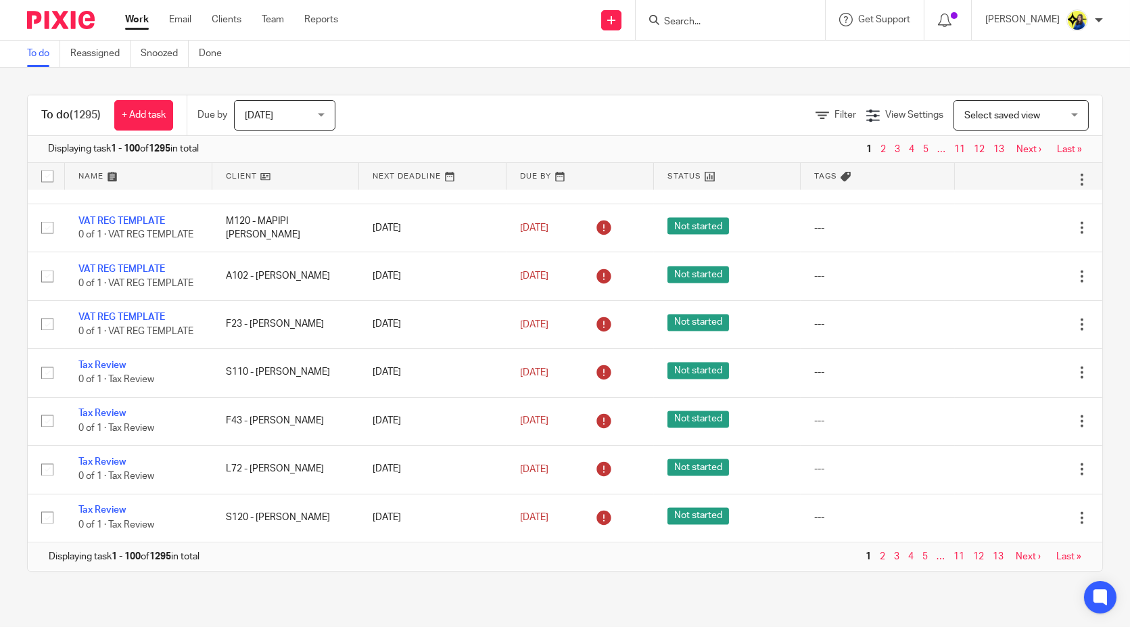
scroll to position [5127, 0]
click at [880, 553] on link "2" at bounding box center [882, 556] width 5 height 9
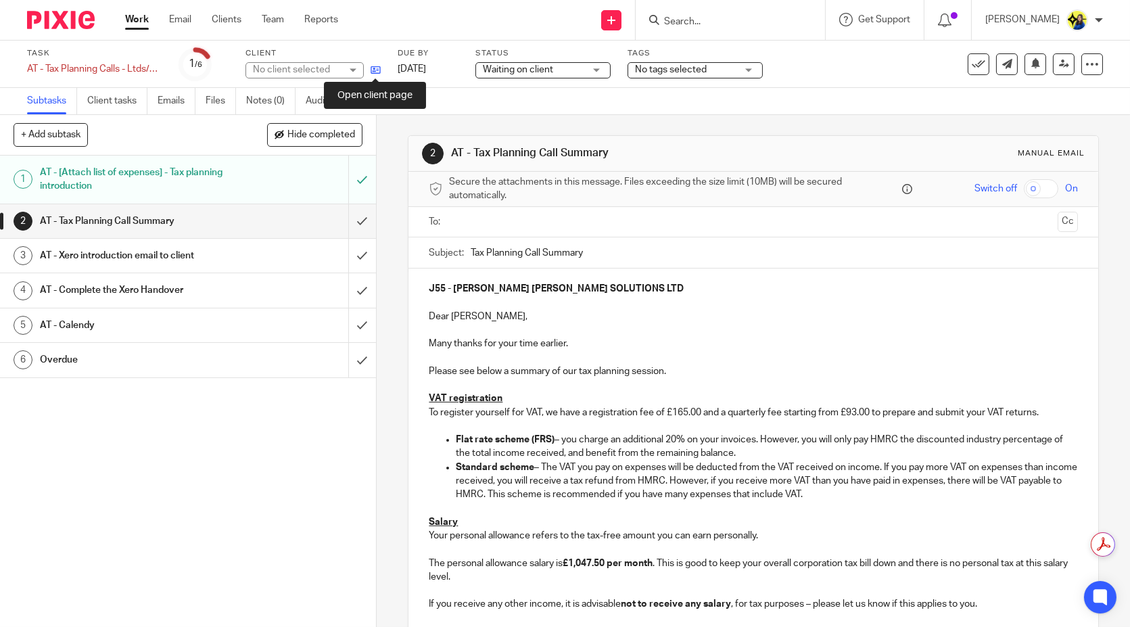
click at [377, 70] on icon at bounding box center [376, 70] width 10 height 10
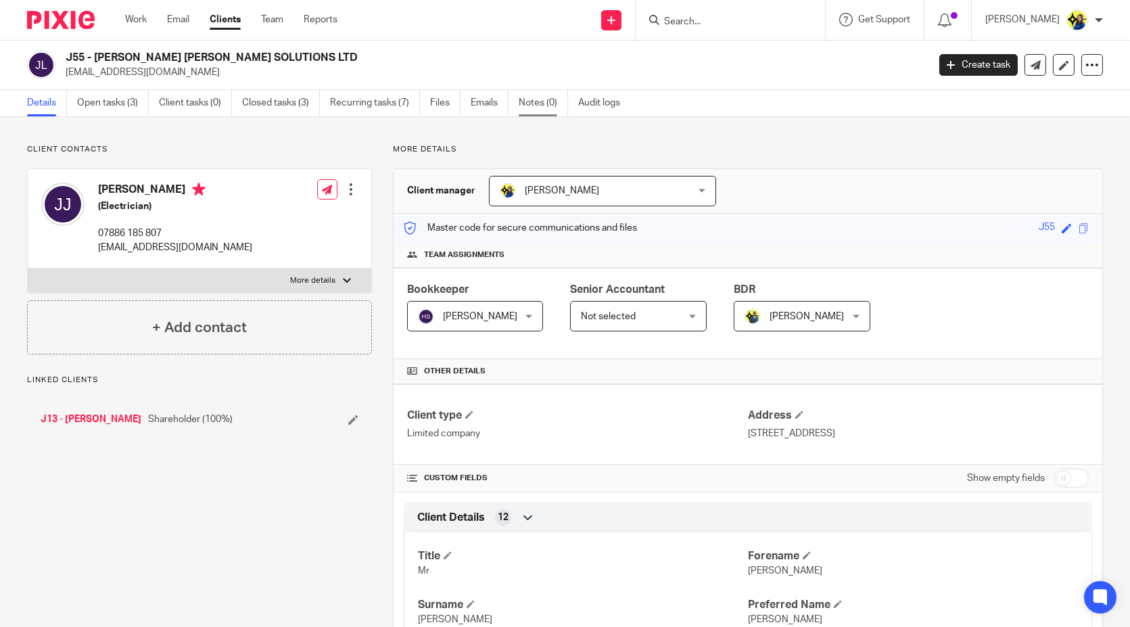
click at [546, 103] on link "Notes (0)" at bounding box center [543, 103] width 49 height 26
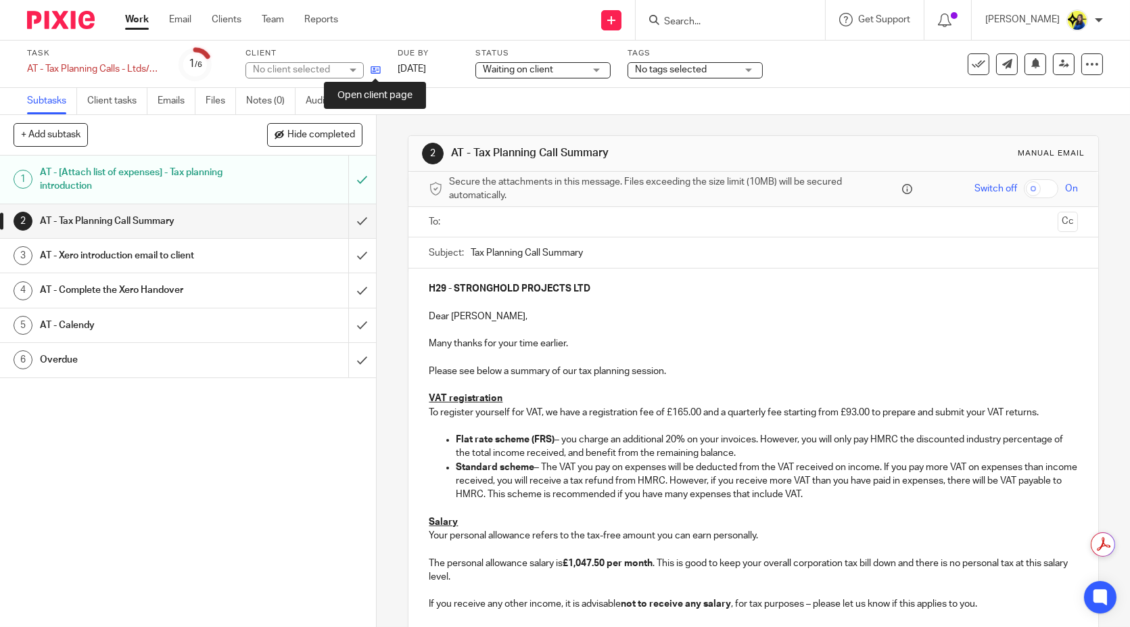
click at [378, 69] on icon at bounding box center [376, 70] width 10 height 10
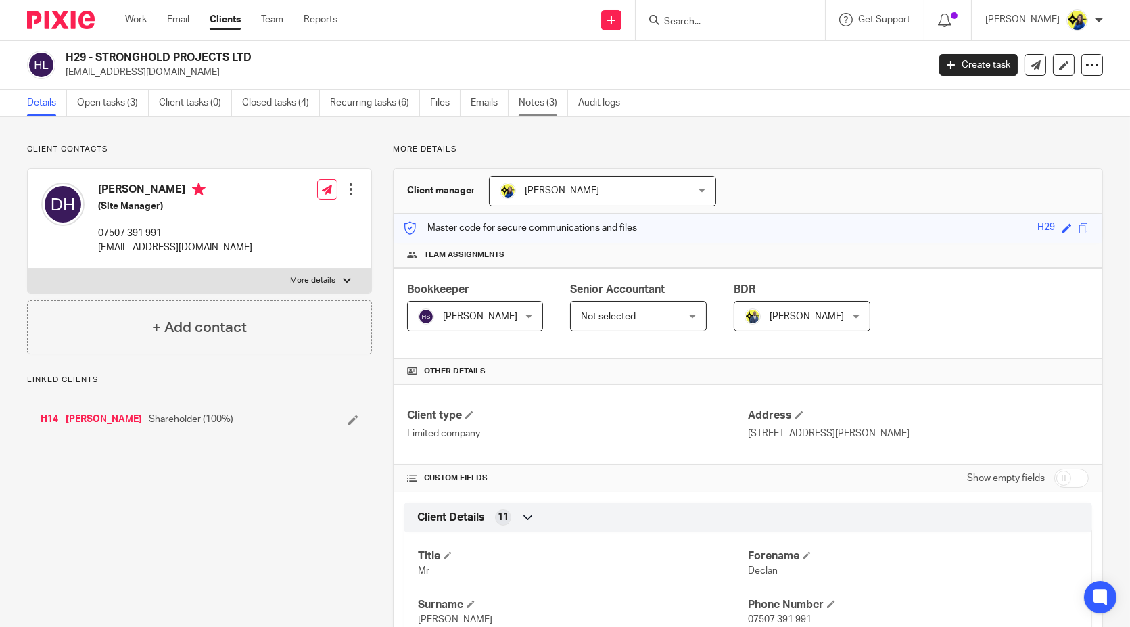
click at [552, 101] on link "Notes (3)" at bounding box center [543, 103] width 49 height 26
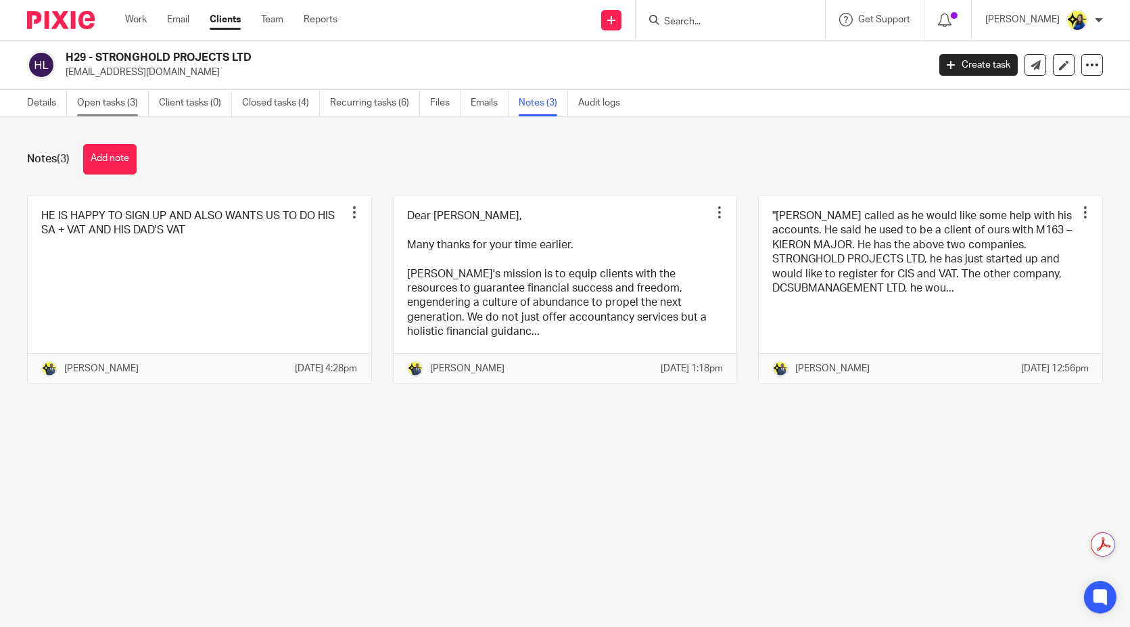
click at [100, 101] on link "Open tasks (3)" at bounding box center [113, 103] width 72 height 26
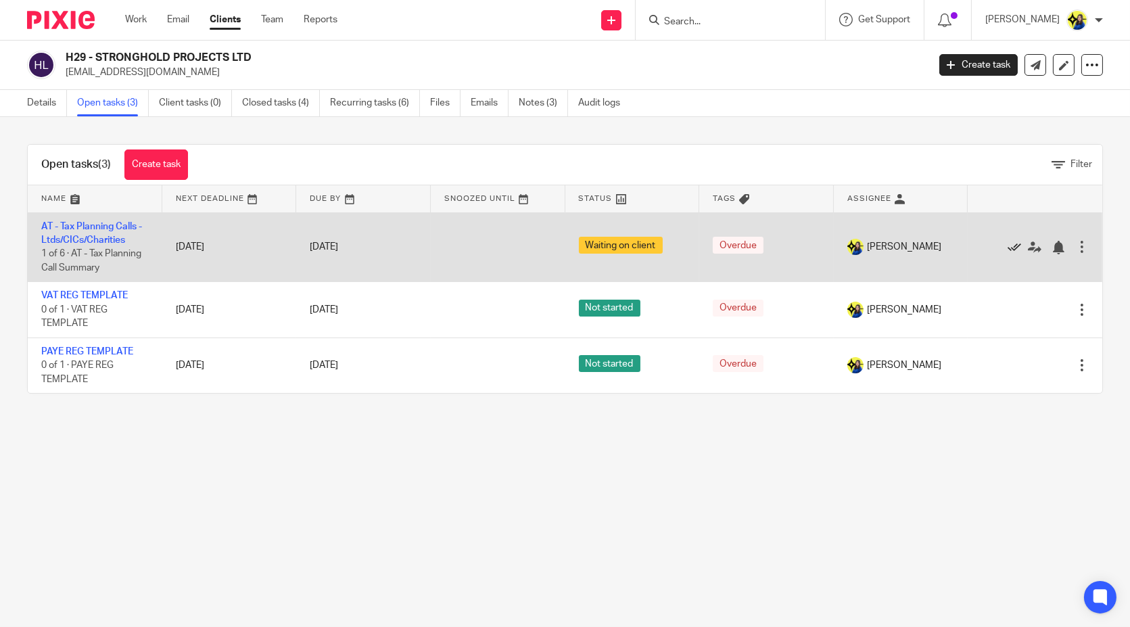
click at [1008, 246] on icon at bounding box center [1015, 248] width 14 height 14
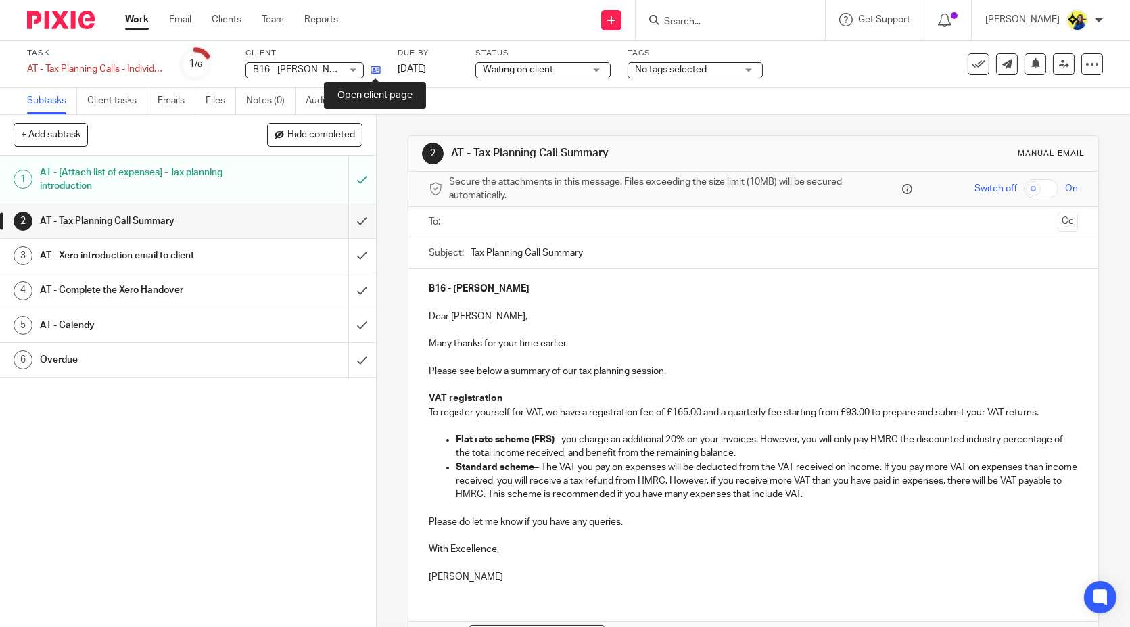
click at [375, 70] on icon at bounding box center [376, 70] width 10 height 10
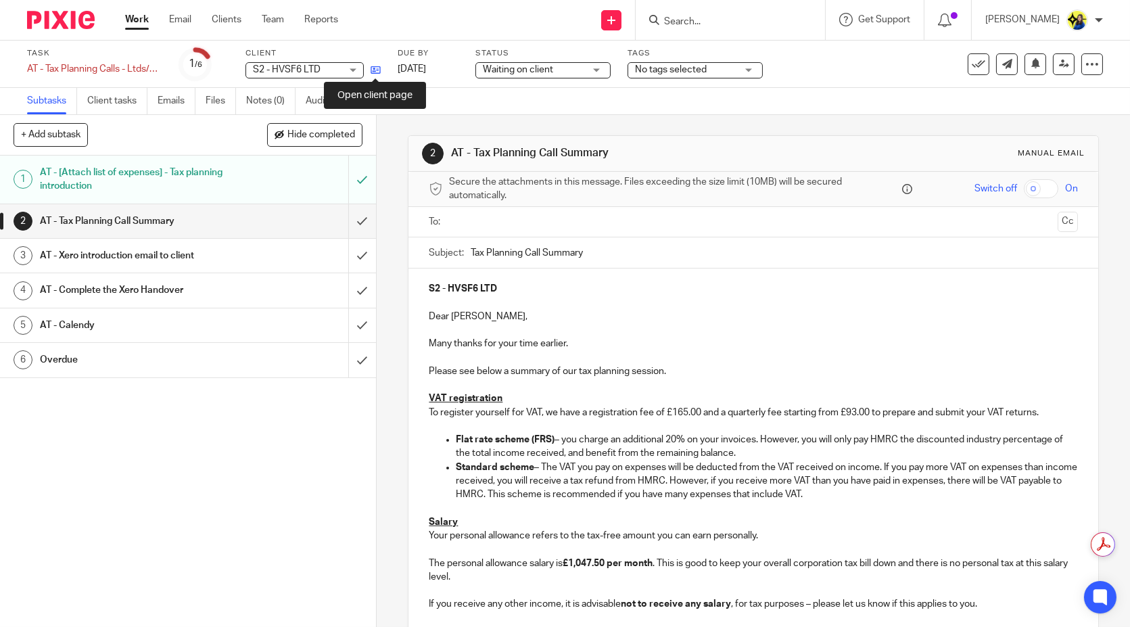
click at [377, 68] on icon at bounding box center [376, 70] width 10 height 10
click at [972, 64] on icon at bounding box center [979, 64] width 14 height 14
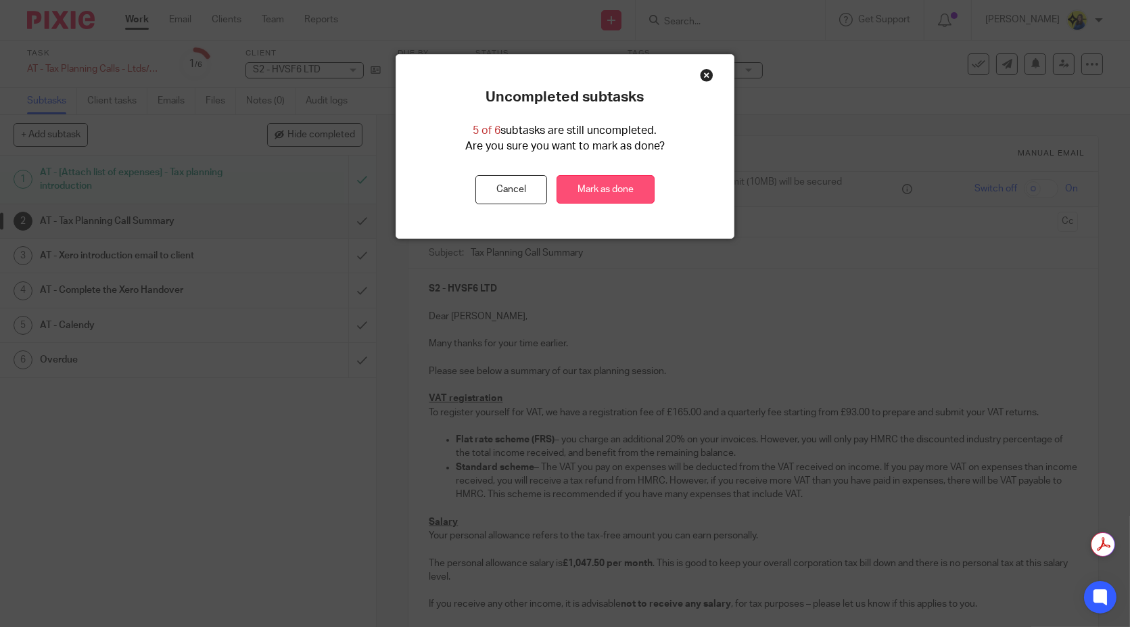
click at [594, 191] on link "Mark as done" at bounding box center [606, 189] width 98 height 29
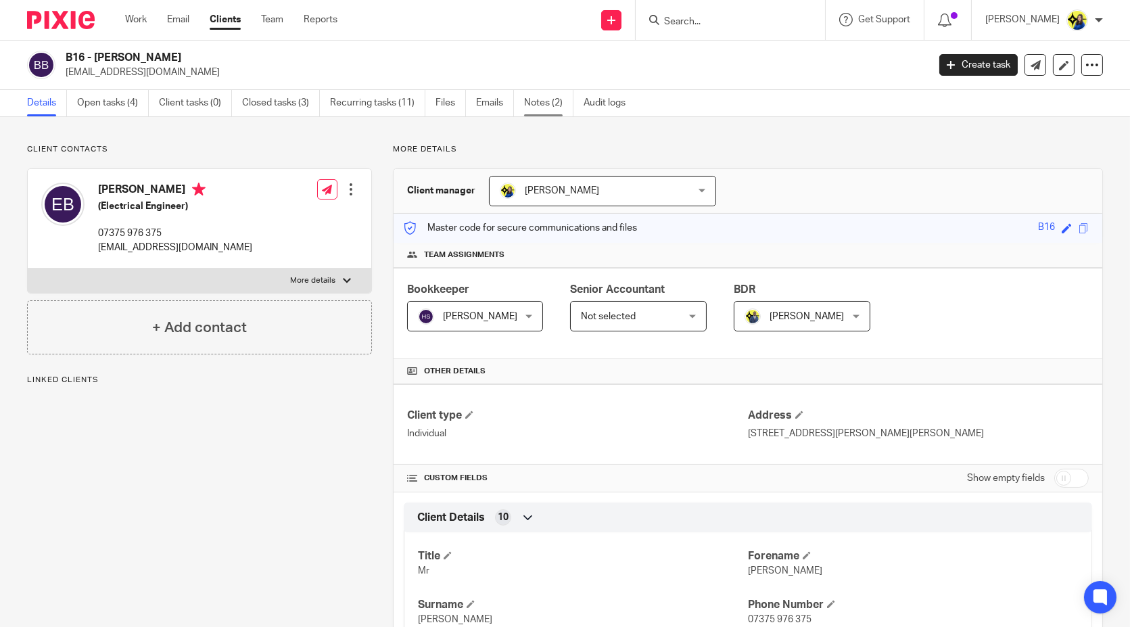
click at [530, 101] on link "Notes (2)" at bounding box center [548, 103] width 49 height 26
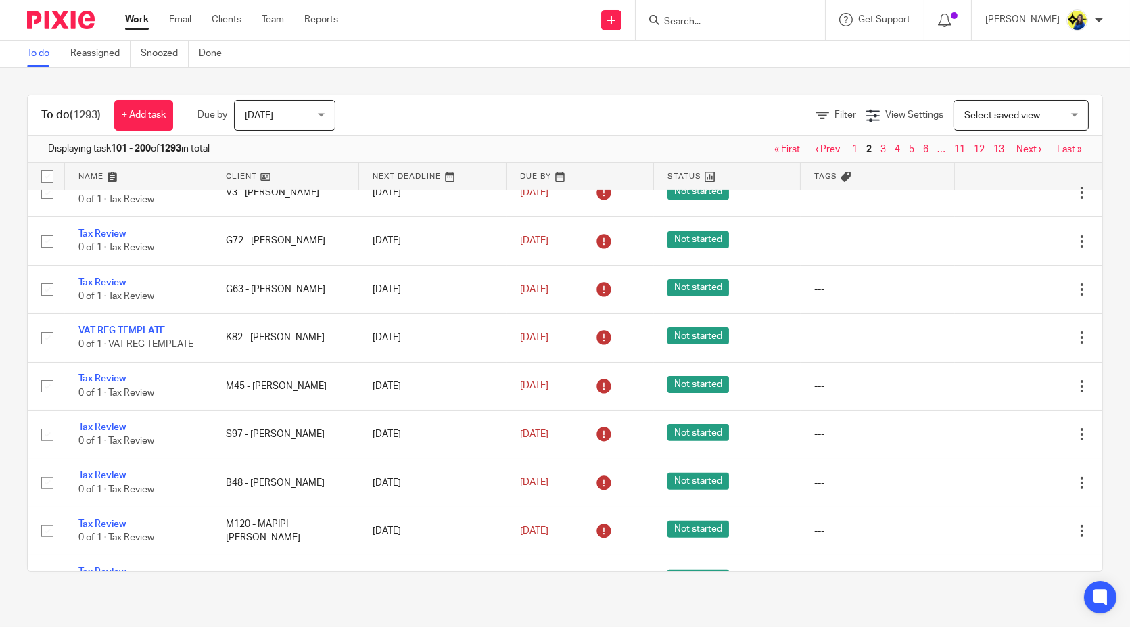
scroll to position [1052, 0]
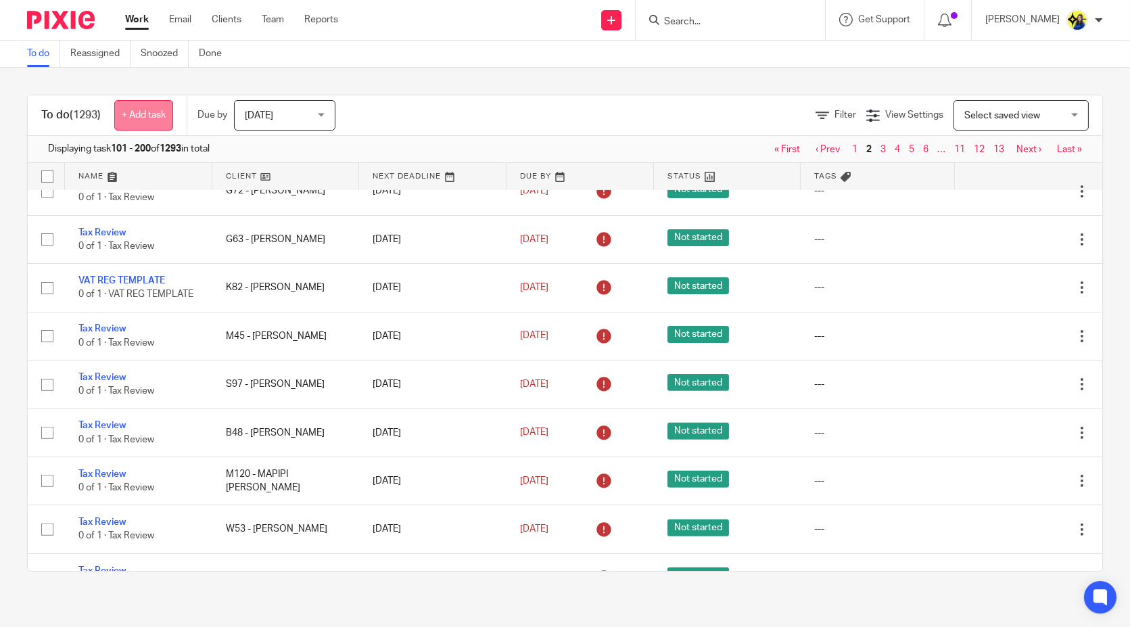
click at [122, 119] on link "+ Add task" at bounding box center [143, 115] width 59 height 30
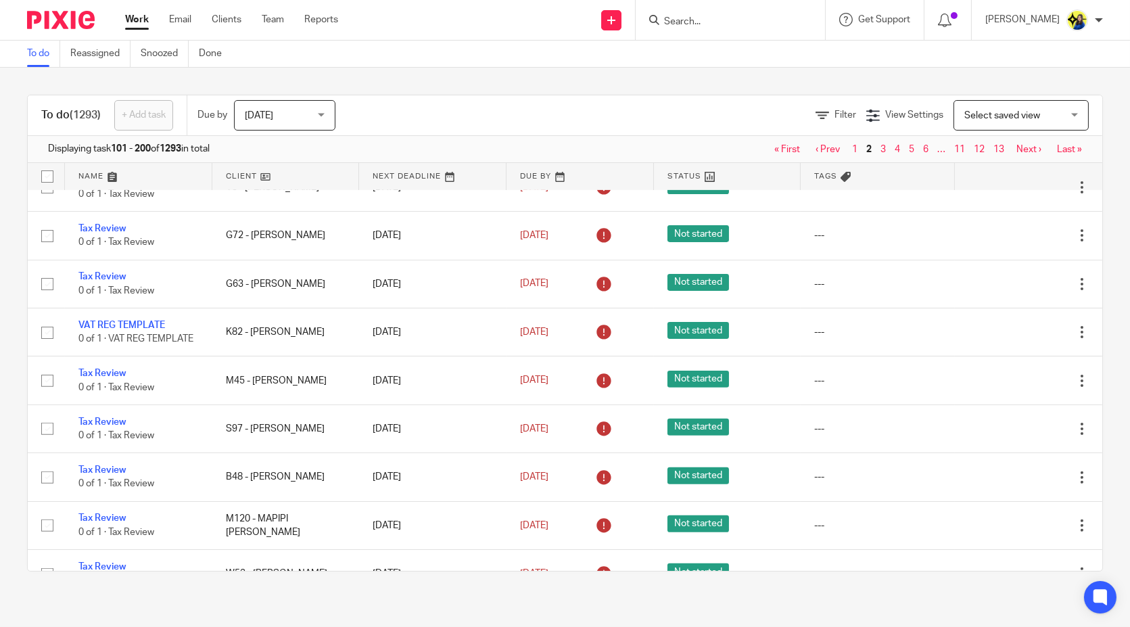
scroll to position [0, 0]
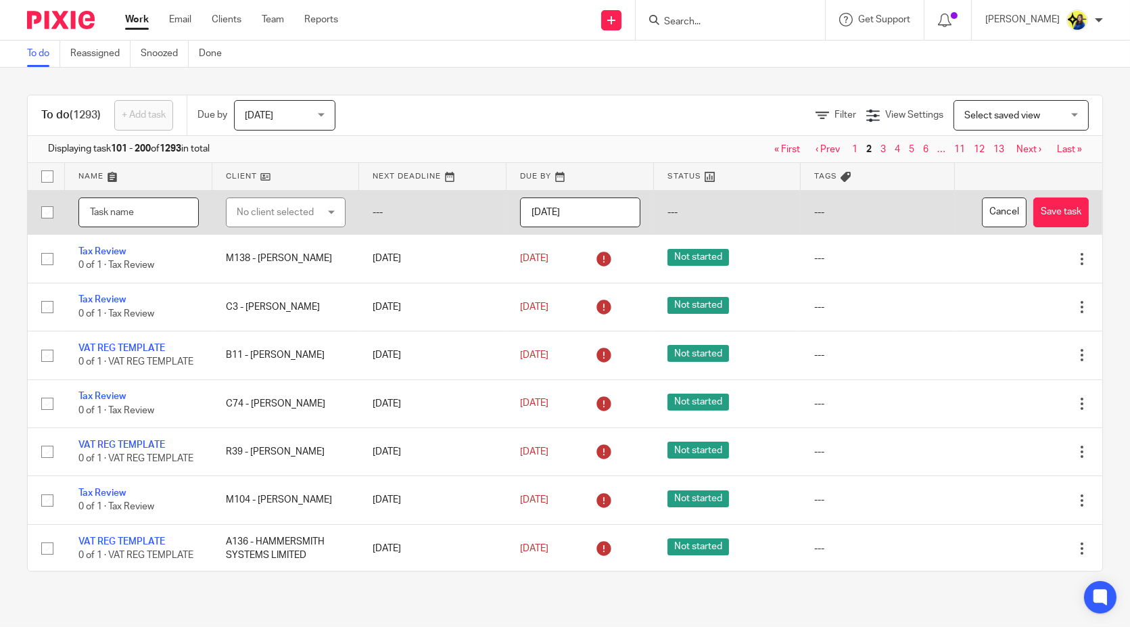
click at [141, 218] on input "text" at bounding box center [138, 212] width 120 height 30
type input "B"
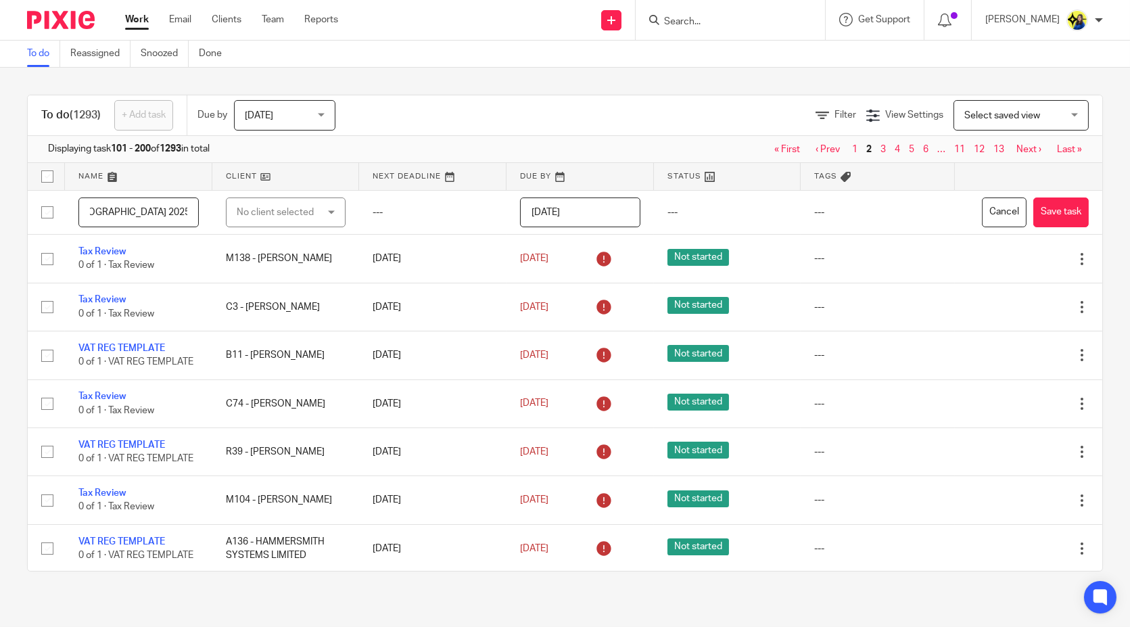
scroll to position [0, 87]
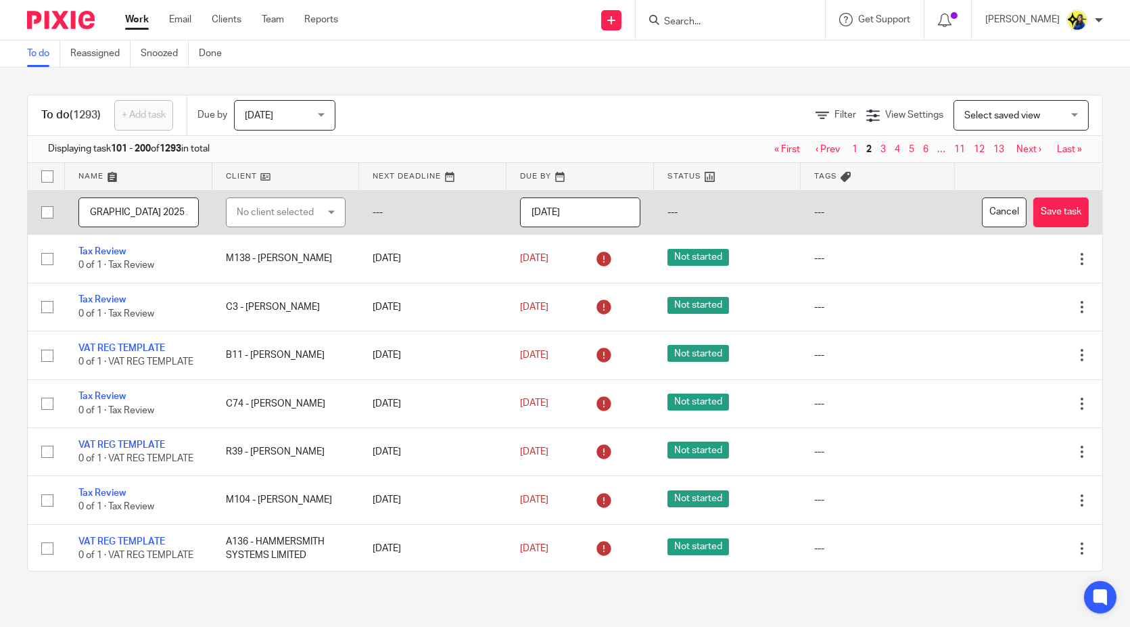
type input "BOWDENS OF LONDON 2025 ACCOUNTS"
click at [598, 216] on input "2025-09-26" at bounding box center [580, 212] width 120 height 30
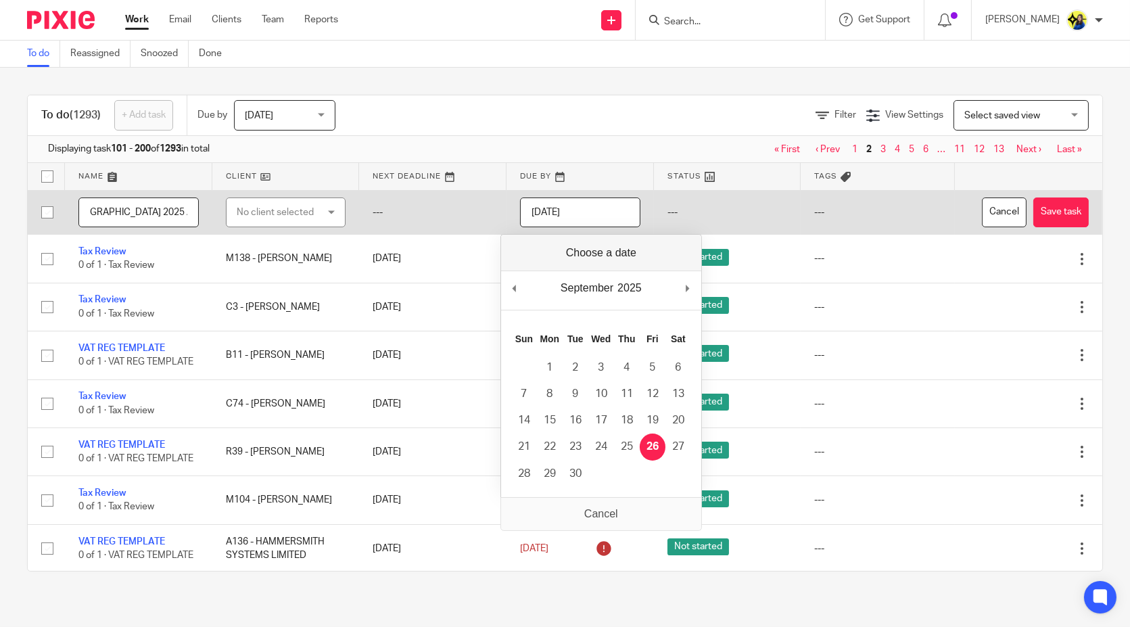
scroll to position [0, 0]
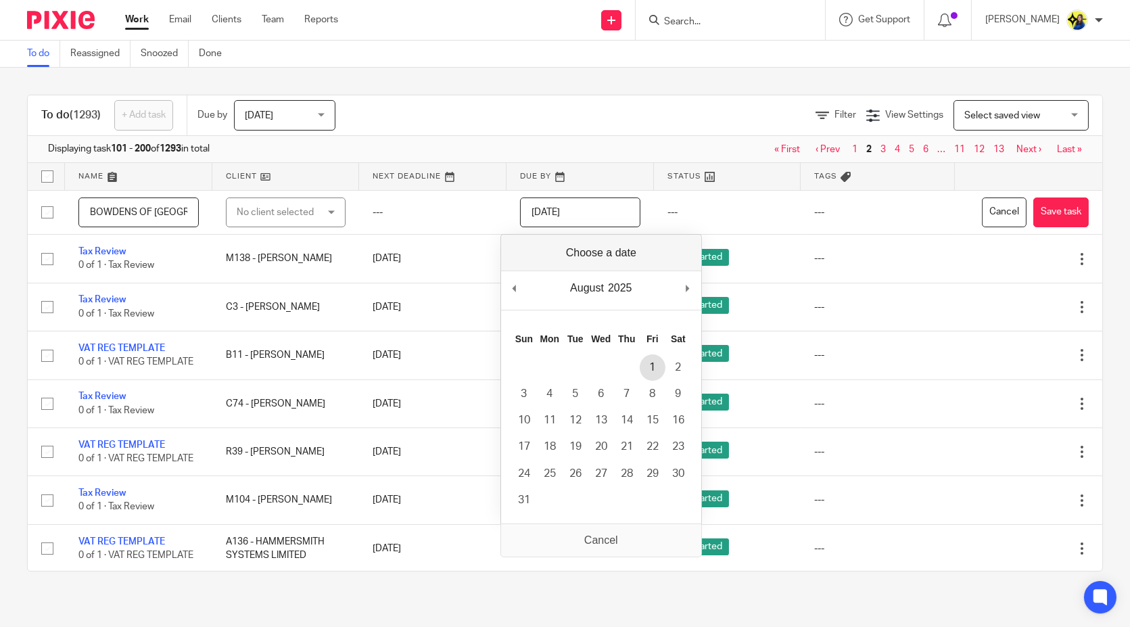
type input "2025-08-01"
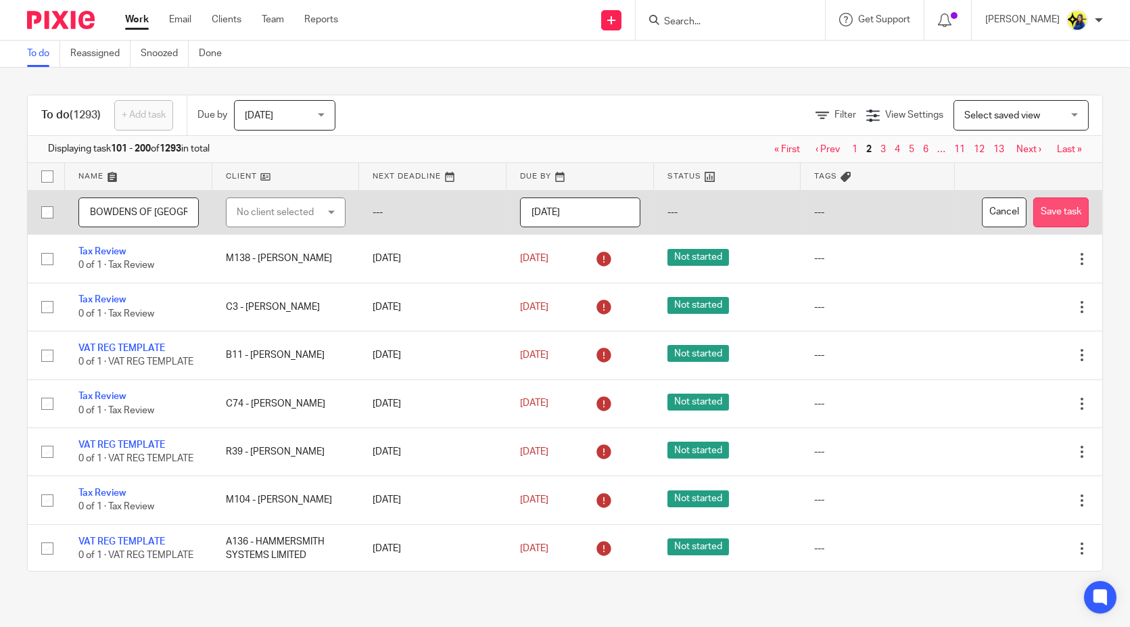
click at [1033, 211] on button "Save task" at bounding box center [1060, 212] width 55 height 30
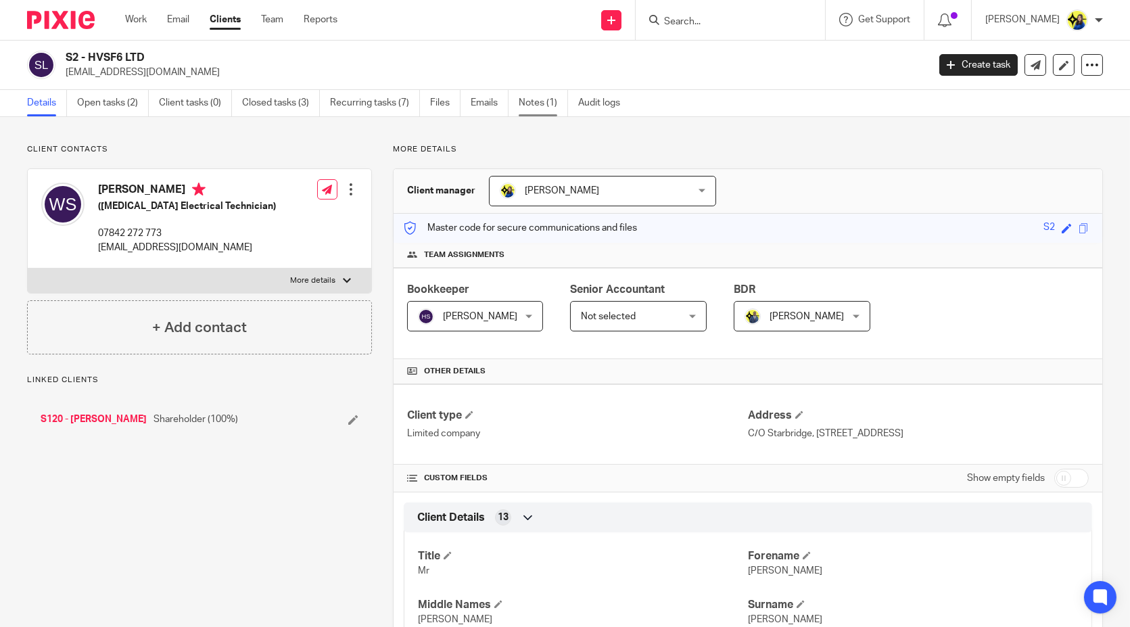
click at [554, 94] on link "Notes (1)" at bounding box center [543, 103] width 49 height 26
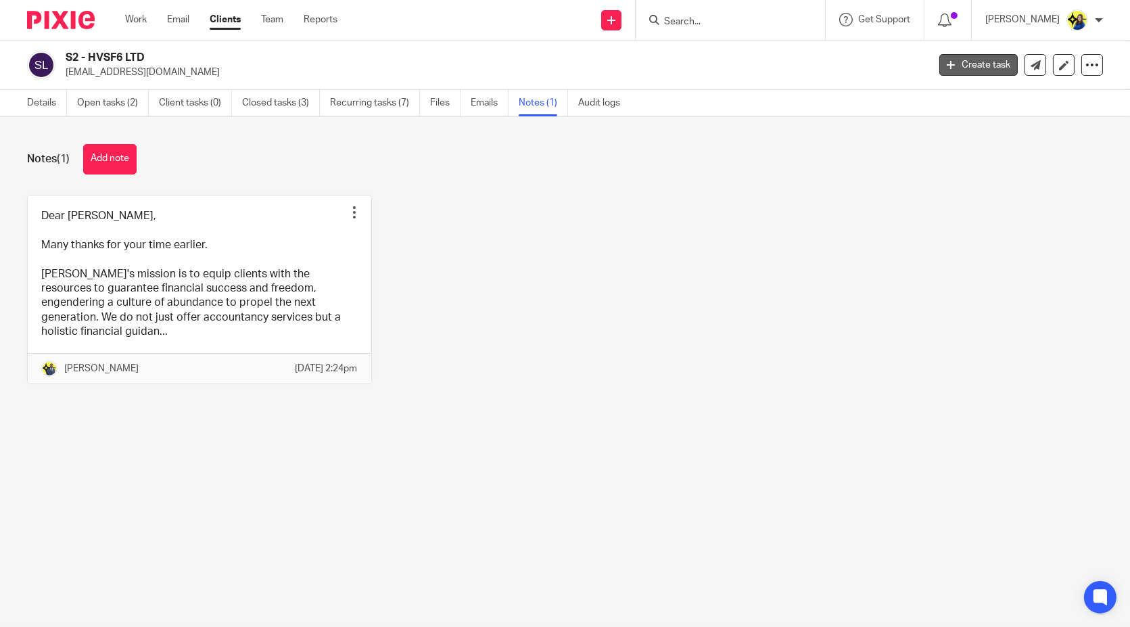
click at [962, 64] on link "Create task" at bounding box center [978, 65] width 78 height 22
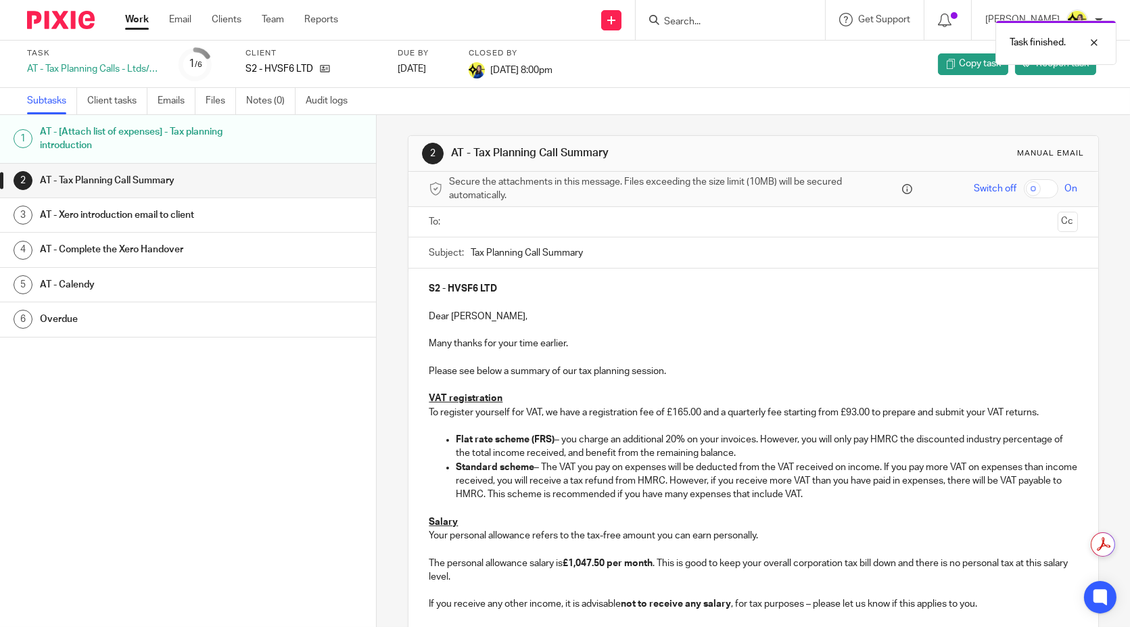
click at [174, 219] on h1 "AT - Xero introduction email to client" at bounding box center [147, 215] width 215 height 20
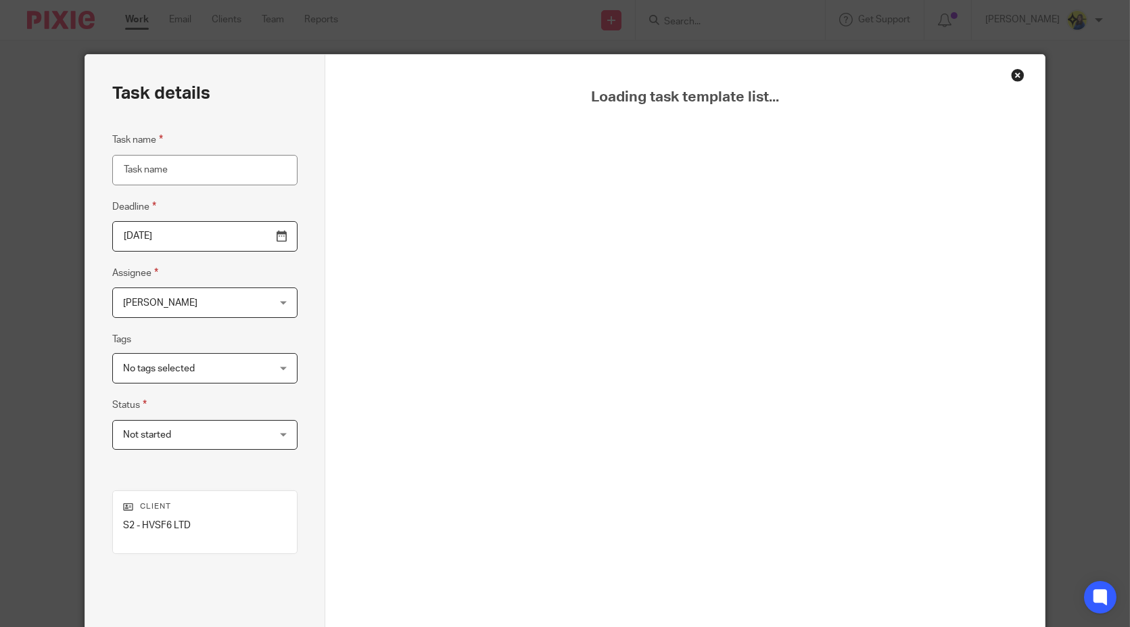
click at [1012, 72] on div "Close this dialog window" at bounding box center [1018, 75] width 14 height 14
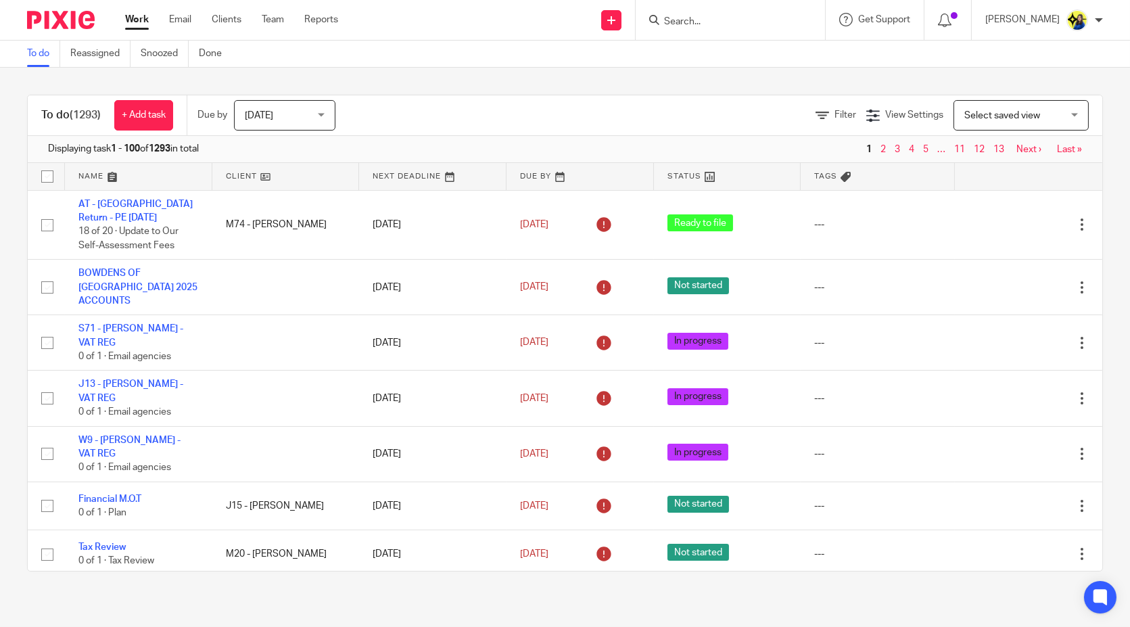
click at [753, 16] on input "Search" at bounding box center [724, 22] width 122 height 12
type input "j35"
click at [797, 47] on link at bounding box center [774, 58] width 229 height 31
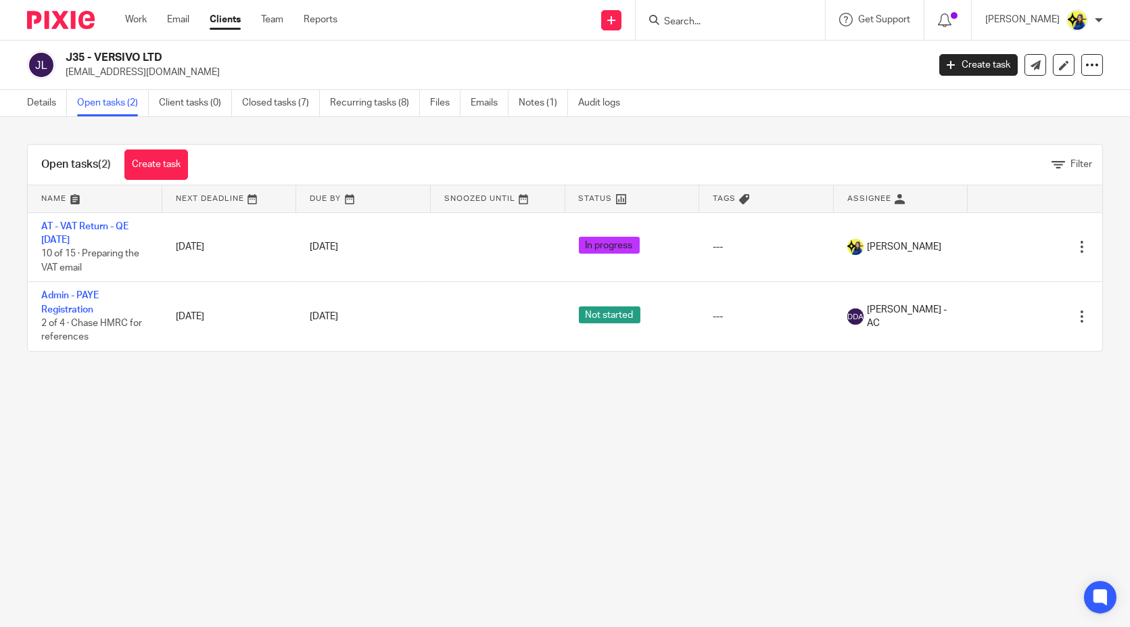
click at [253, 138] on div "Open tasks (2) Create task Filter Name Next Deadline Due By Snoozed Until Statu…" at bounding box center [565, 248] width 1130 height 262
drag, startPoint x: 197, startPoint y: 74, endPoint x: 64, endPoint y: 81, distance: 133.4
click at [64, 81] on div "J35 - VERSIVO LTD [EMAIL_ADDRESS][DOMAIN_NAME] Create task Update from Companie…" at bounding box center [565, 65] width 1130 height 49
copy p "[EMAIL_ADDRESS][DOMAIN_NAME]"
